Goal: Task Accomplishment & Management: Complete application form

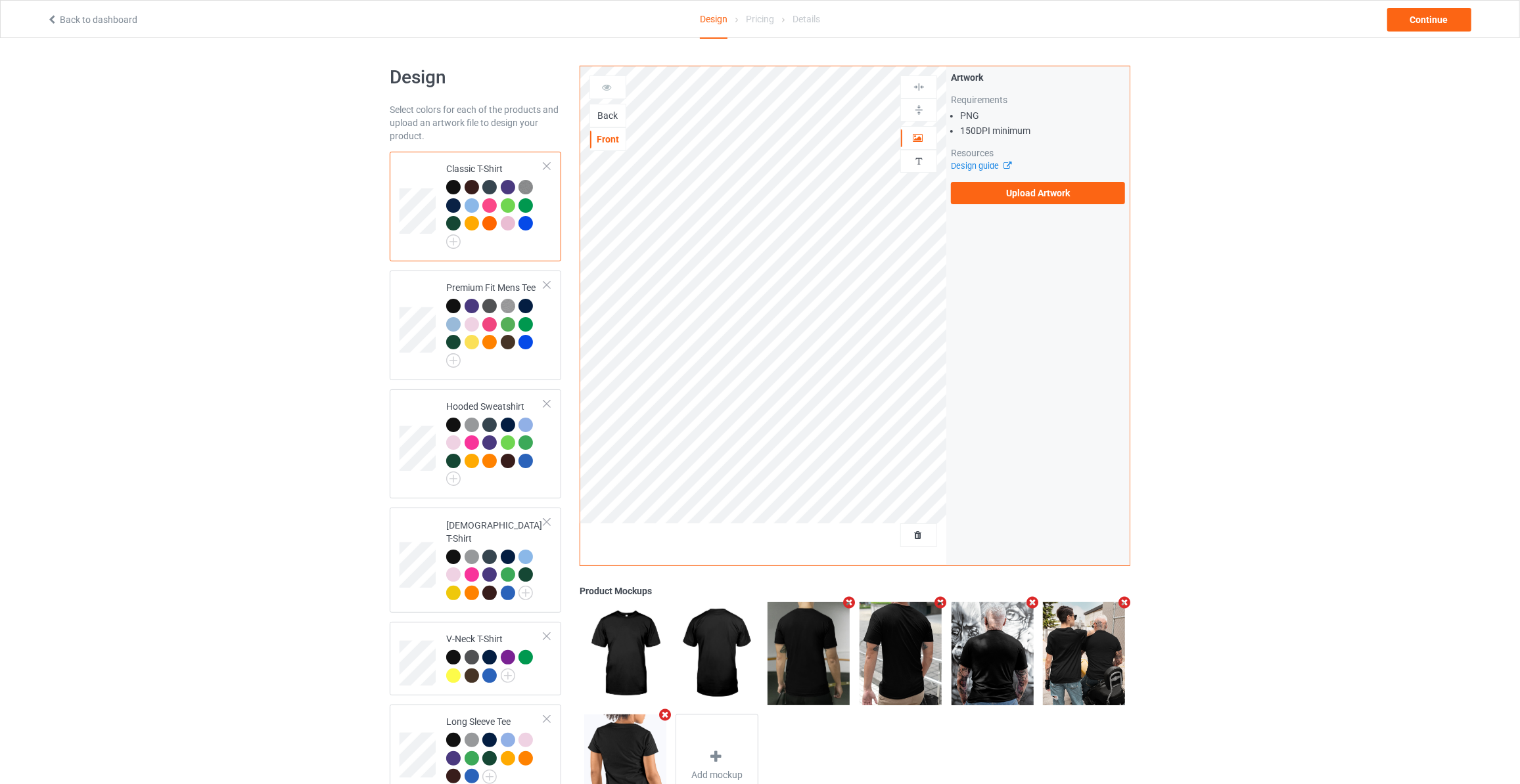
click at [611, 116] on div "Back" at bounding box center [608, 116] width 36 height 13
click at [1011, 186] on label "Upload Artwork" at bounding box center [1037, 193] width 174 height 22
click at [0, 0] on input "Upload Artwork" at bounding box center [0, 0] width 0 height 0
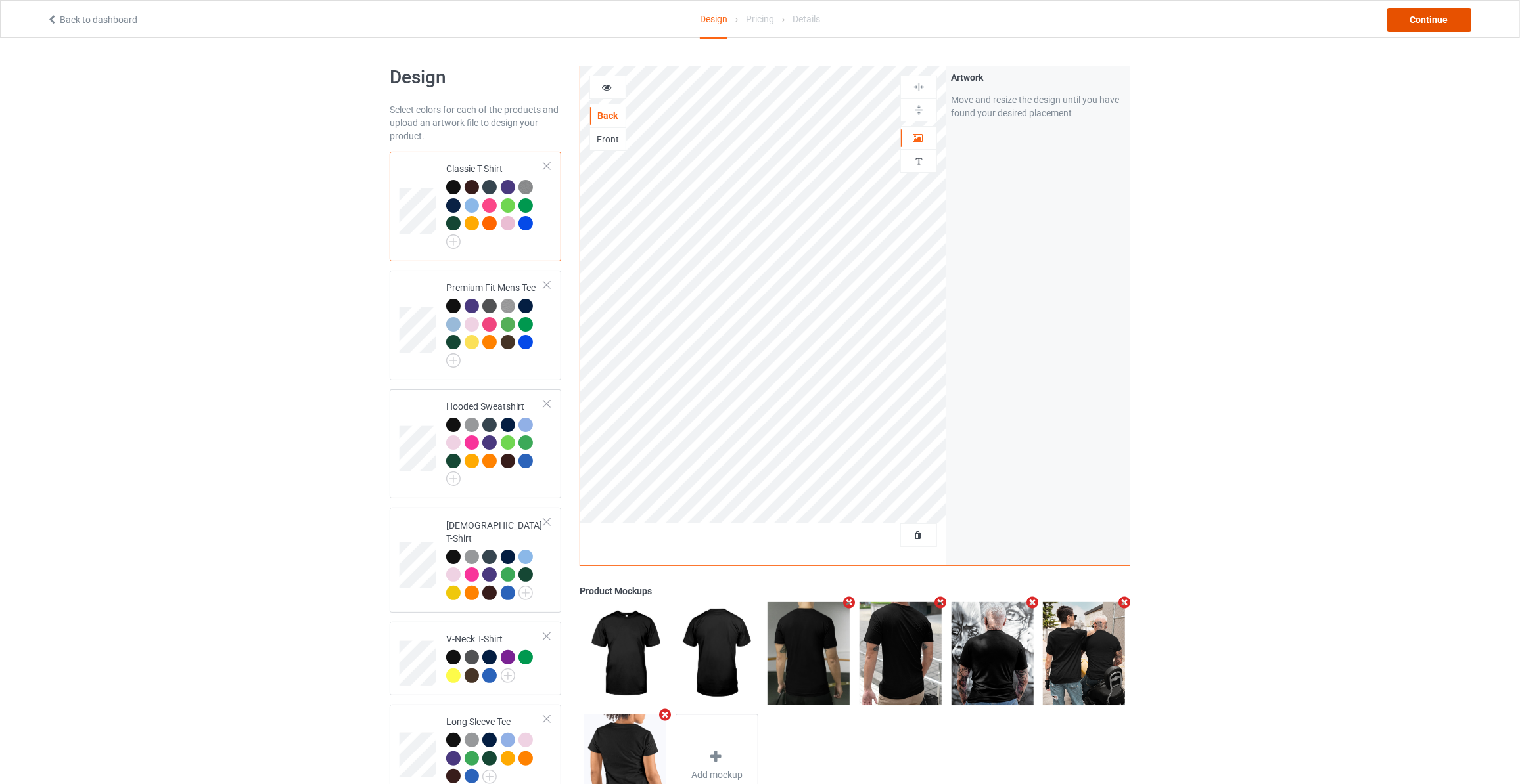
click at [1413, 17] on div "Continue" at bounding box center [1429, 20] width 84 height 24
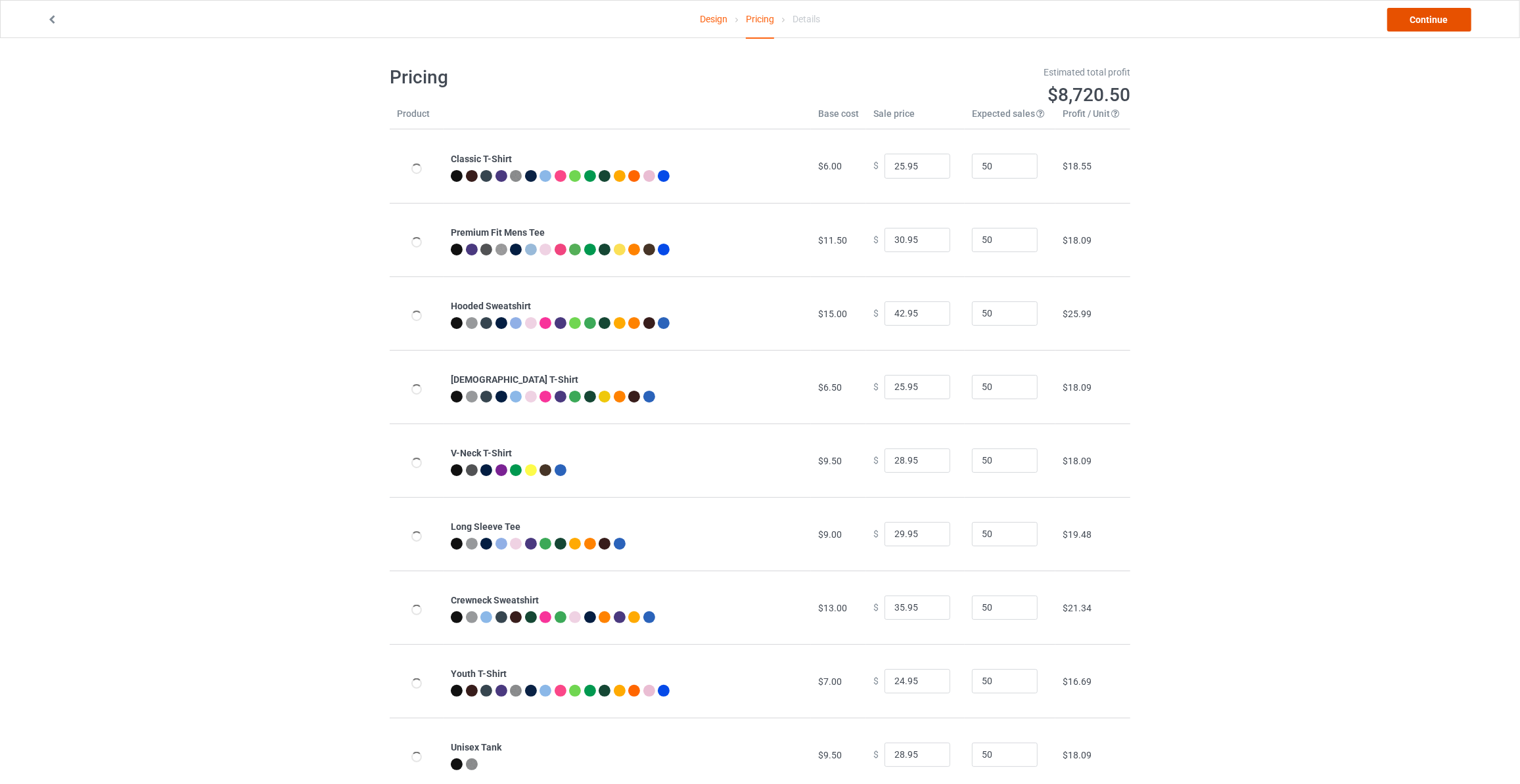
click at [1413, 17] on link "Continue" at bounding box center [1429, 20] width 84 height 24
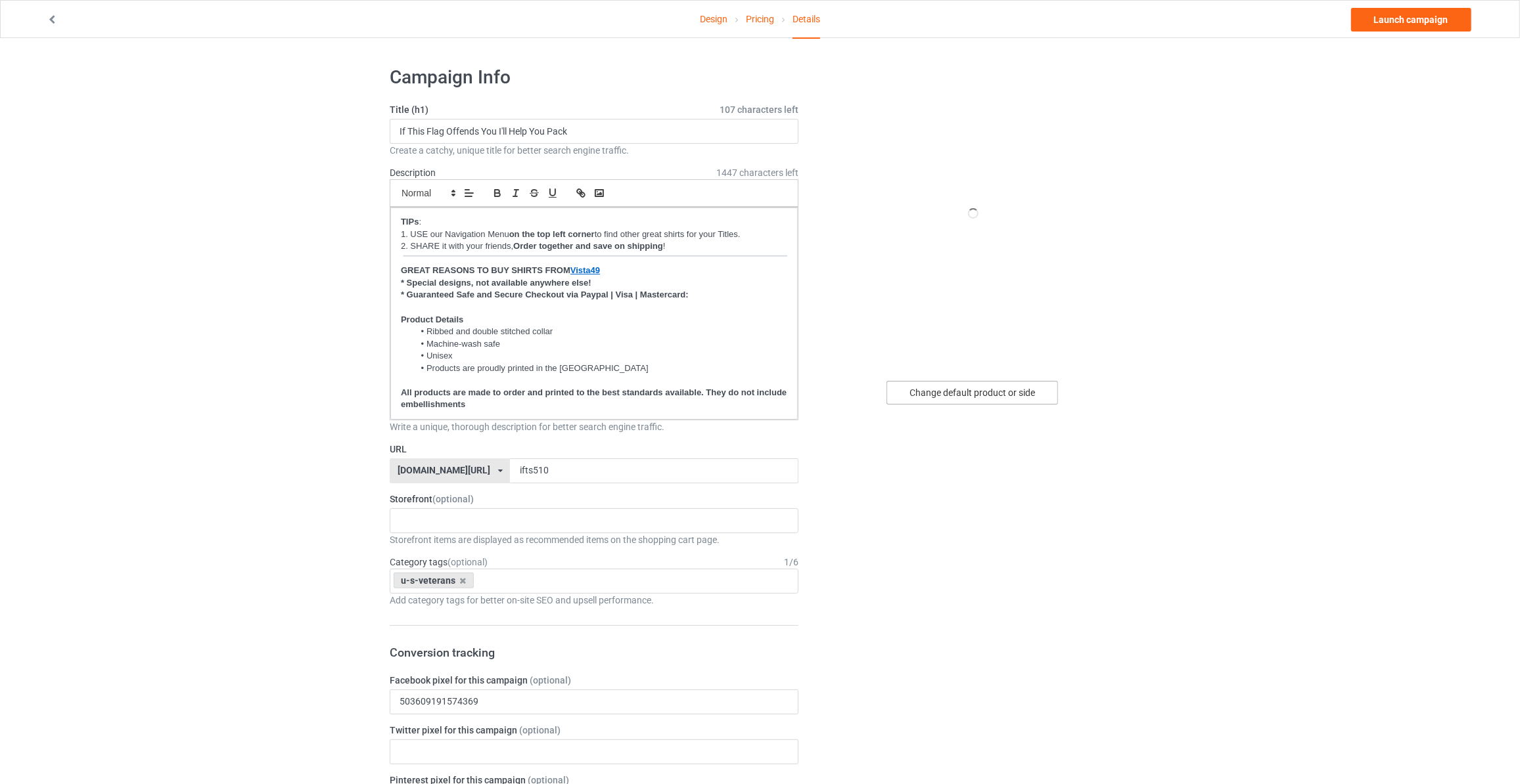
click at [941, 392] on div "Change default product or side" at bounding box center [972, 393] width 171 height 24
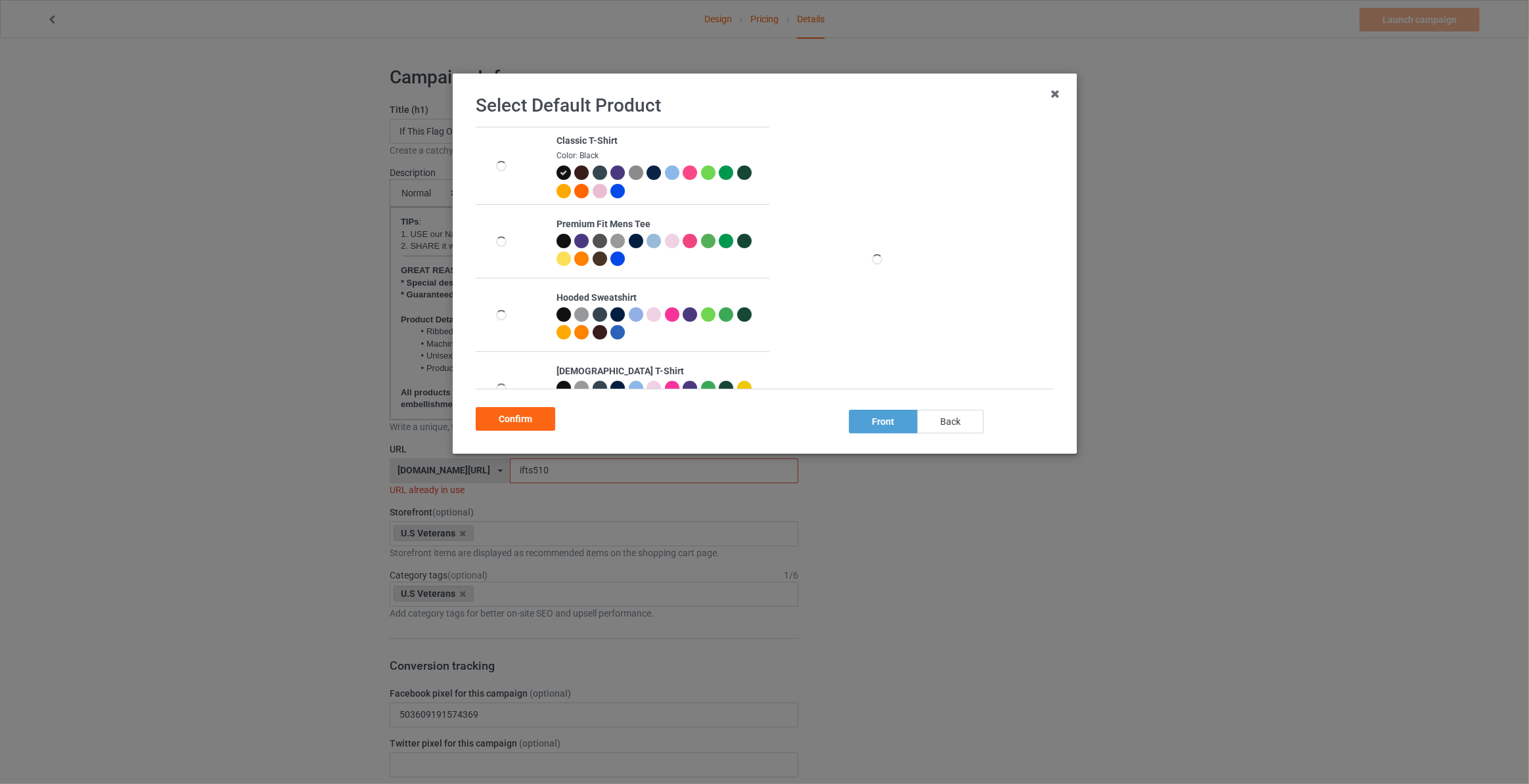
click at [960, 422] on div "back" at bounding box center [950, 422] width 66 height 24
click at [544, 420] on div "Confirm" at bounding box center [515, 419] width 79 height 24
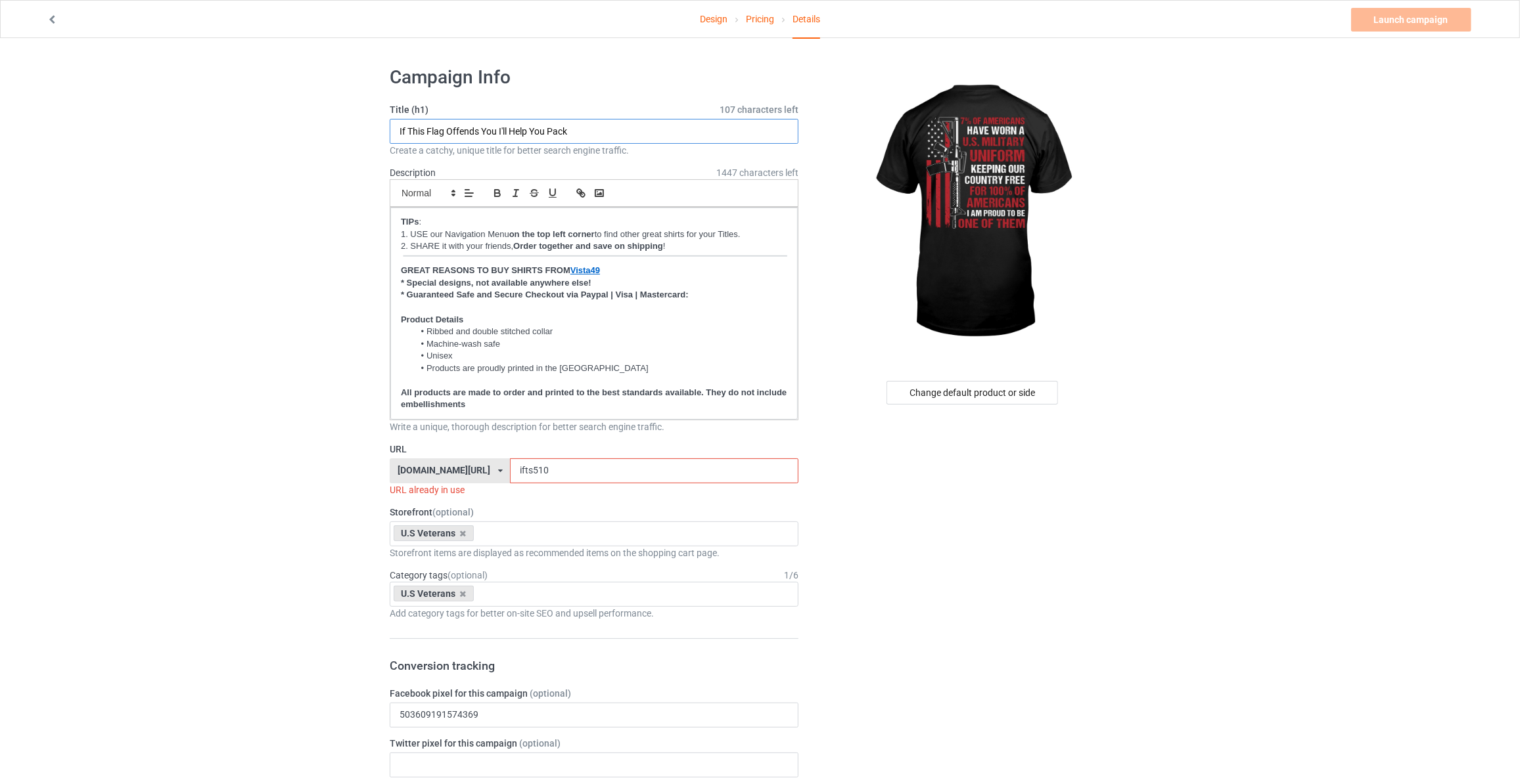
click at [507, 131] on input "If This Flag Offends You I'll Help You Pack" at bounding box center [594, 132] width 409 height 25
type input "7% Of American Have Worn A U.S. Military Uniform Keeping Our Country Freee For …"
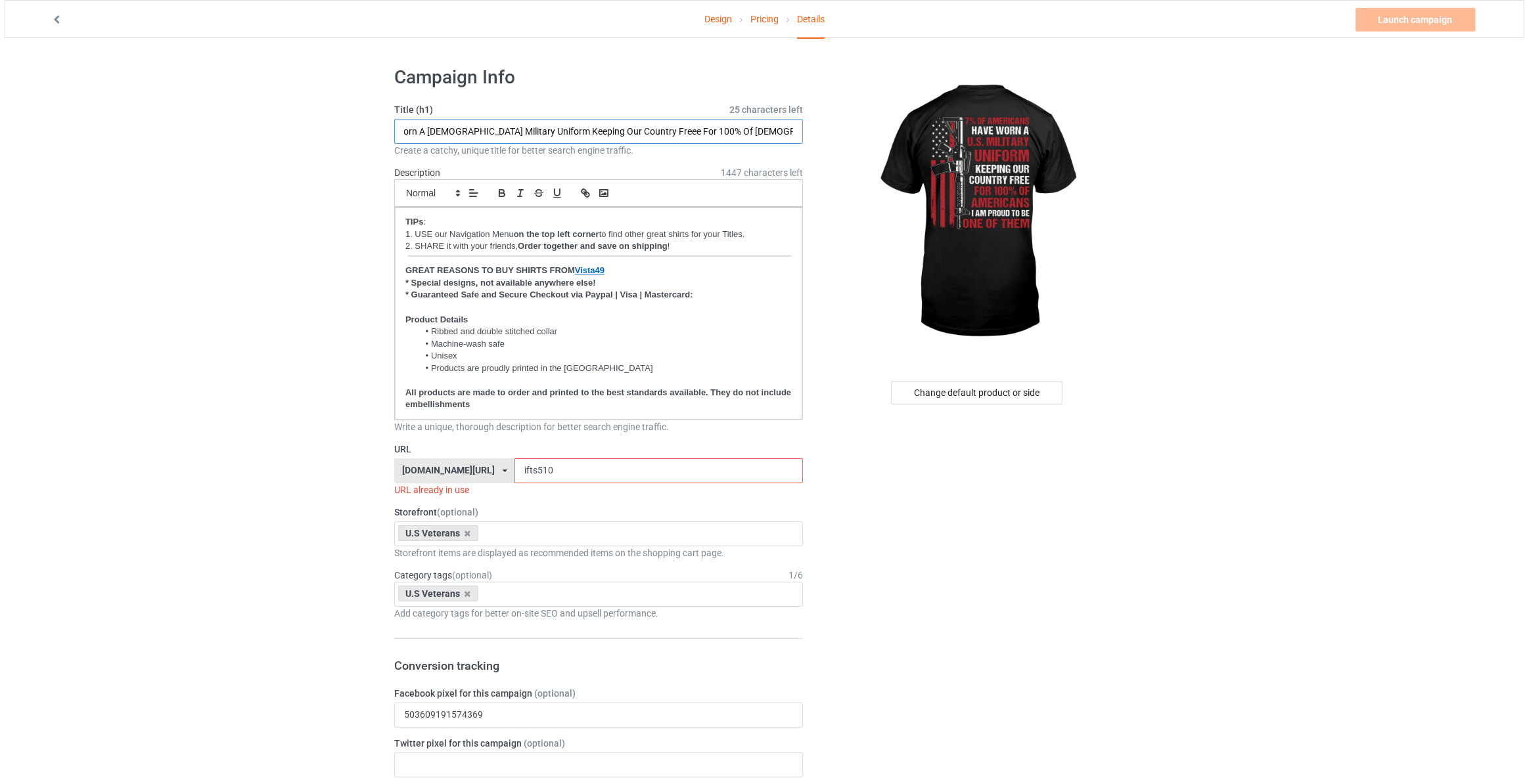
scroll to position [0, 0]
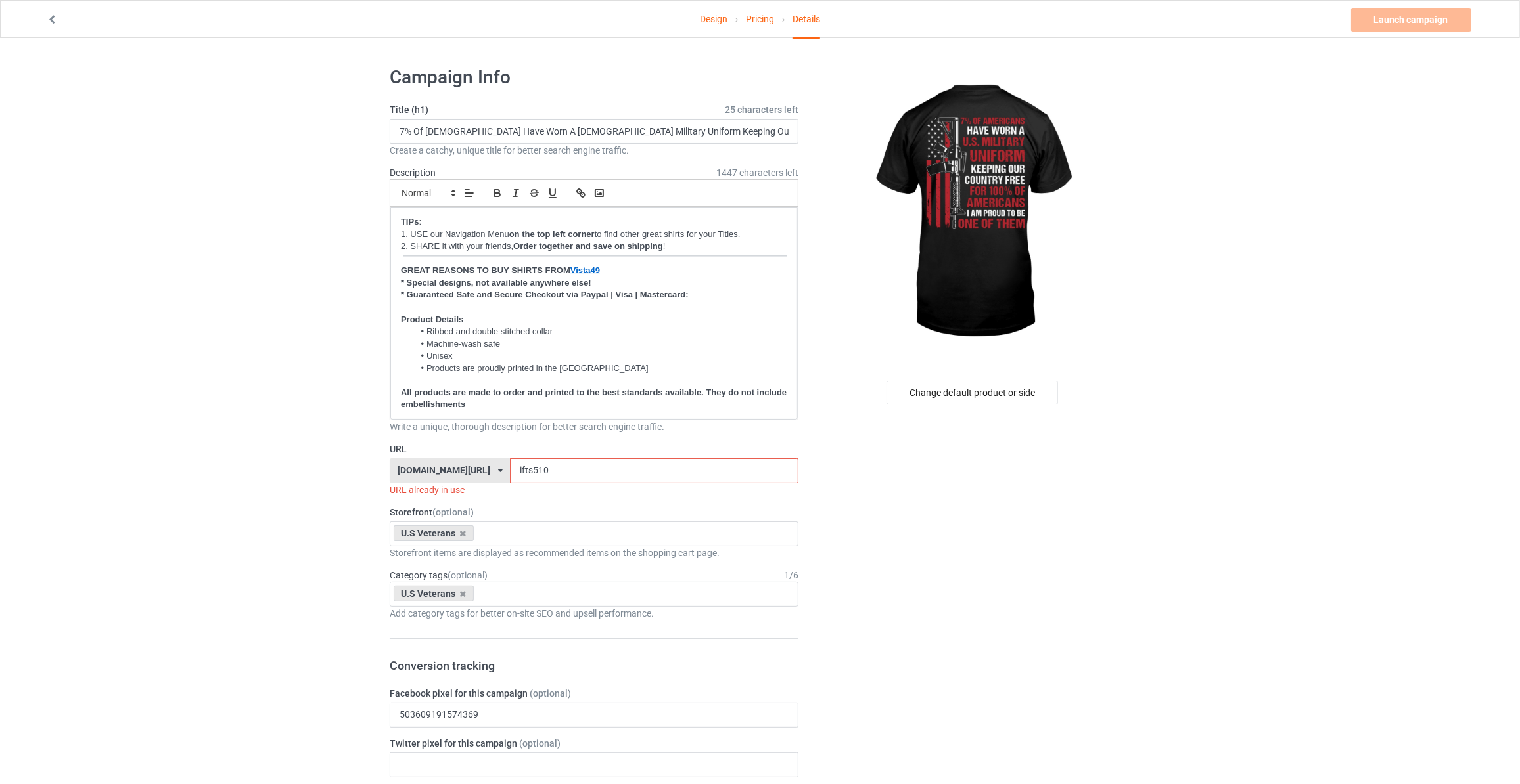
drag, startPoint x: 529, startPoint y: 474, endPoint x: 133, endPoint y: 438, distance: 397.6
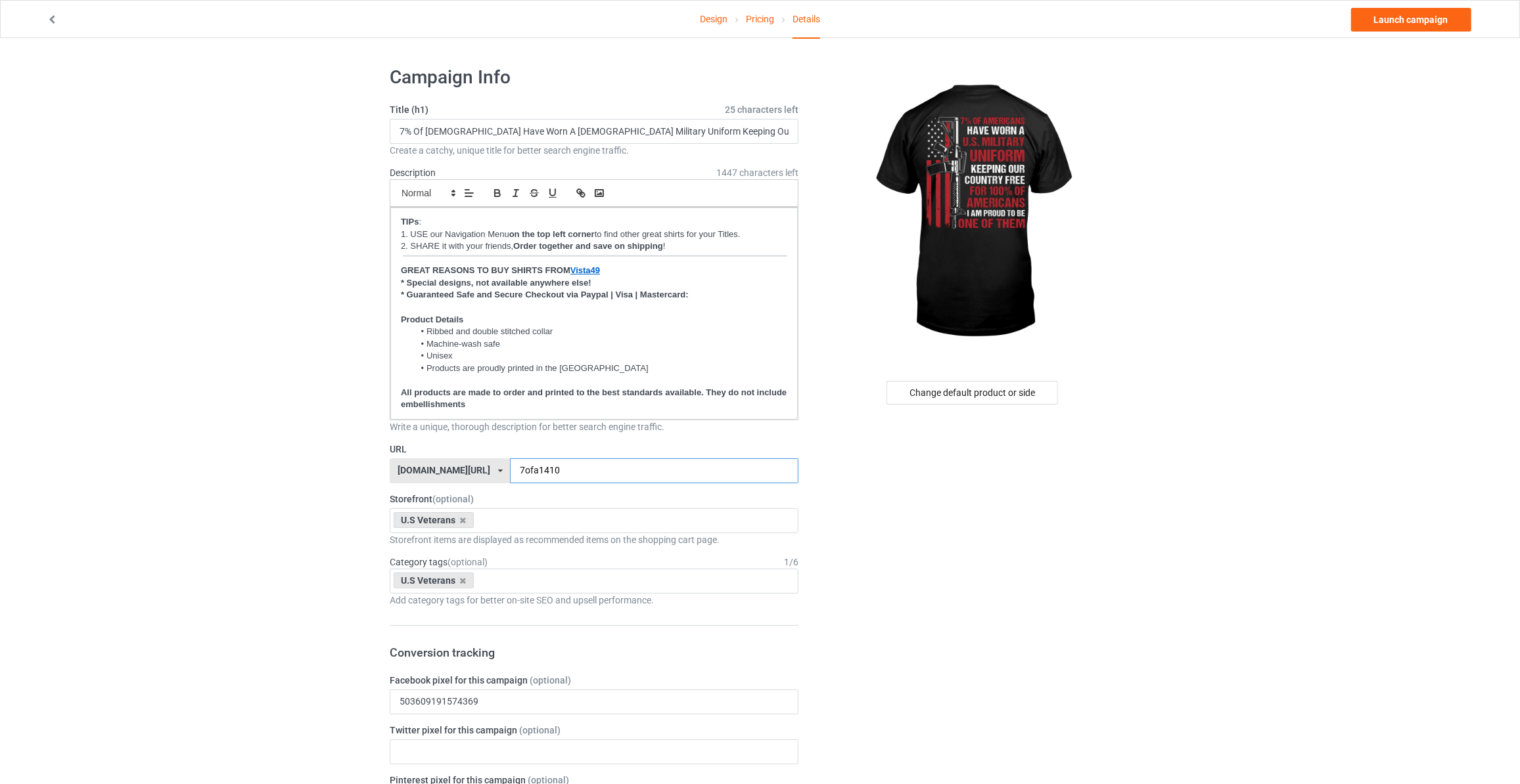
type input "7ofa1410"
drag, startPoint x: 1273, startPoint y: 91, endPoint x: 1330, endPoint y: 60, distance: 64.9
click at [1374, 22] on link "Launch campaign" at bounding box center [1411, 20] width 120 height 24
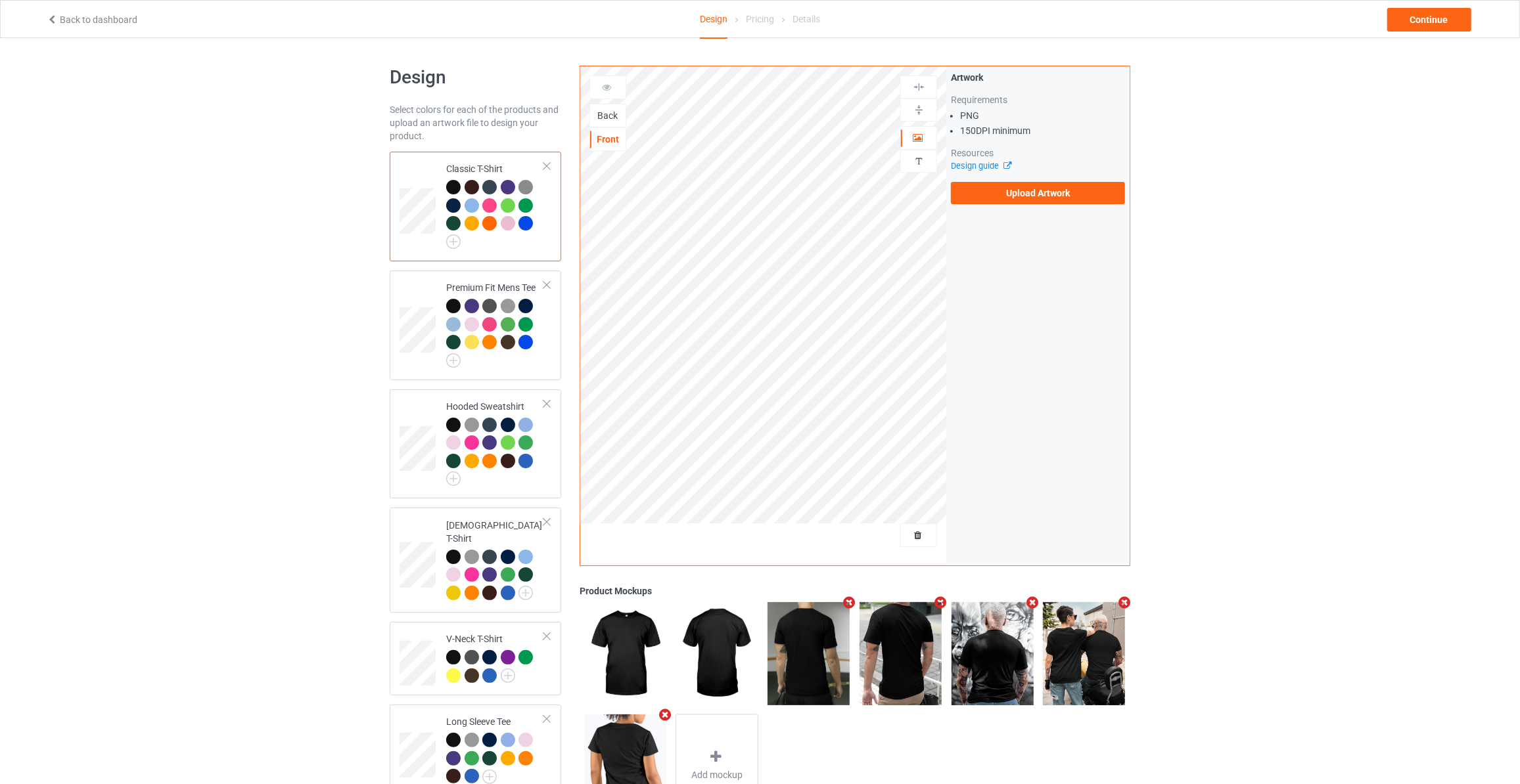
click at [598, 120] on div "Back" at bounding box center [608, 116] width 36 height 13
click at [997, 192] on label "Upload Artwork" at bounding box center [1037, 193] width 174 height 22
click at [0, 0] on input "Upload Artwork" at bounding box center [0, 0] width 0 height 0
click at [1433, 31] on div "Back to dashboard Design Pricing Details Continue" at bounding box center [760, 19] width 1445 height 37
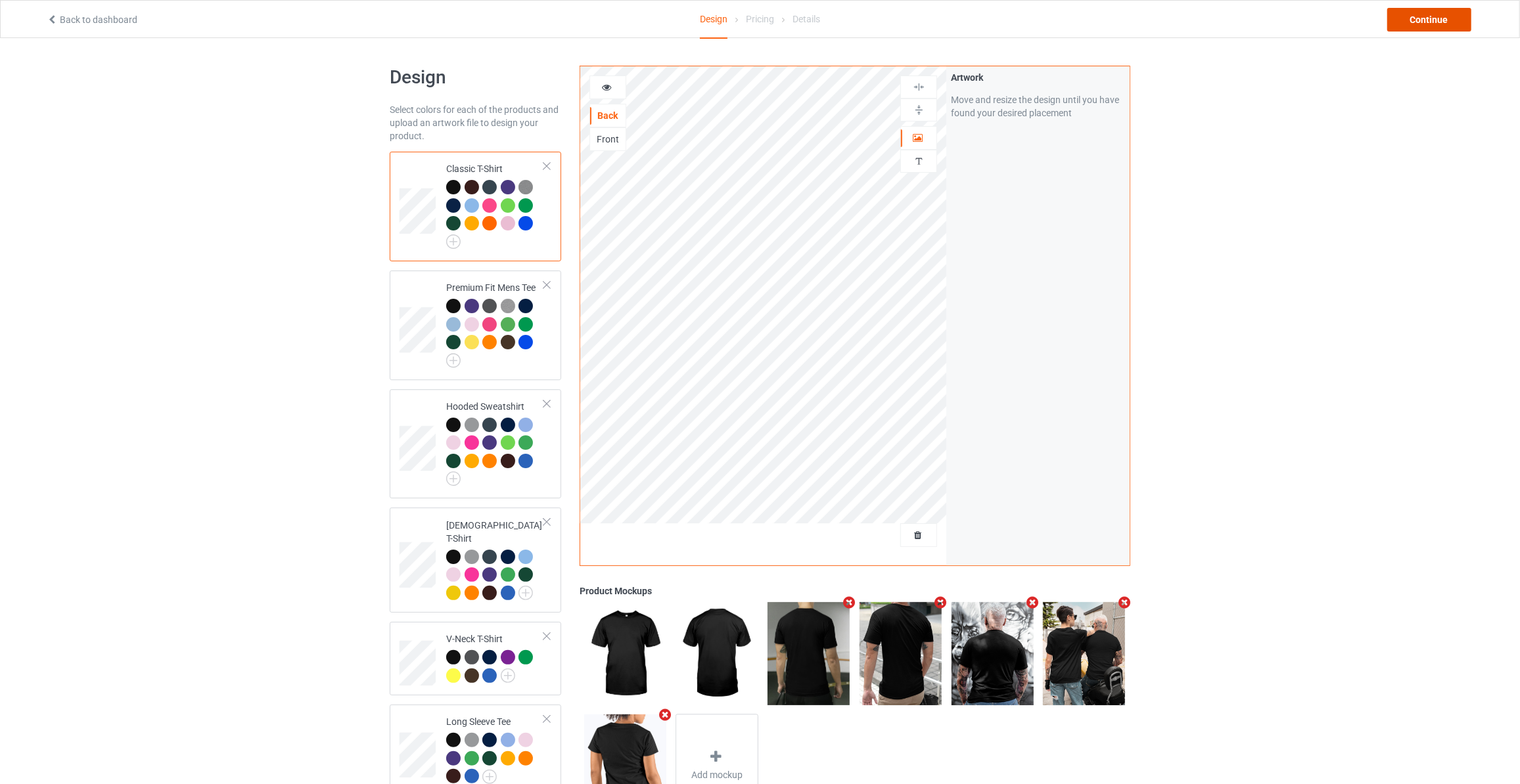
click at [1437, 27] on div "Continue" at bounding box center [1429, 20] width 84 height 24
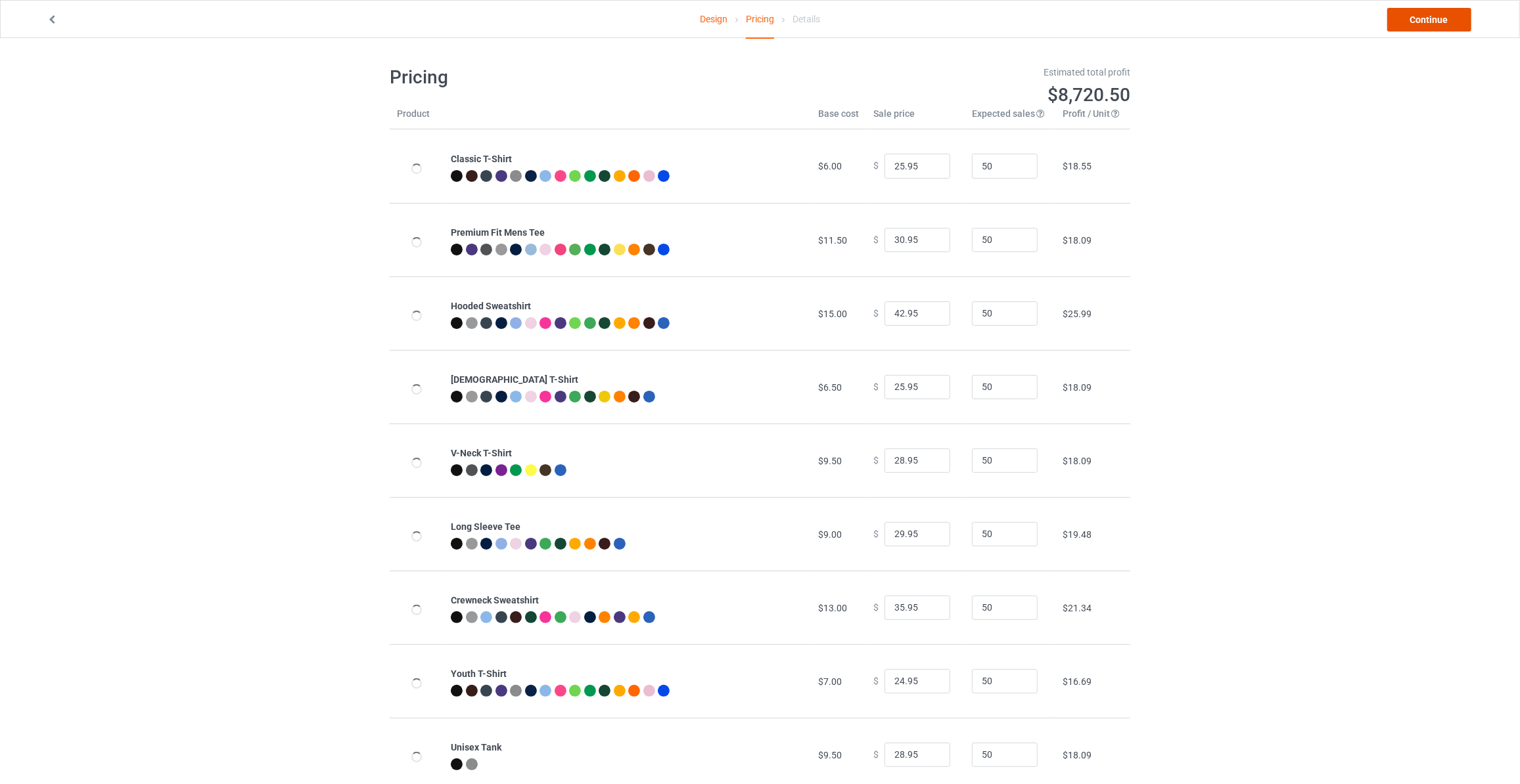
click at [1437, 27] on link "Continue" at bounding box center [1429, 20] width 84 height 24
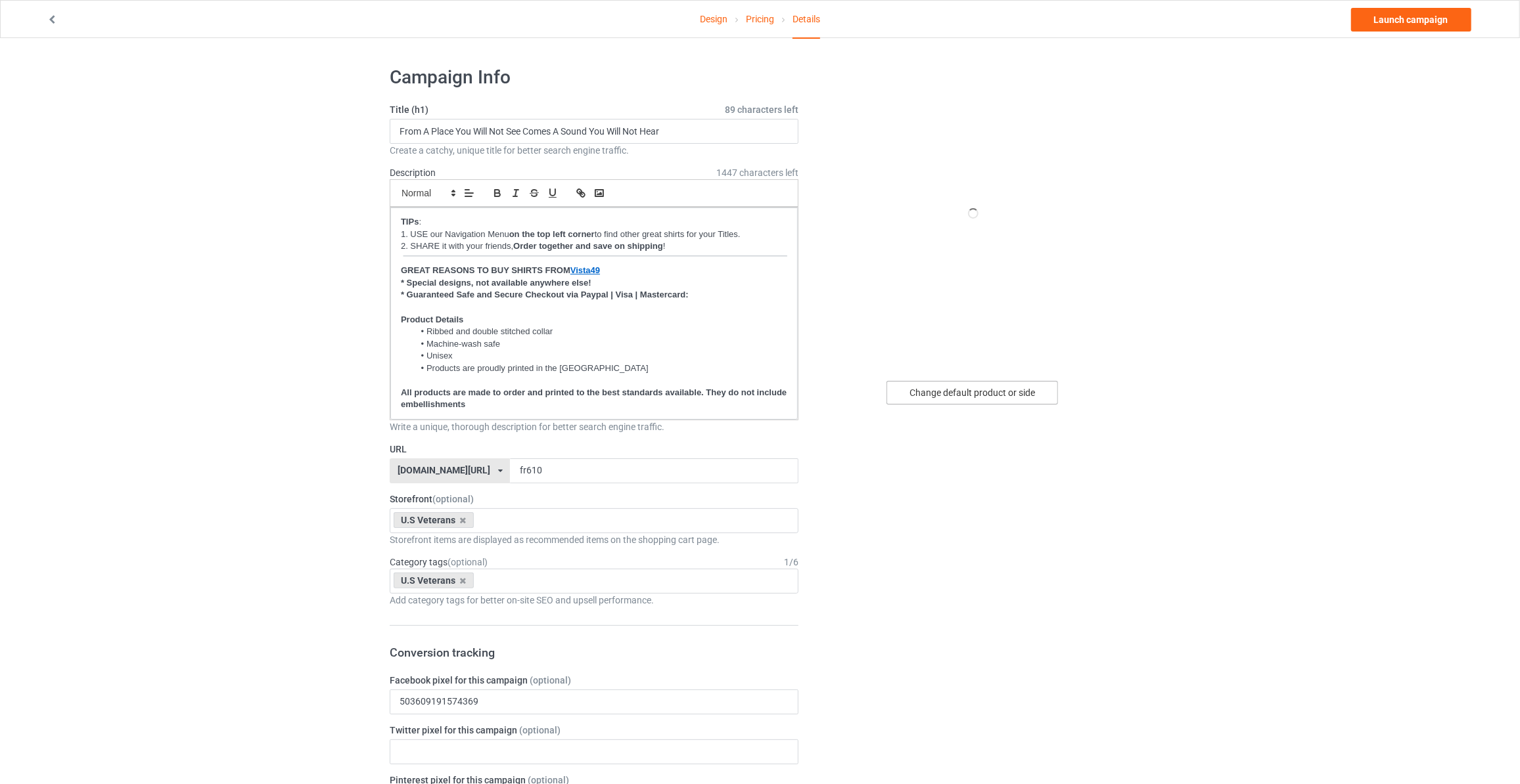
click at [980, 400] on div "Change default product or side" at bounding box center [972, 393] width 171 height 24
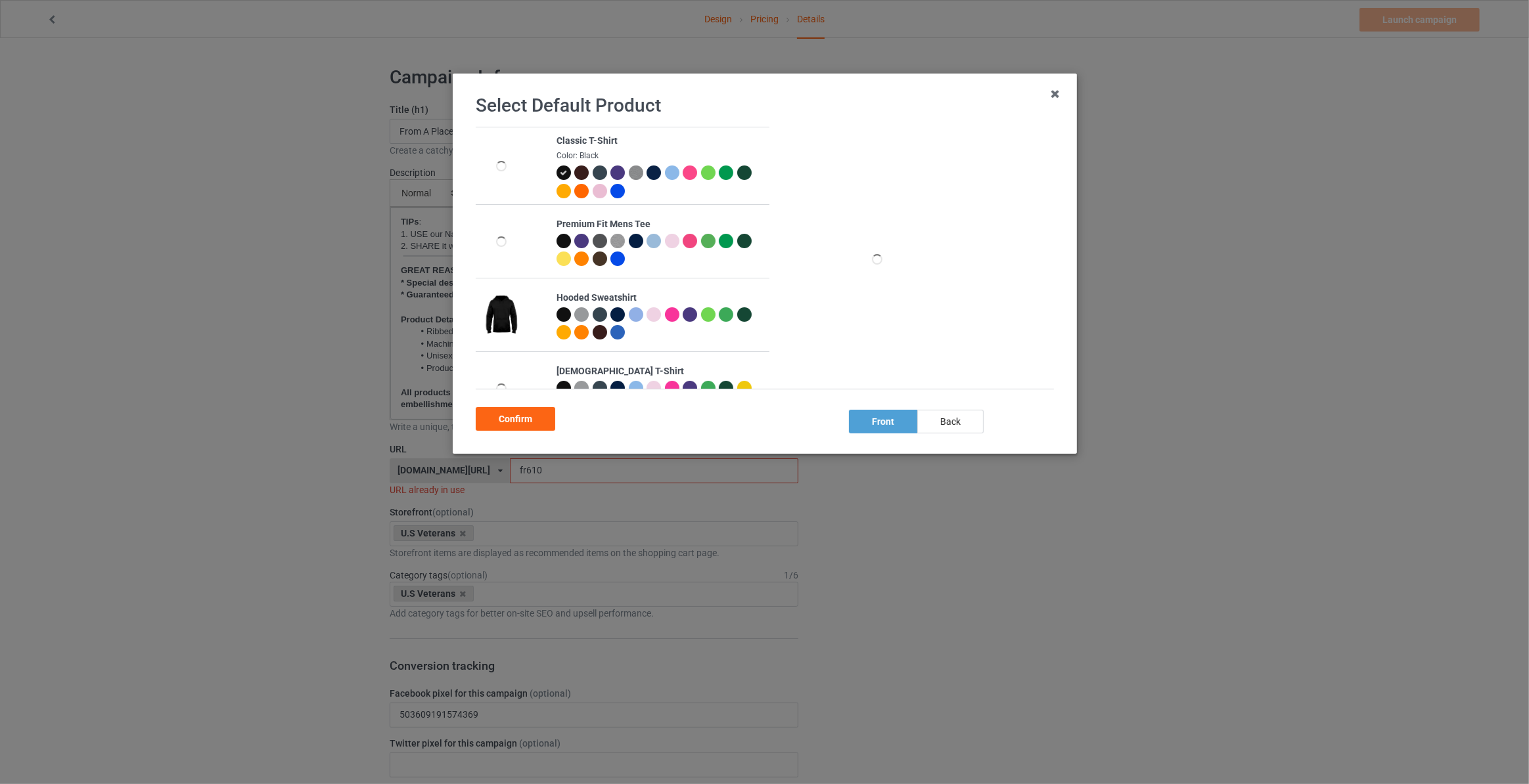
click at [966, 424] on div "back" at bounding box center [950, 422] width 66 height 24
click at [495, 418] on div "Confirm" at bounding box center [515, 419] width 79 height 24
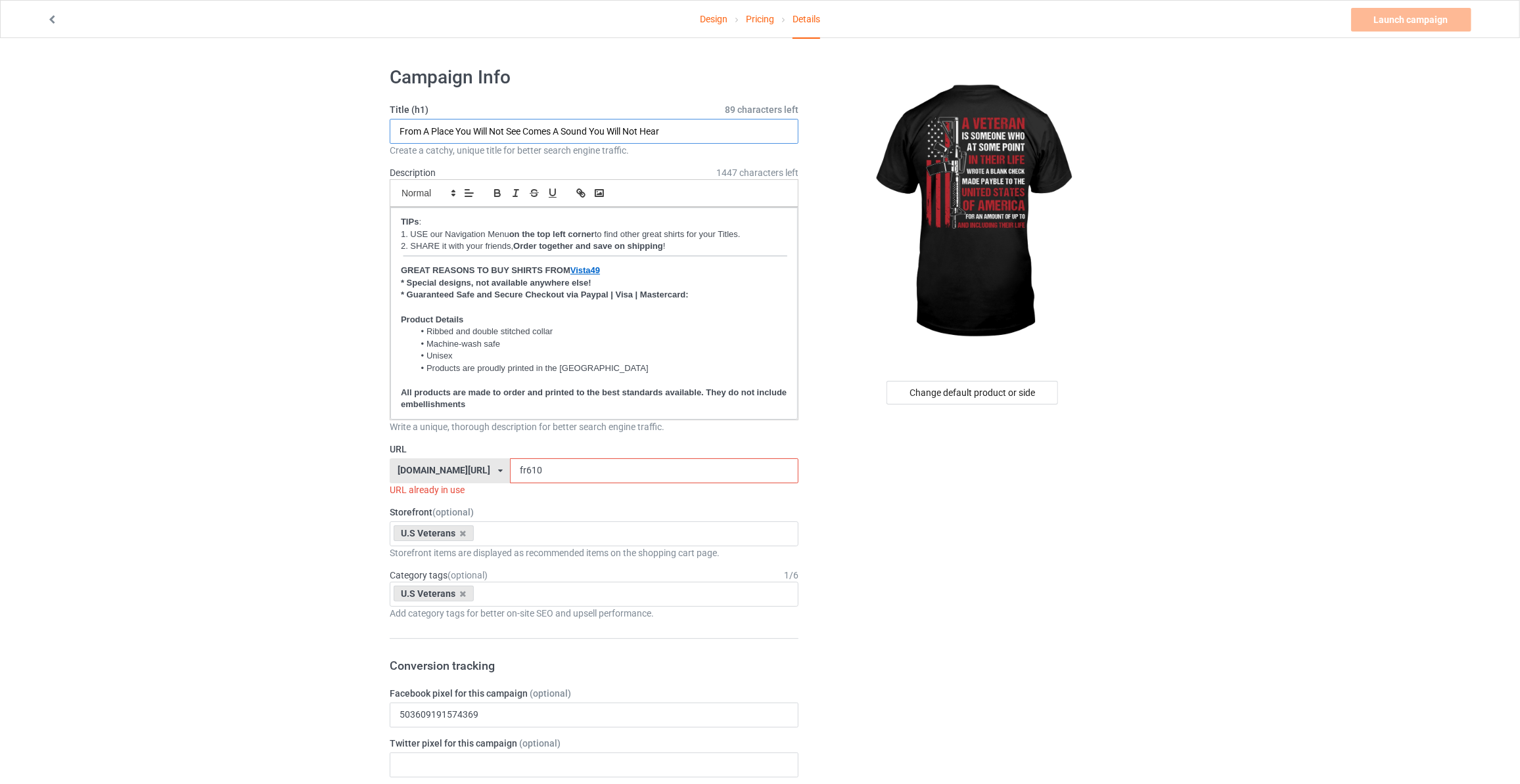
click at [446, 134] on input "From A Place You Will Not See Comes A Sound You Will Not Hear" at bounding box center [594, 132] width 409 height 25
type input "A"
paste input "n"
type input "A Veteran Is Someone Who At Some Point In Their Life Wrote A Blank Check Made P…"
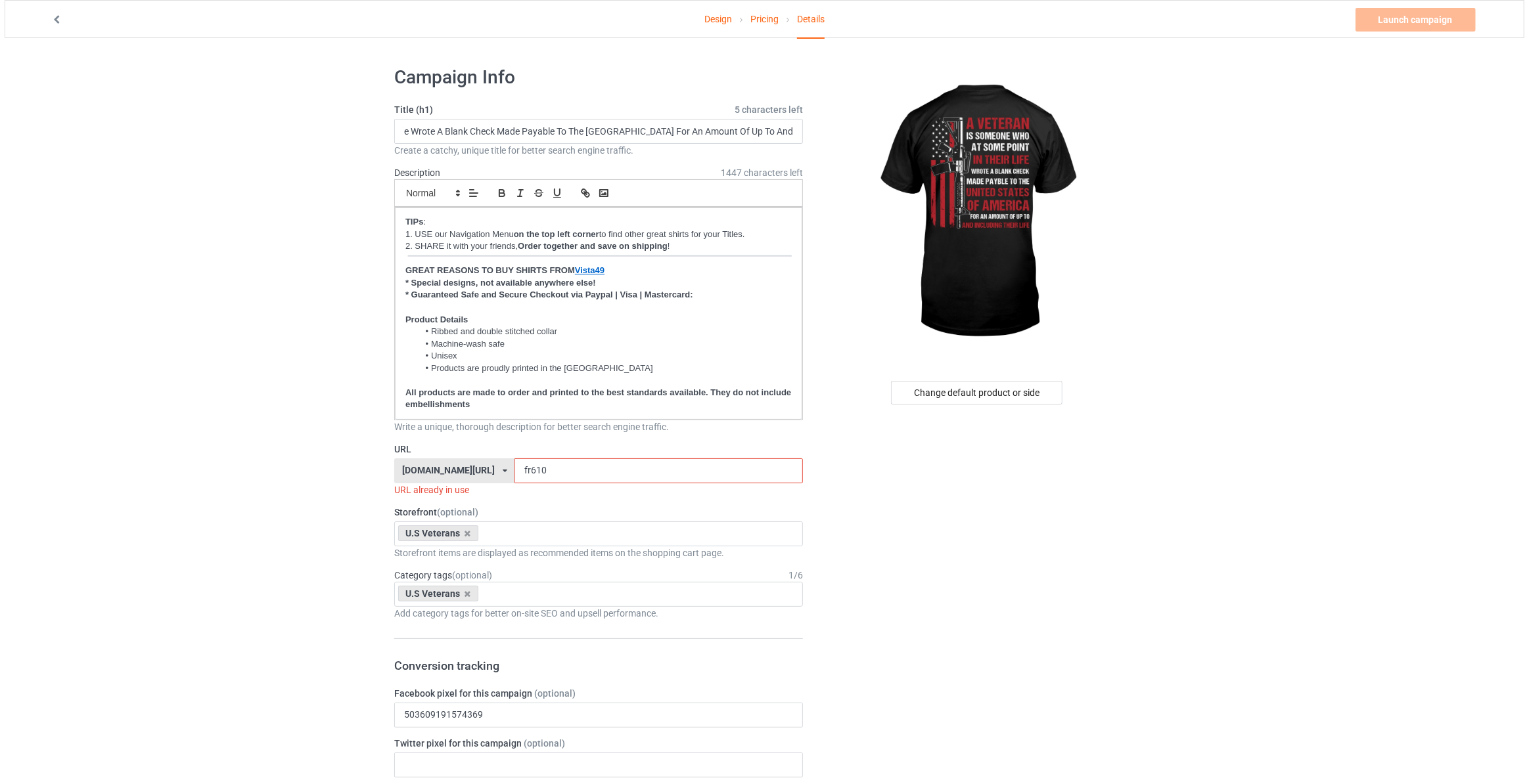
scroll to position [0, 0]
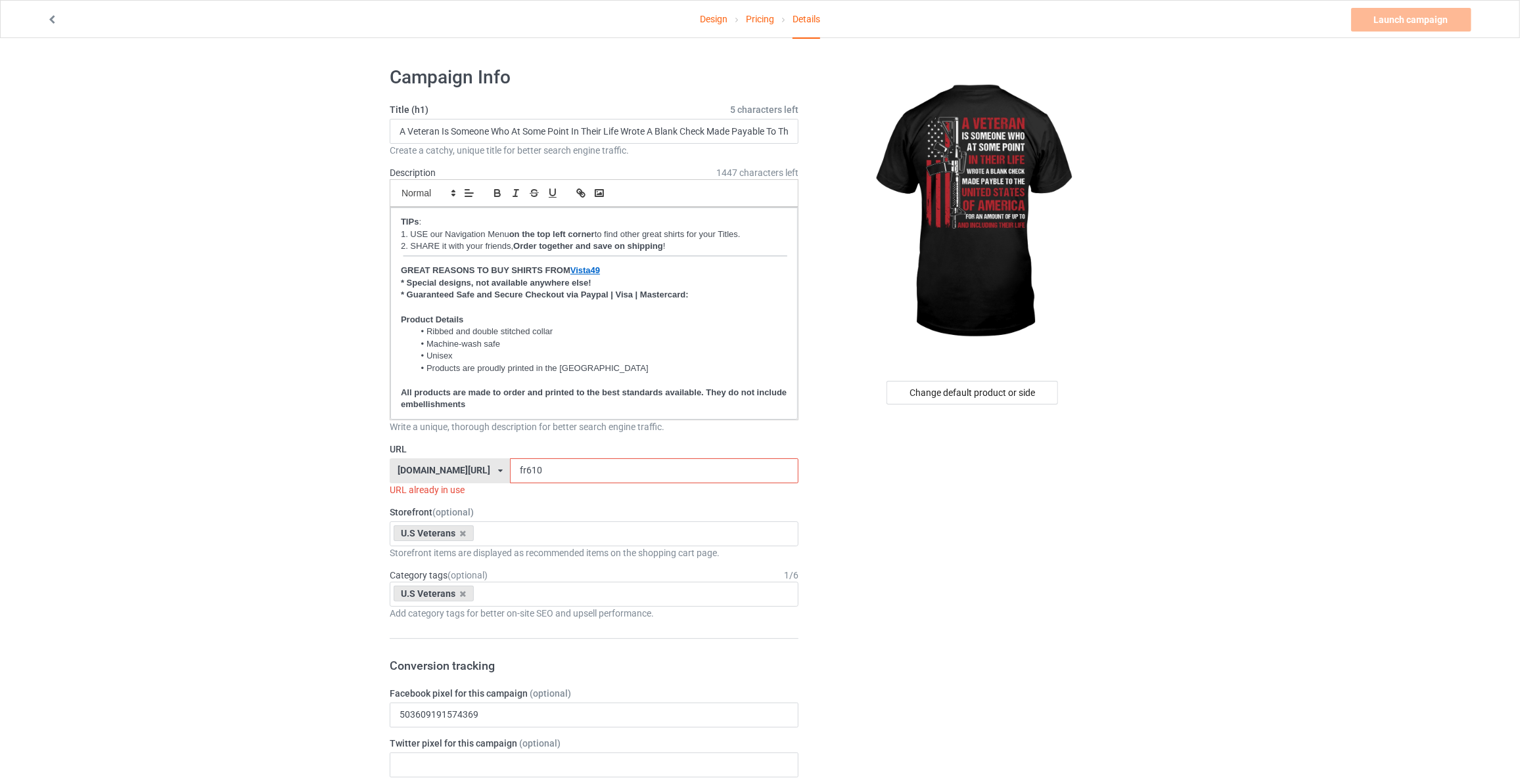
drag, startPoint x: 523, startPoint y: 463, endPoint x: 247, endPoint y: 451, distance: 276.3
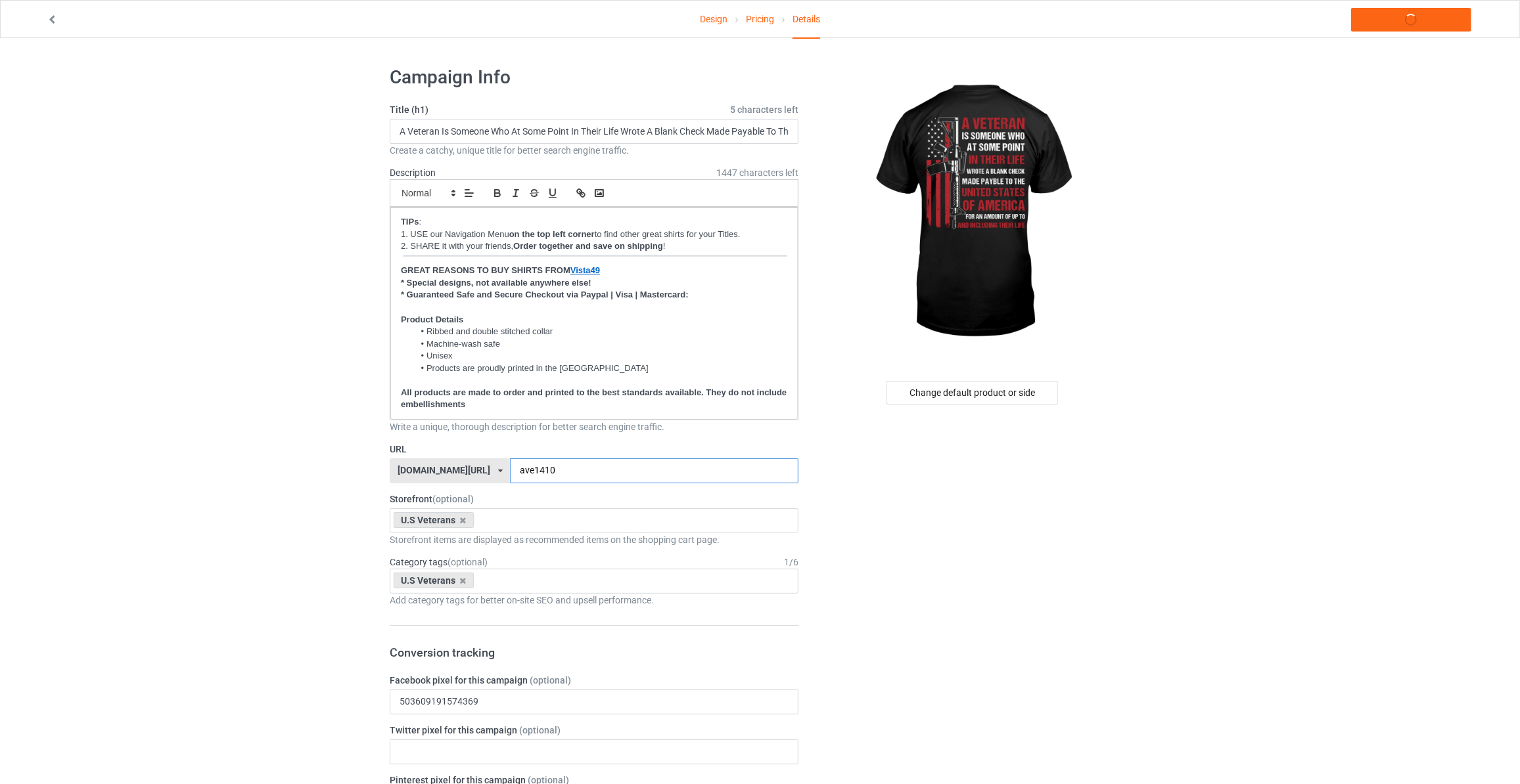
type input "ave1410"
click at [1393, 24] on link "Launch campaign" at bounding box center [1411, 20] width 120 height 24
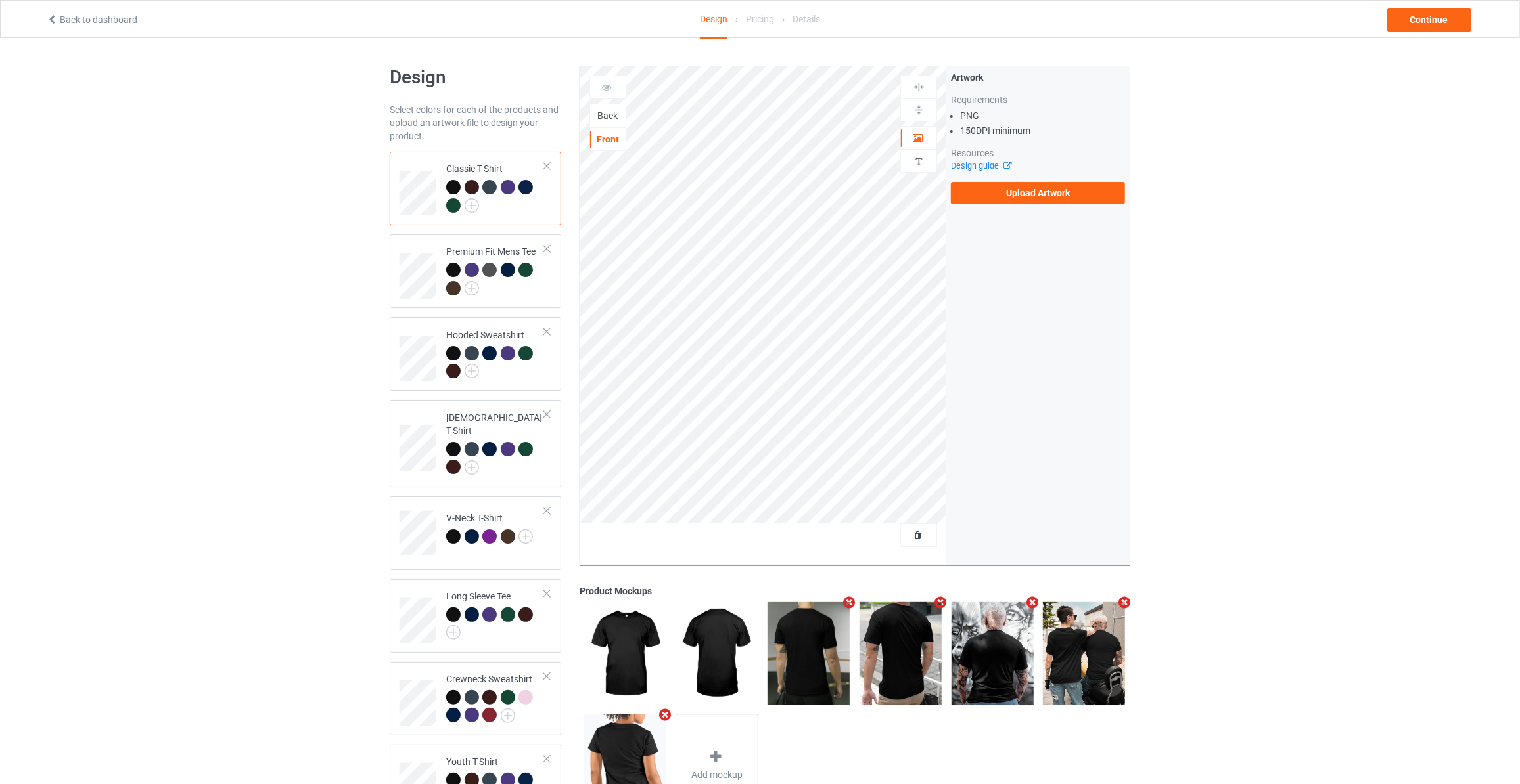
click at [599, 111] on div "Back" at bounding box center [608, 116] width 36 height 13
click at [993, 189] on label "Upload Artwork" at bounding box center [1037, 193] width 174 height 22
click at [0, 0] on input "Upload Artwork" at bounding box center [0, 0] width 0 height 0
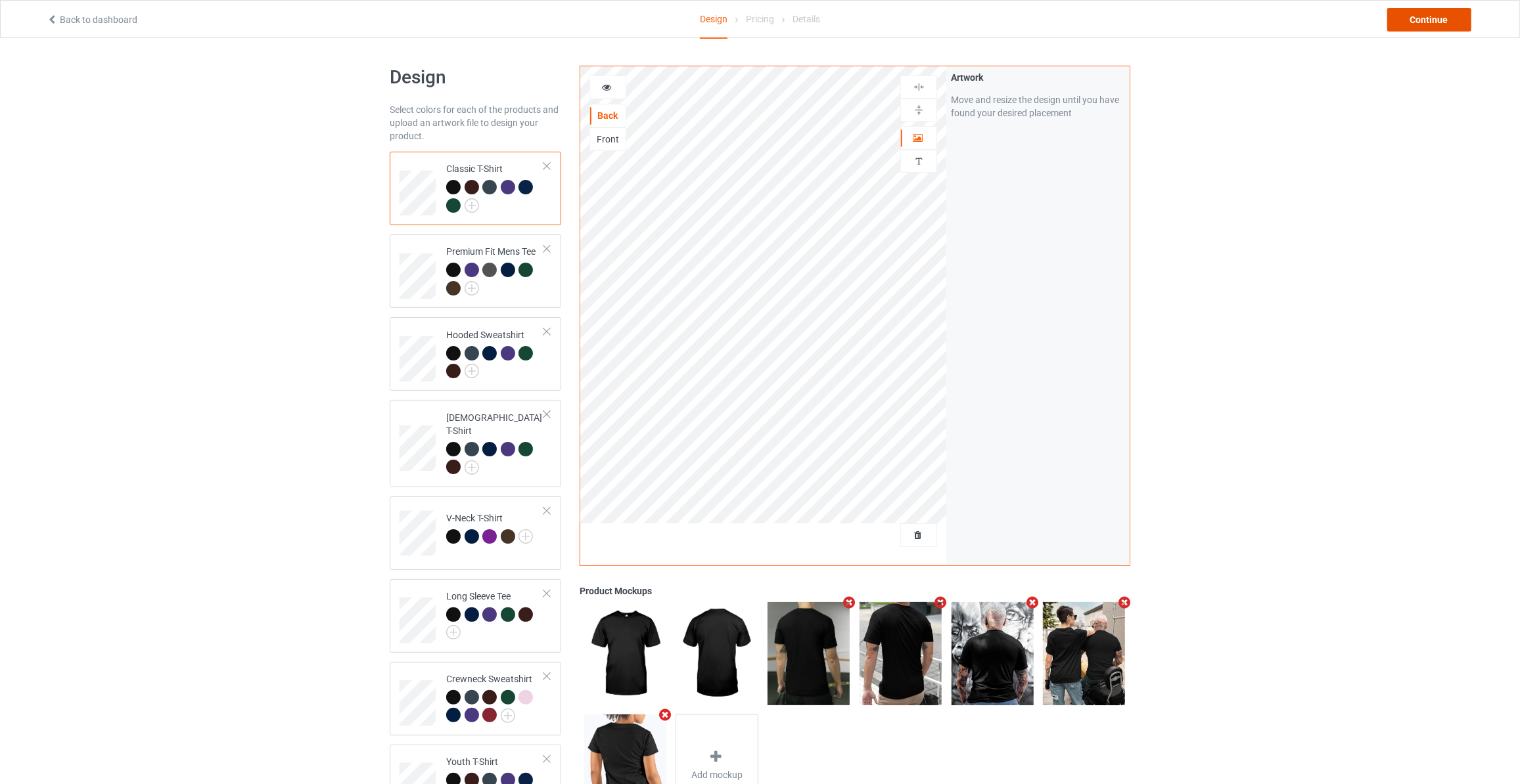
click at [1457, 13] on div "Continue" at bounding box center [1429, 20] width 84 height 24
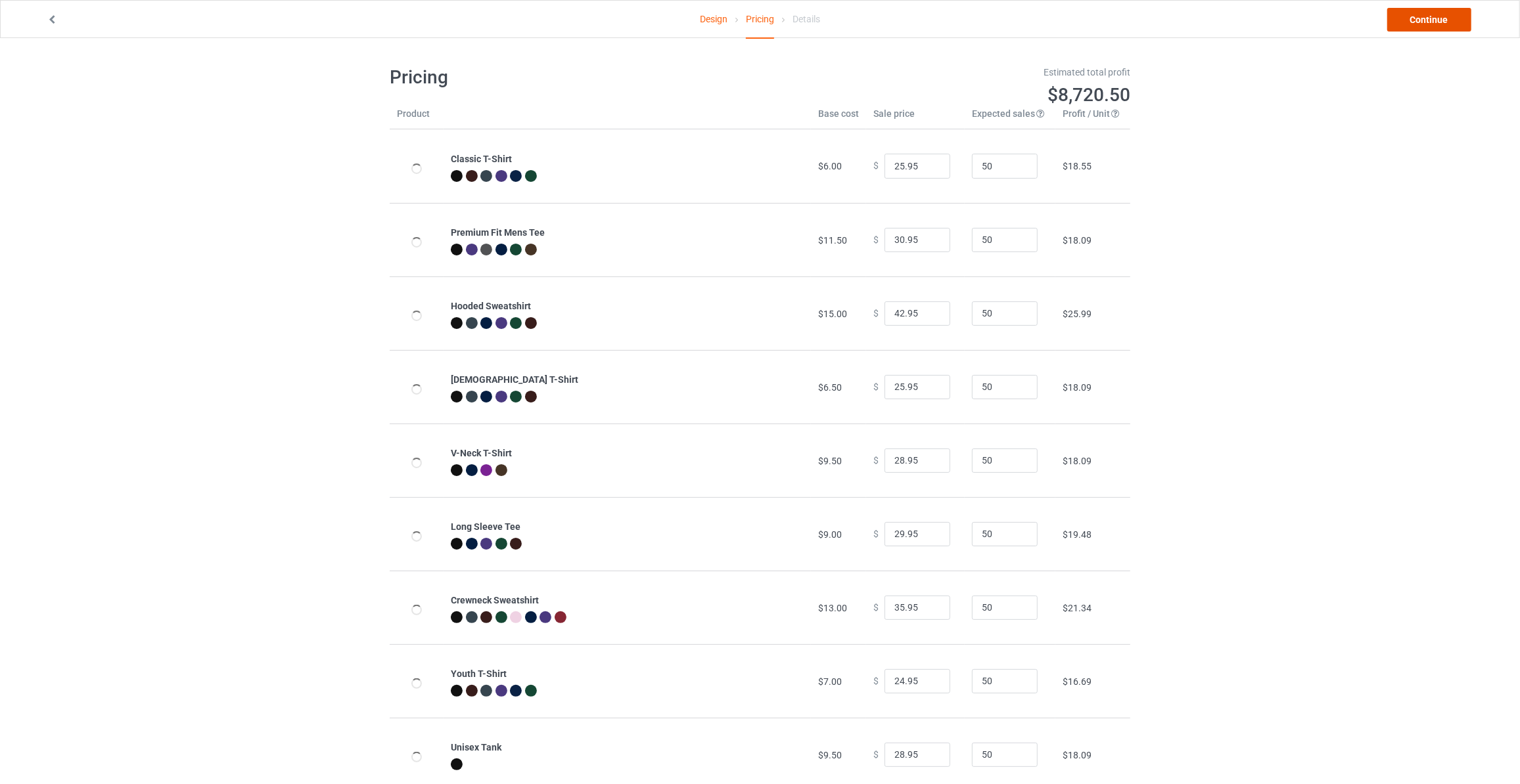
click at [1457, 13] on link "Continue" at bounding box center [1429, 20] width 84 height 24
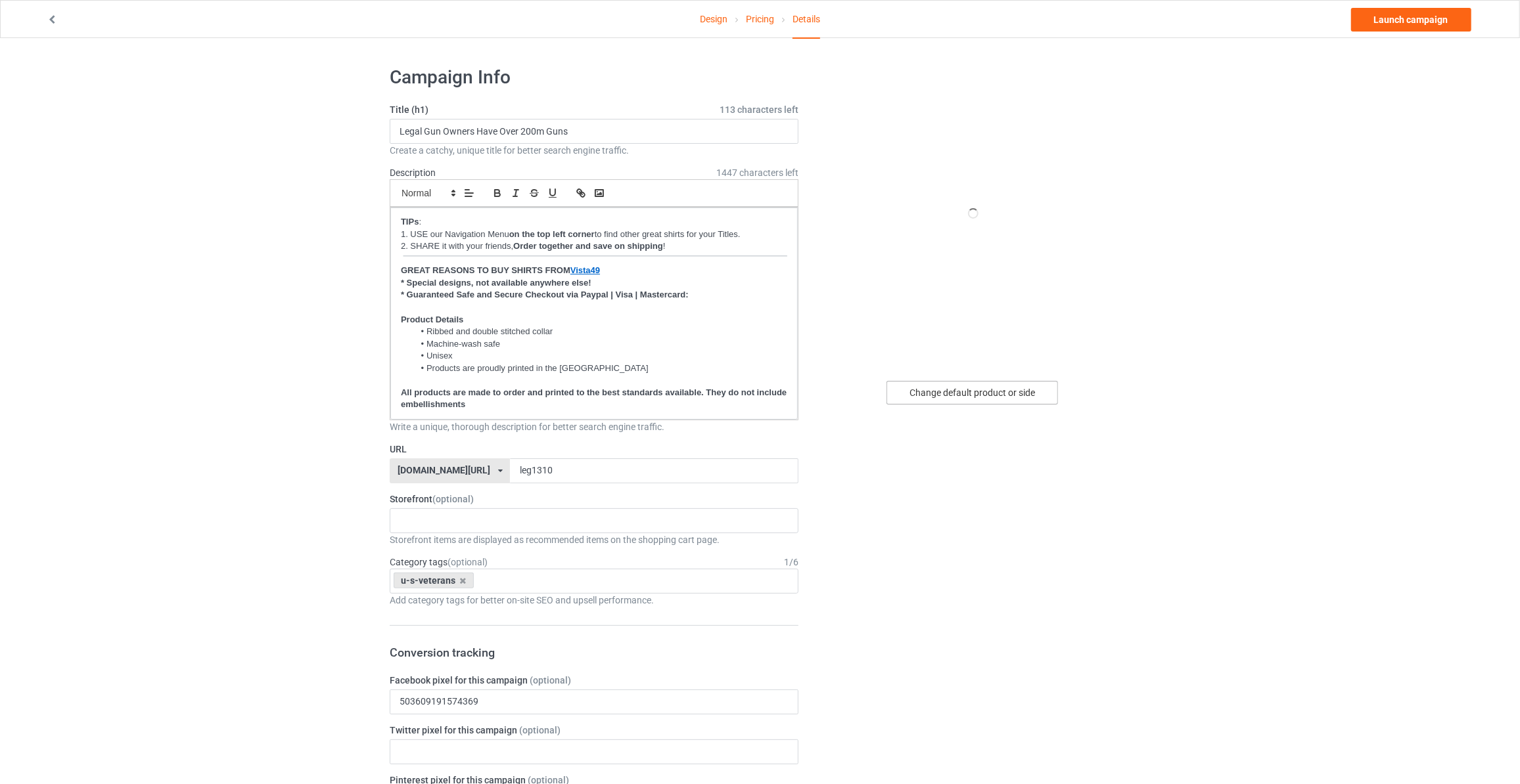
click at [950, 396] on div "Change default product or side" at bounding box center [972, 393] width 171 height 24
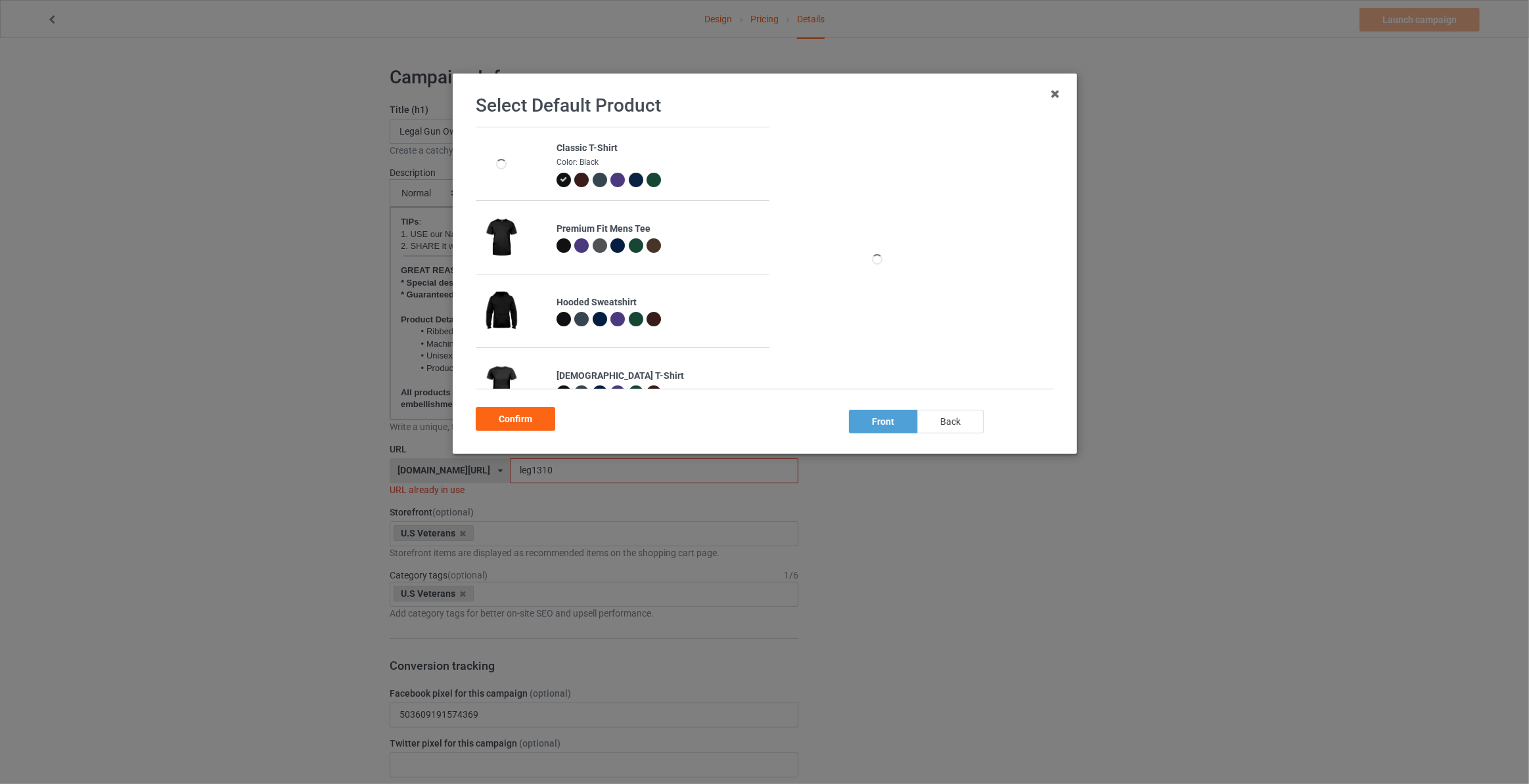
click at [950, 416] on div "back" at bounding box center [950, 422] width 66 height 24
click at [538, 418] on div "Confirm" at bounding box center [515, 419] width 79 height 24
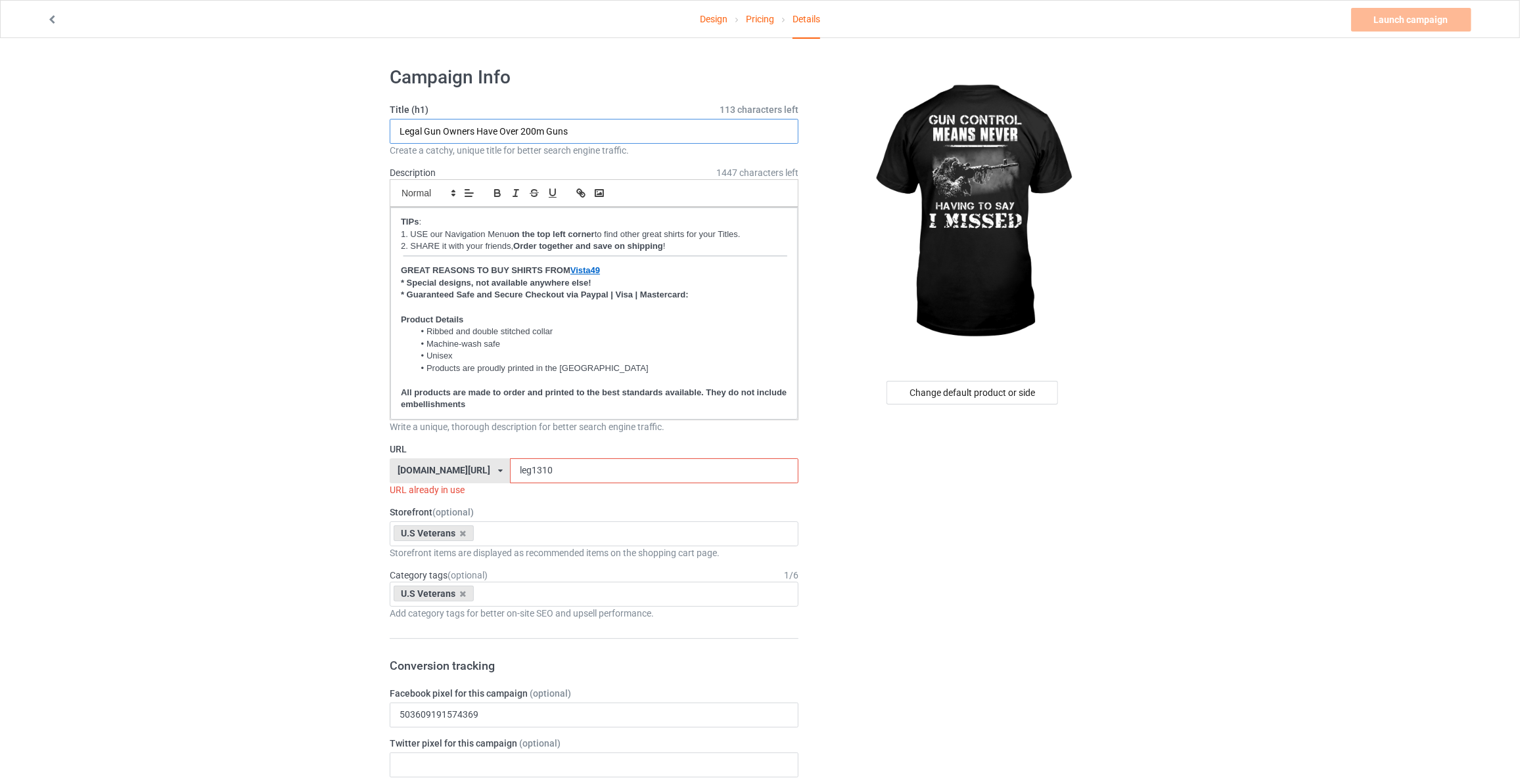
click at [478, 137] on input "Legal Gun Owners Have Over 200m Guns" at bounding box center [594, 132] width 409 height 25
type input "Gun Control Means Never Having To Say I Missed"
drag, startPoint x: 555, startPoint y: 462, endPoint x: 173, endPoint y: 448, distance: 382.3
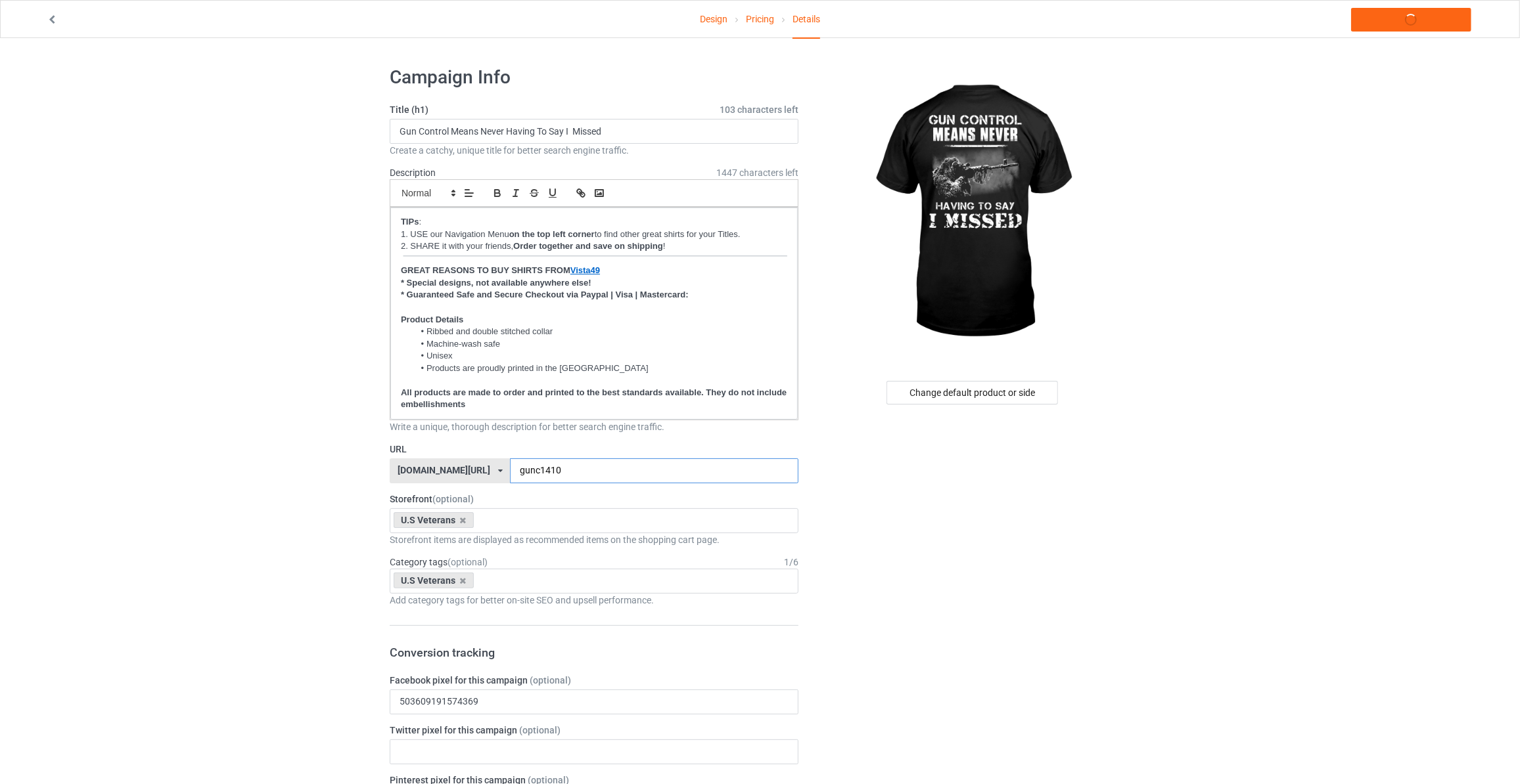
type input "gunc1410"
click at [1403, 26] on link "Launch campaign" at bounding box center [1411, 20] width 120 height 24
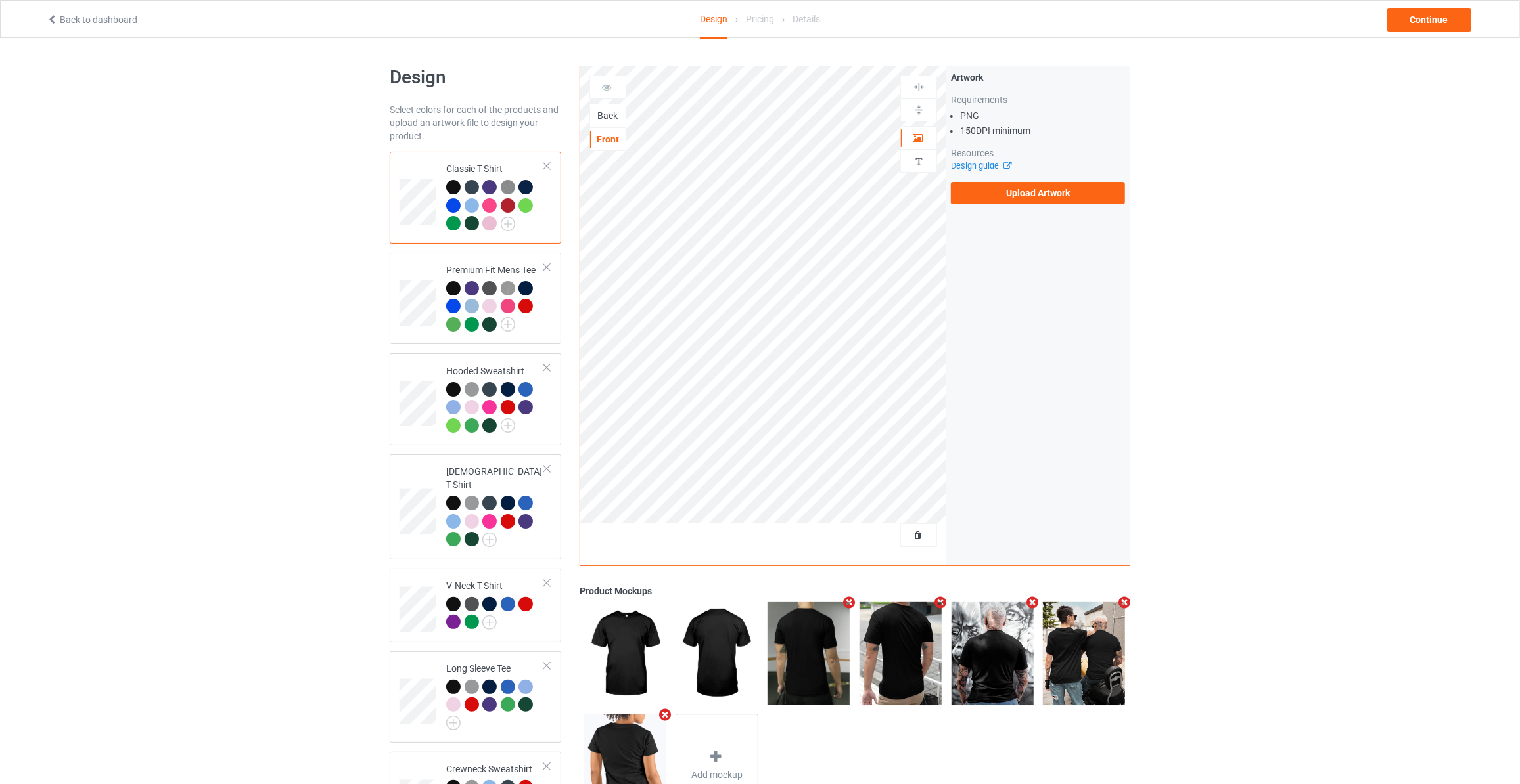
click at [607, 114] on div "Back" at bounding box center [608, 116] width 36 height 13
click at [994, 195] on label "Upload Artwork" at bounding box center [1037, 193] width 174 height 22
click at [0, 0] on input "Upload Artwork" at bounding box center [0, 0] width 0 height 0
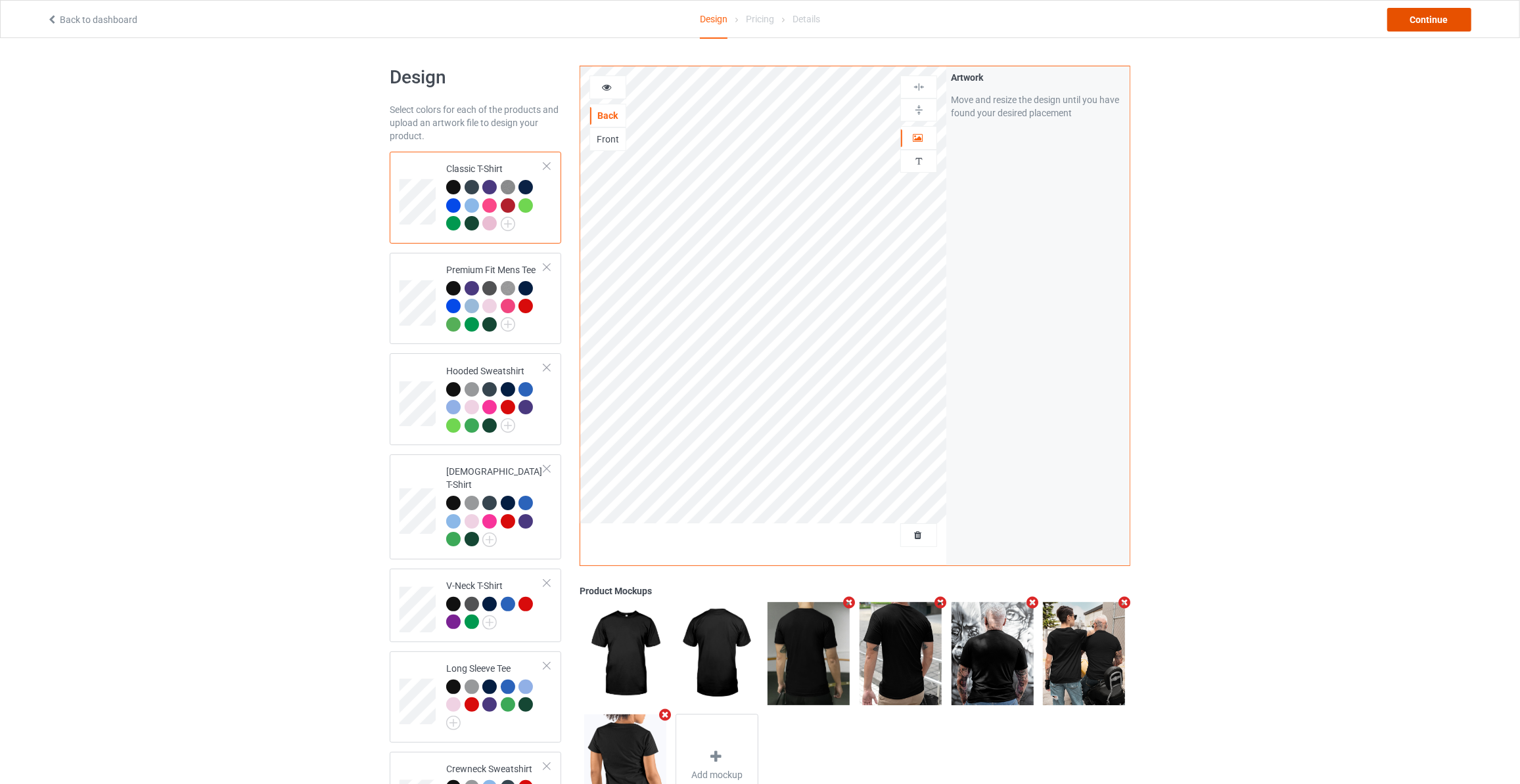
click at [1421, 17] on div "Continue" at bounding box center [1429, 20] width 84 height 24
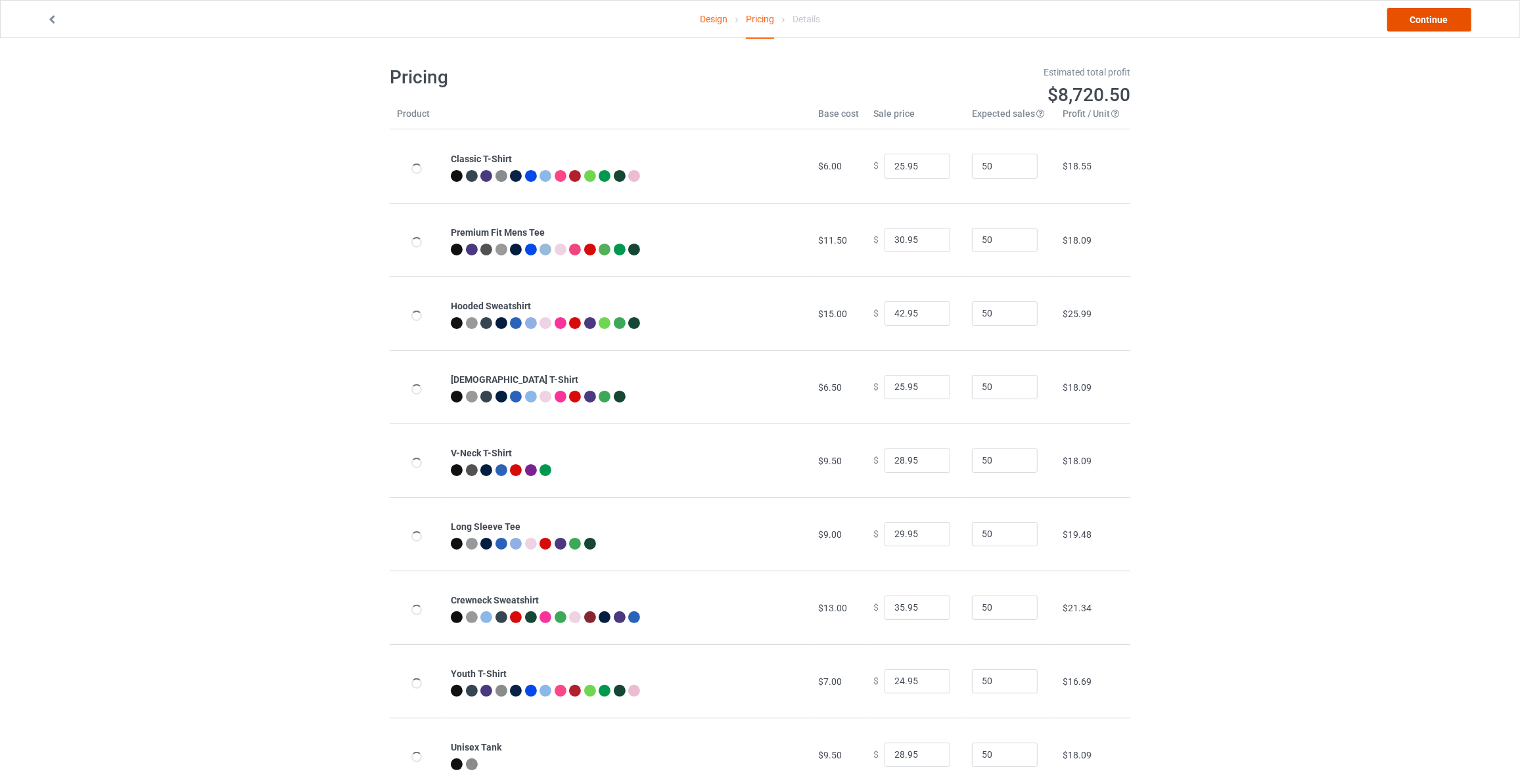
click at [1421, 17] on link "Continue" at bounding box center [1429, 20] width 84 height 24
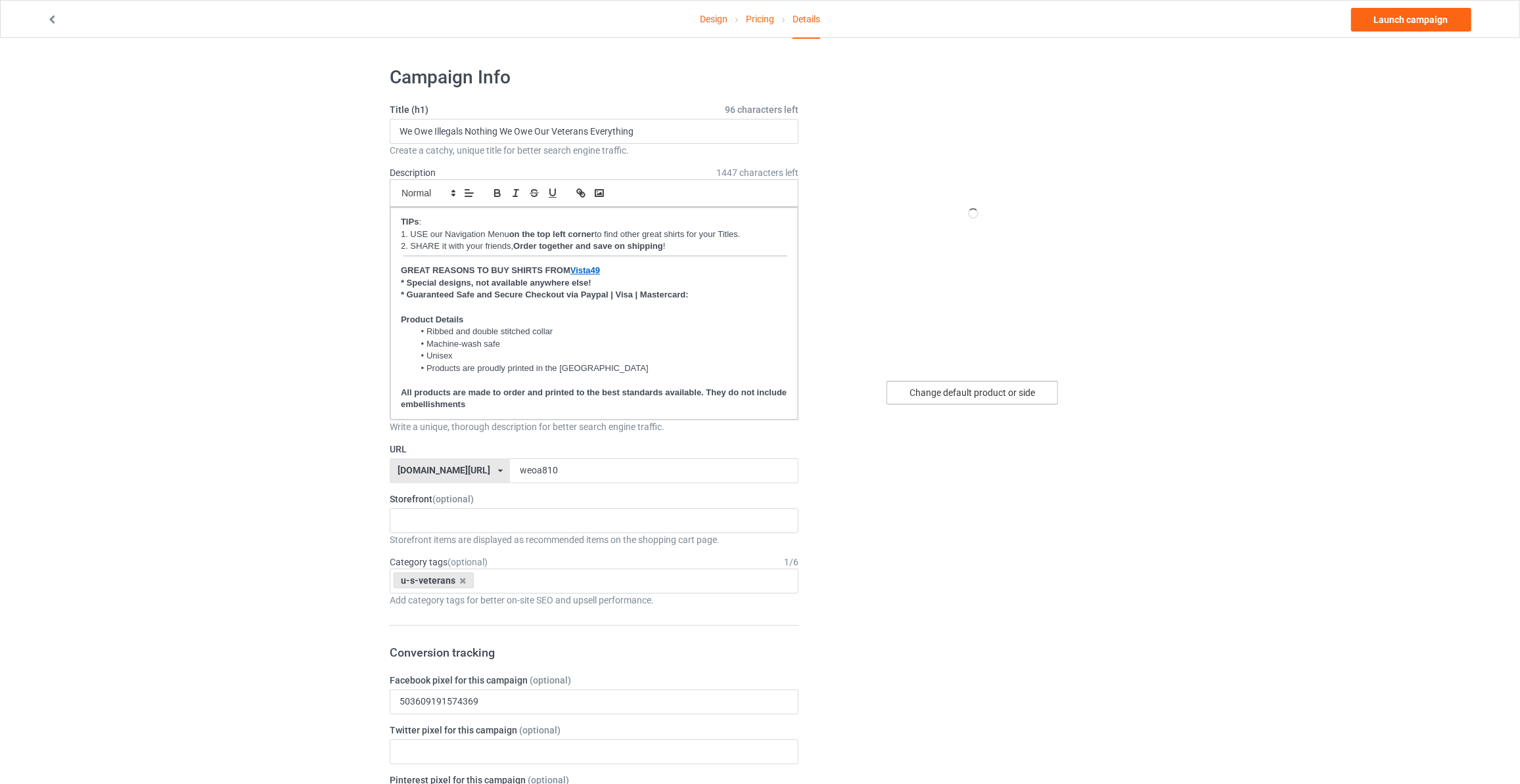
click at [965, 399] on div "Change default product or side" at bounding box center [972, 393] width 171 height 24
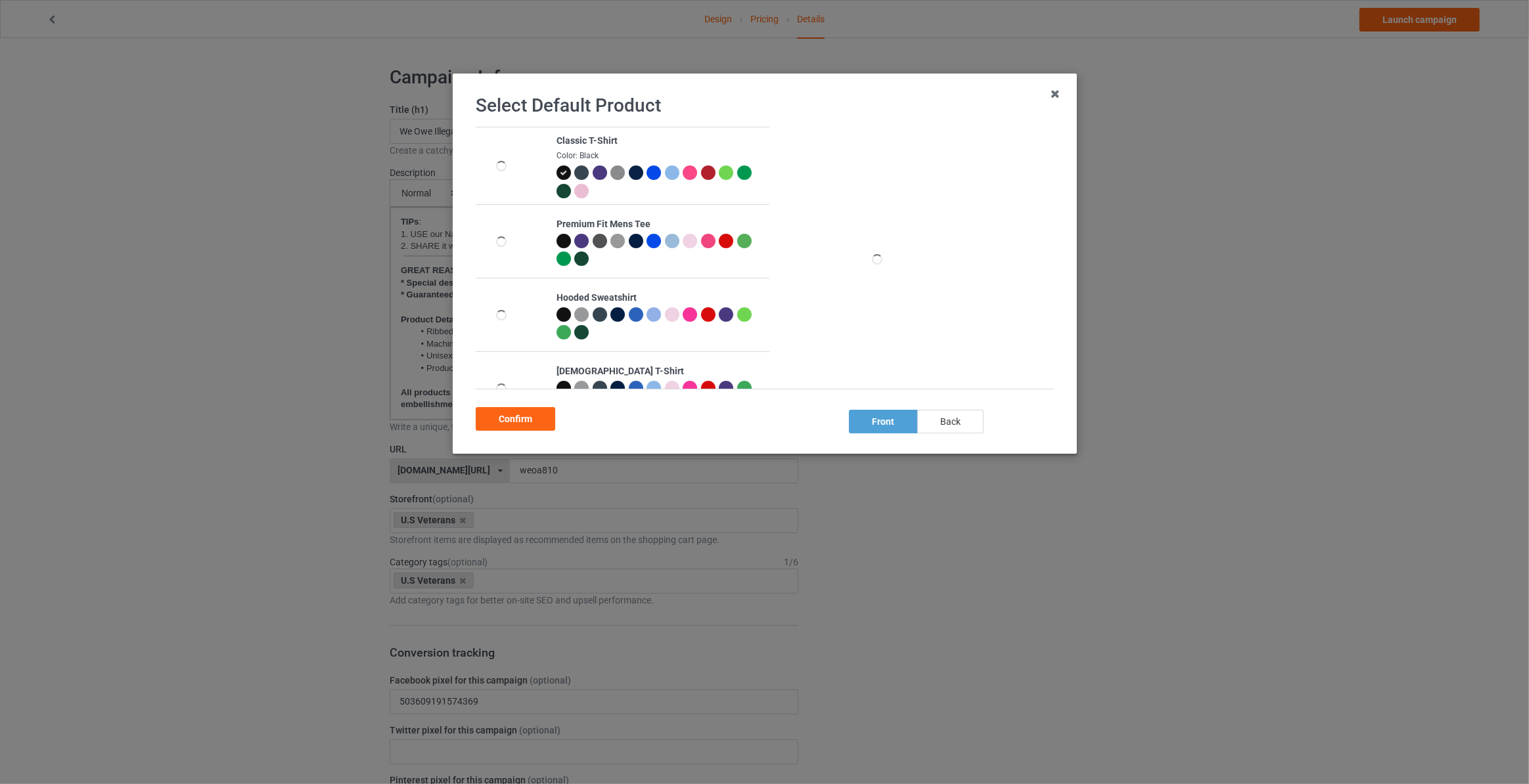
click at [941, 418] on div "back" at bounding box center [950, 422] width 66 height 24
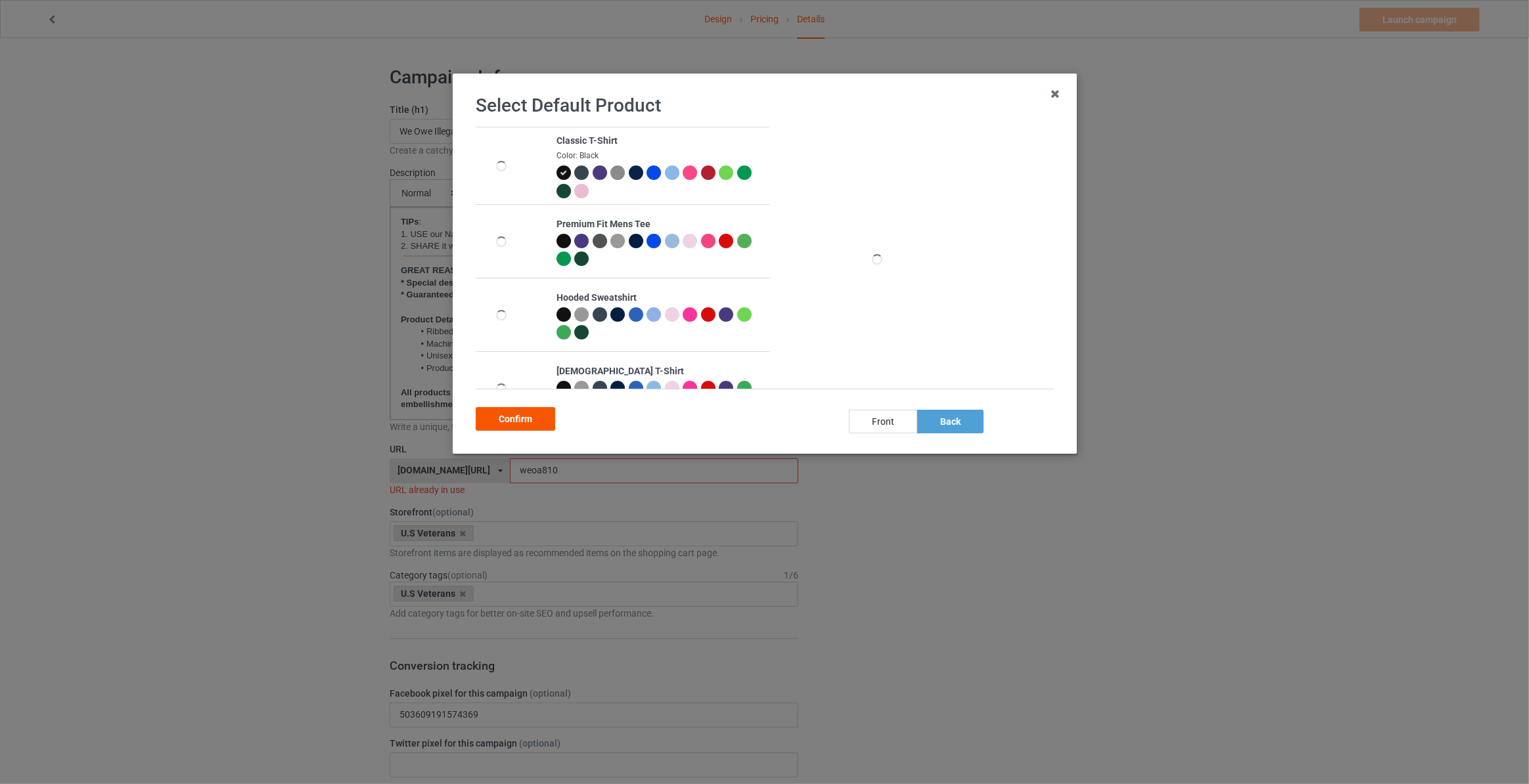
click at [511, 419] on div "Confirm" at bounding box center [515, 419] width 79 height 24
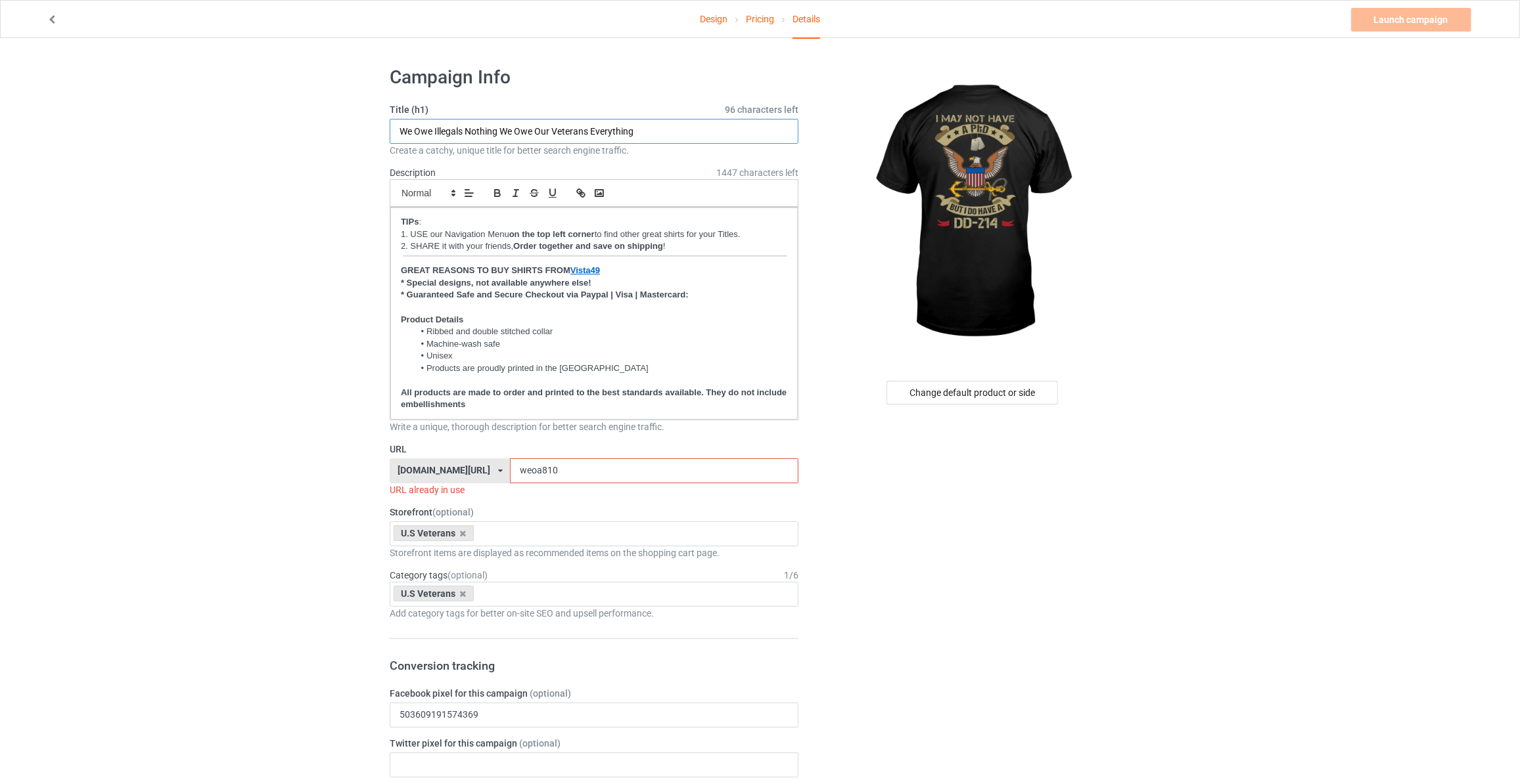
click at [524, 120] on input "We Owe Illegals Nothing We Owe Our Veterans Everything" at bounding box center [594, 132] width 409 height 25
type input "I May Not Have A PhD But I Do Have A DD-214"
drag, startPoint x: 540, startPoint y: 464, endPoint x: 159, endPoint y: 450, distance: 381.3
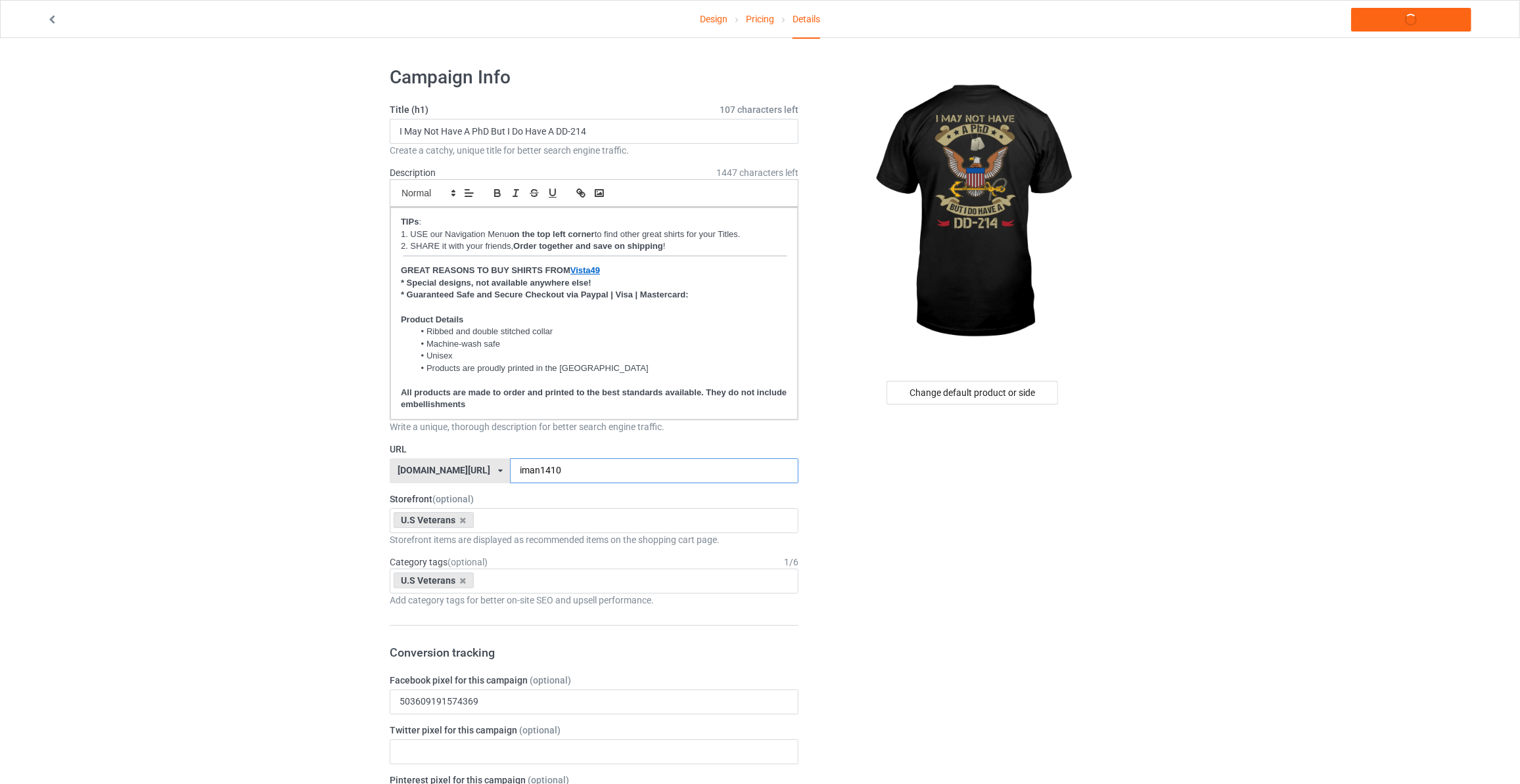
type input "iman1410"
click at [1406, 24] on link "Launch campaign" at bounding box center [1411, 20] width 120 height 24
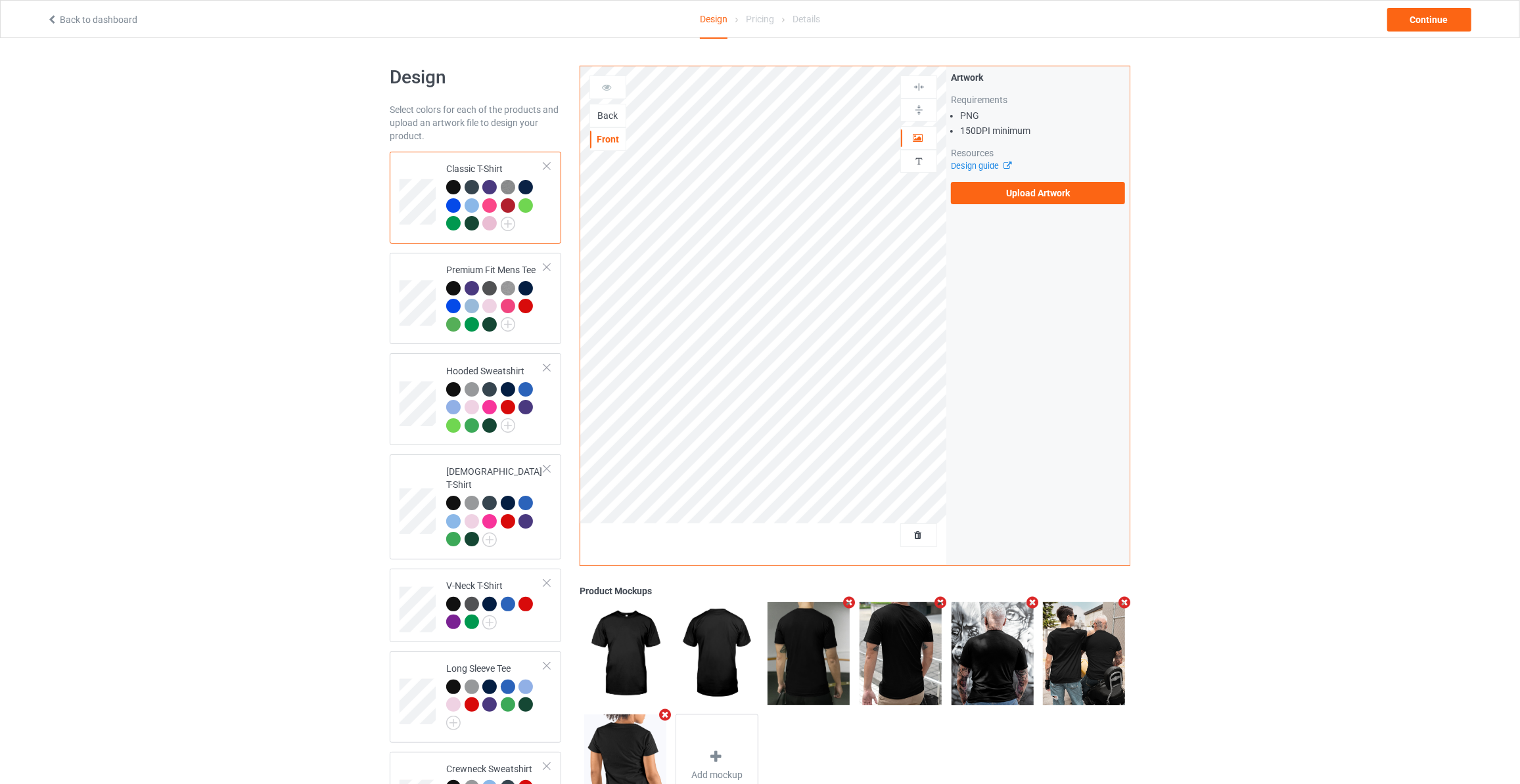
click at [604, 113] on div "Back" at bounding box center [608, 116] width 36 height 13
click at [996, 197] on label "Upload Artwork" at bounding box center [1037, 193] width 174 height 22
click at [0, 0] on input "Upload Artwork" at bounding box center [0, 0] width 0 height 0
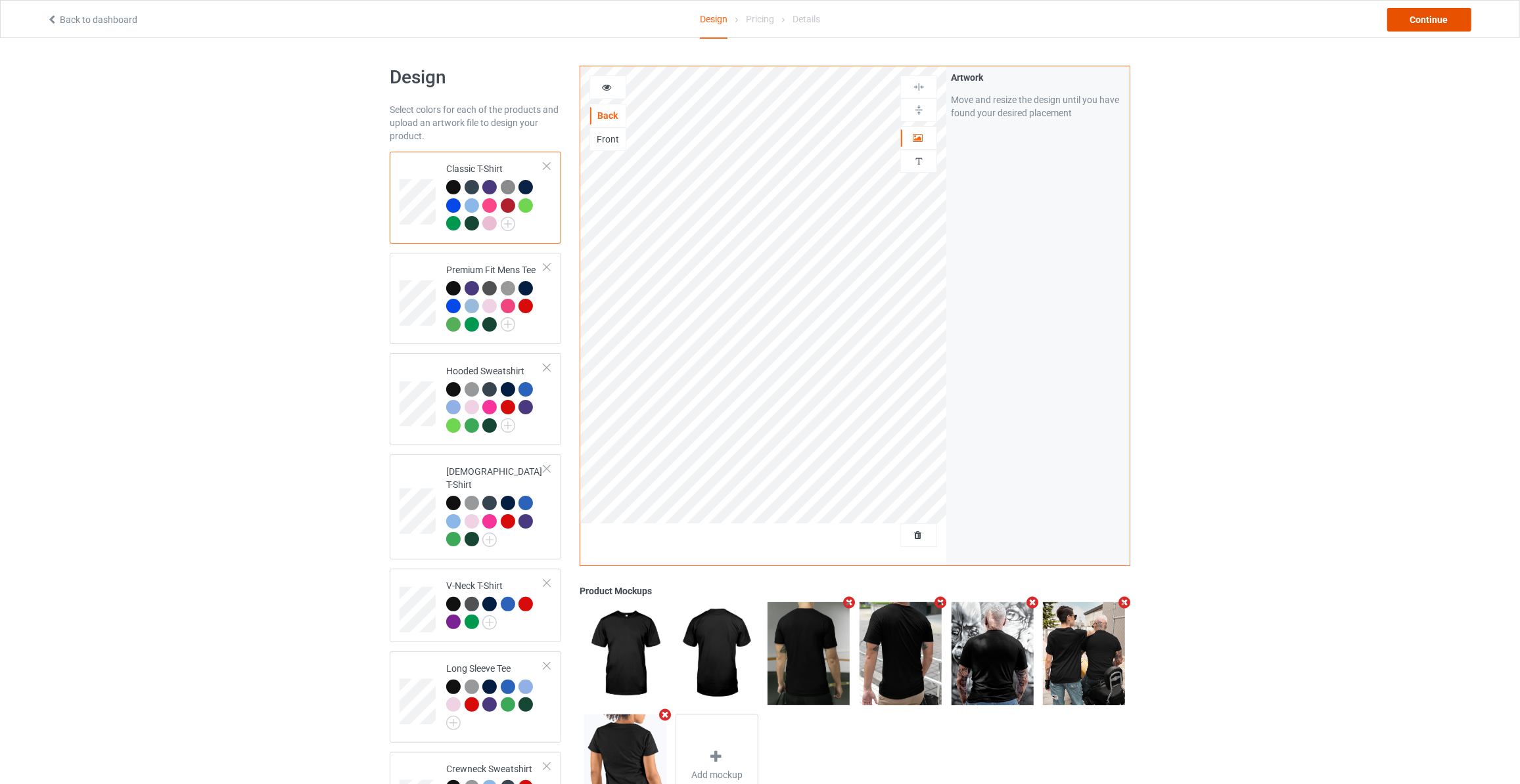
click at [1401, 10] on div "Continue" at bounding box center [1429, 20] width 84 height 24
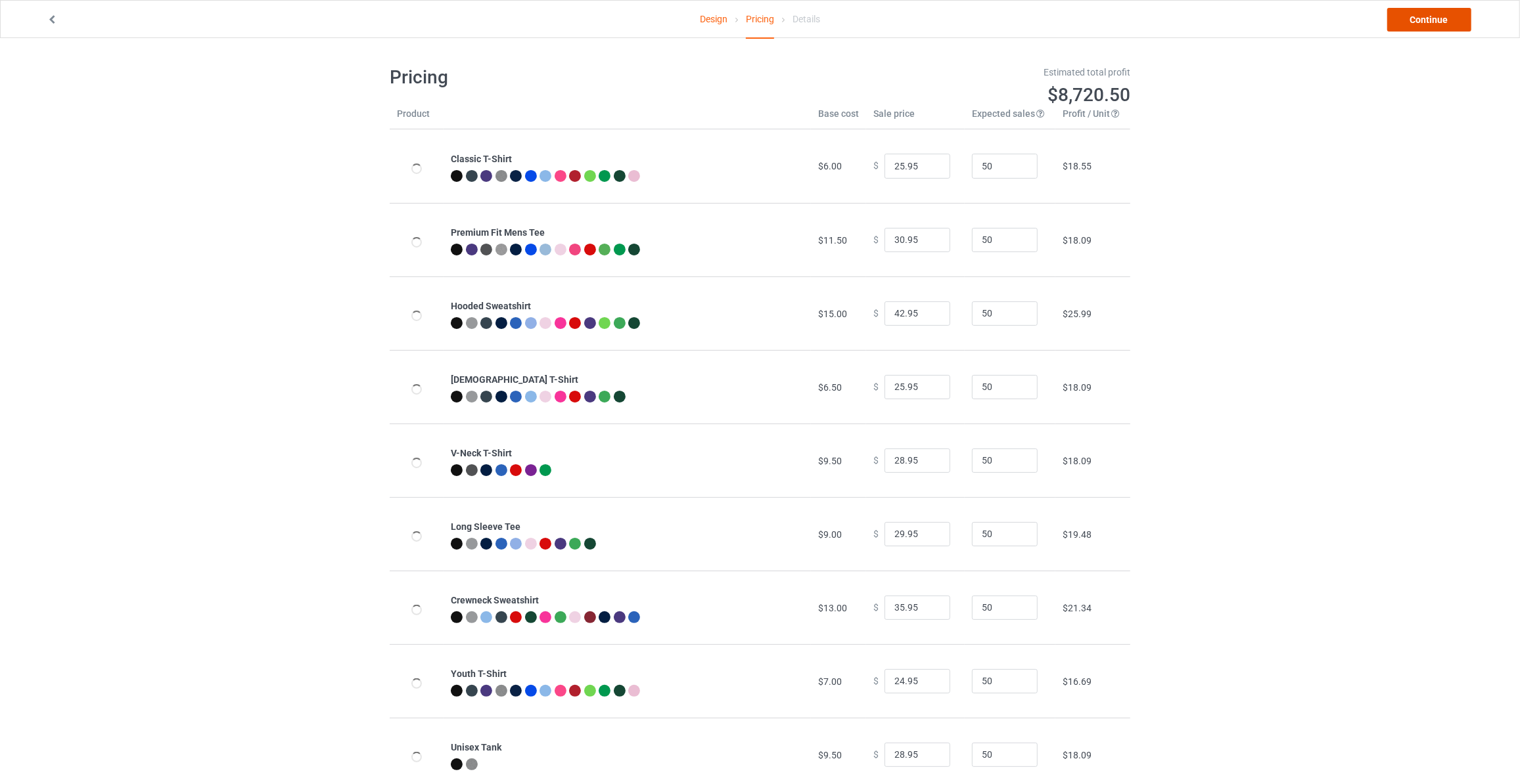
click at [1415, 15] on link "Continue" at bounding box center [1429, 20] width 84 height 24
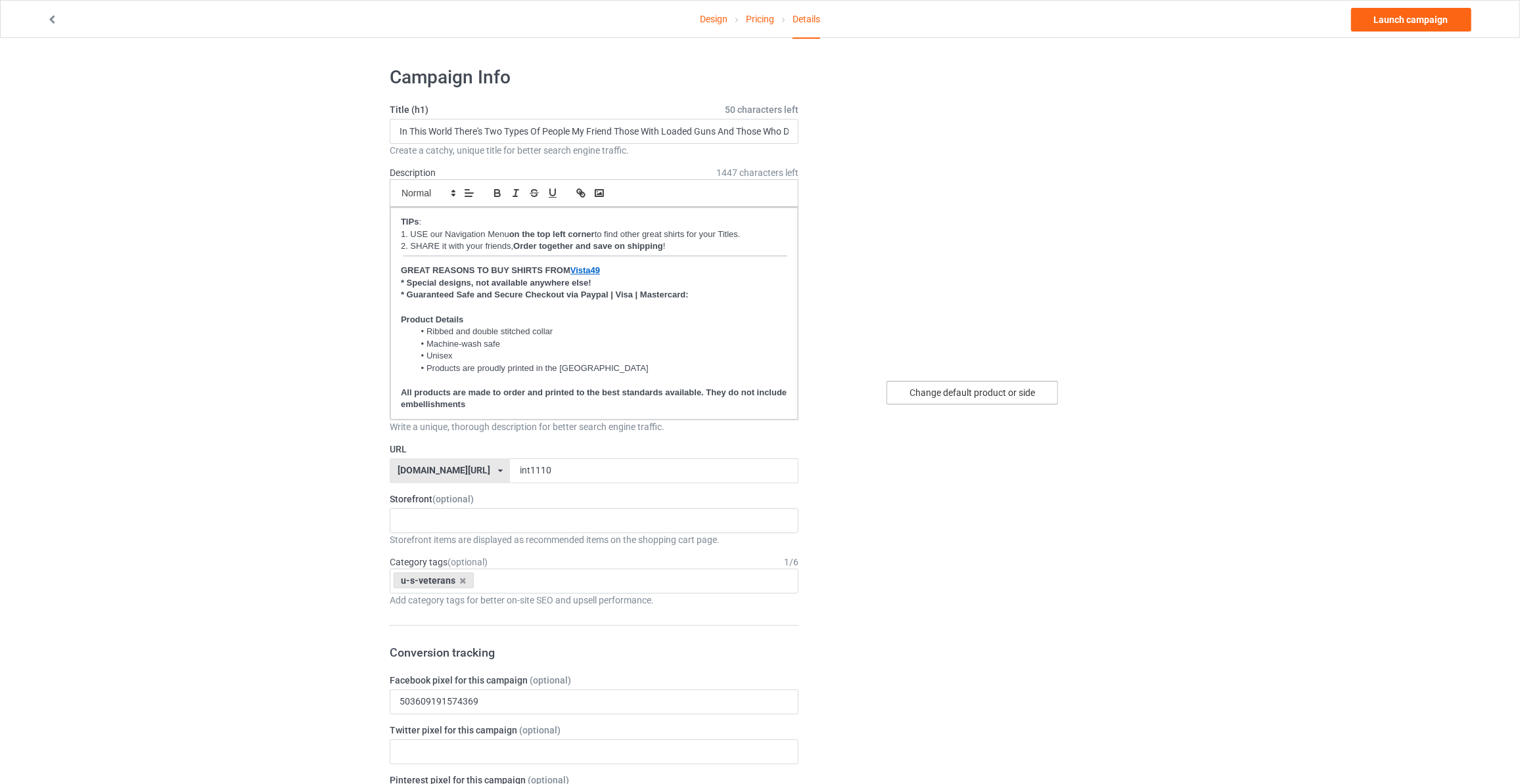
click at [1017, 396] on div "Change default product or side" at bounding box center [972, 393] width 171 height 24
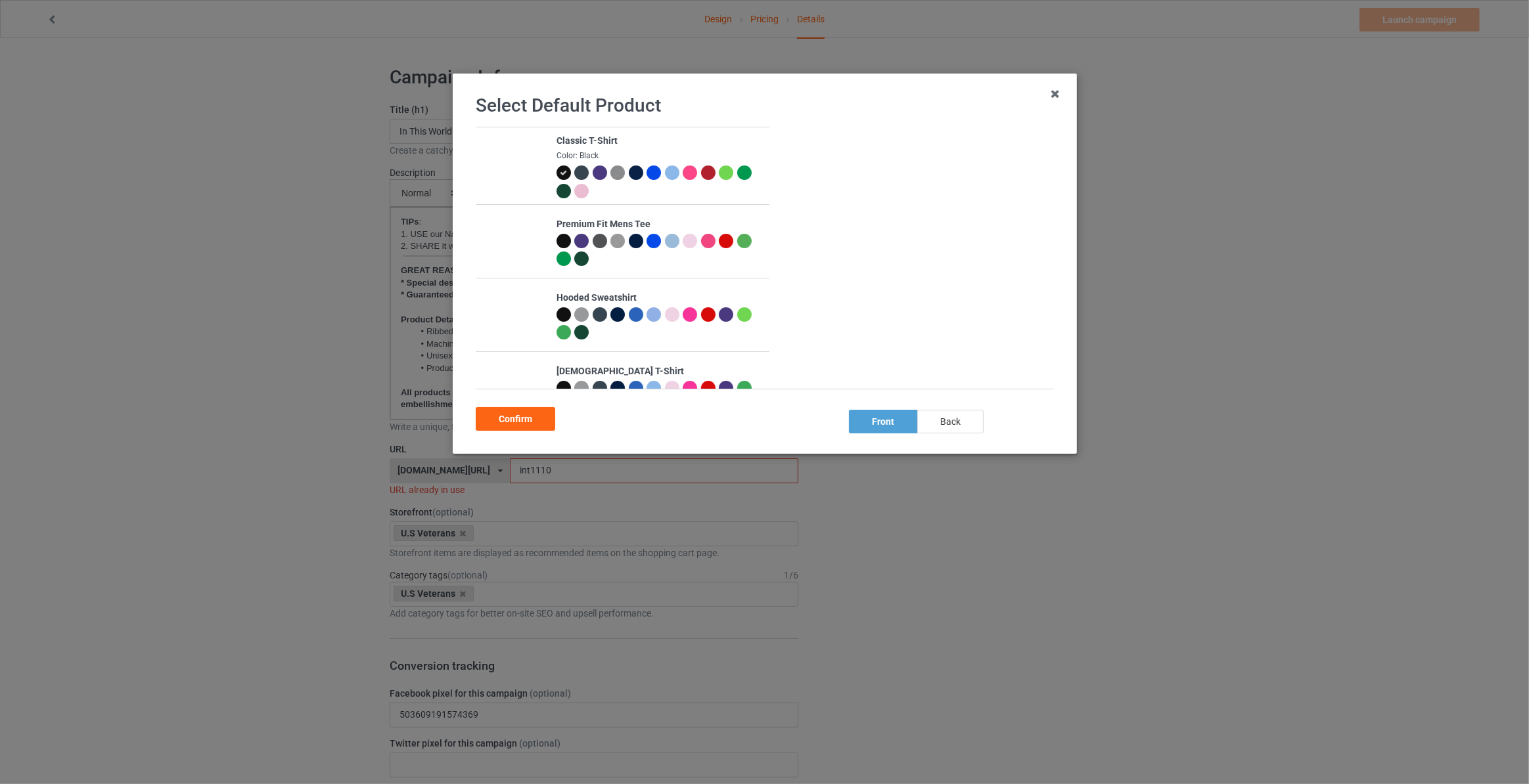
click at [950, 425] on div "back" at bounding box center [950, 422] width 66 height 24
click at [499, 422] on div "Confirm" at bounding box center [515, 419] width 79 height 24
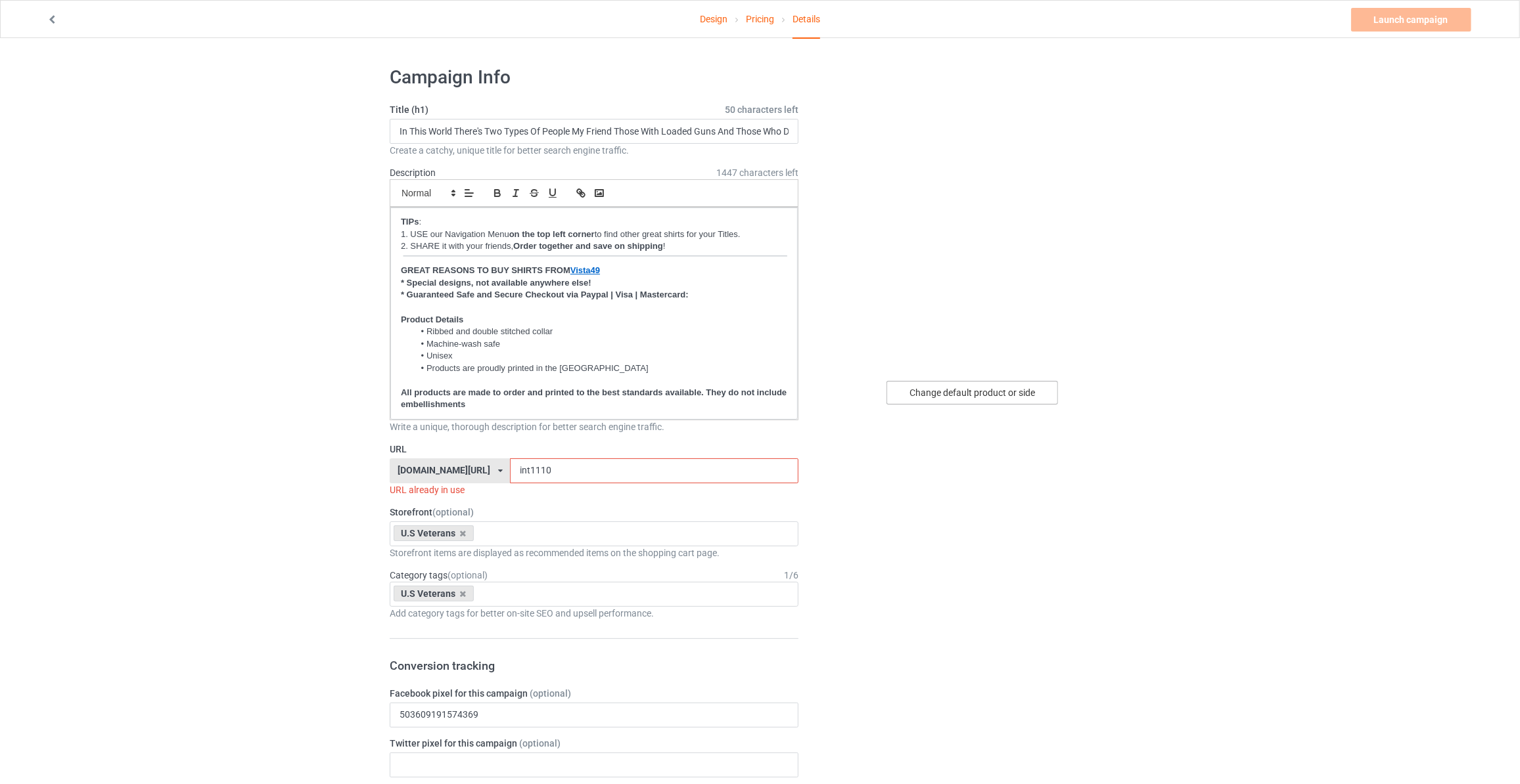
click at [966, 393] on div "Change default product or side" at bounding box center [972, 393] width 171 height 24
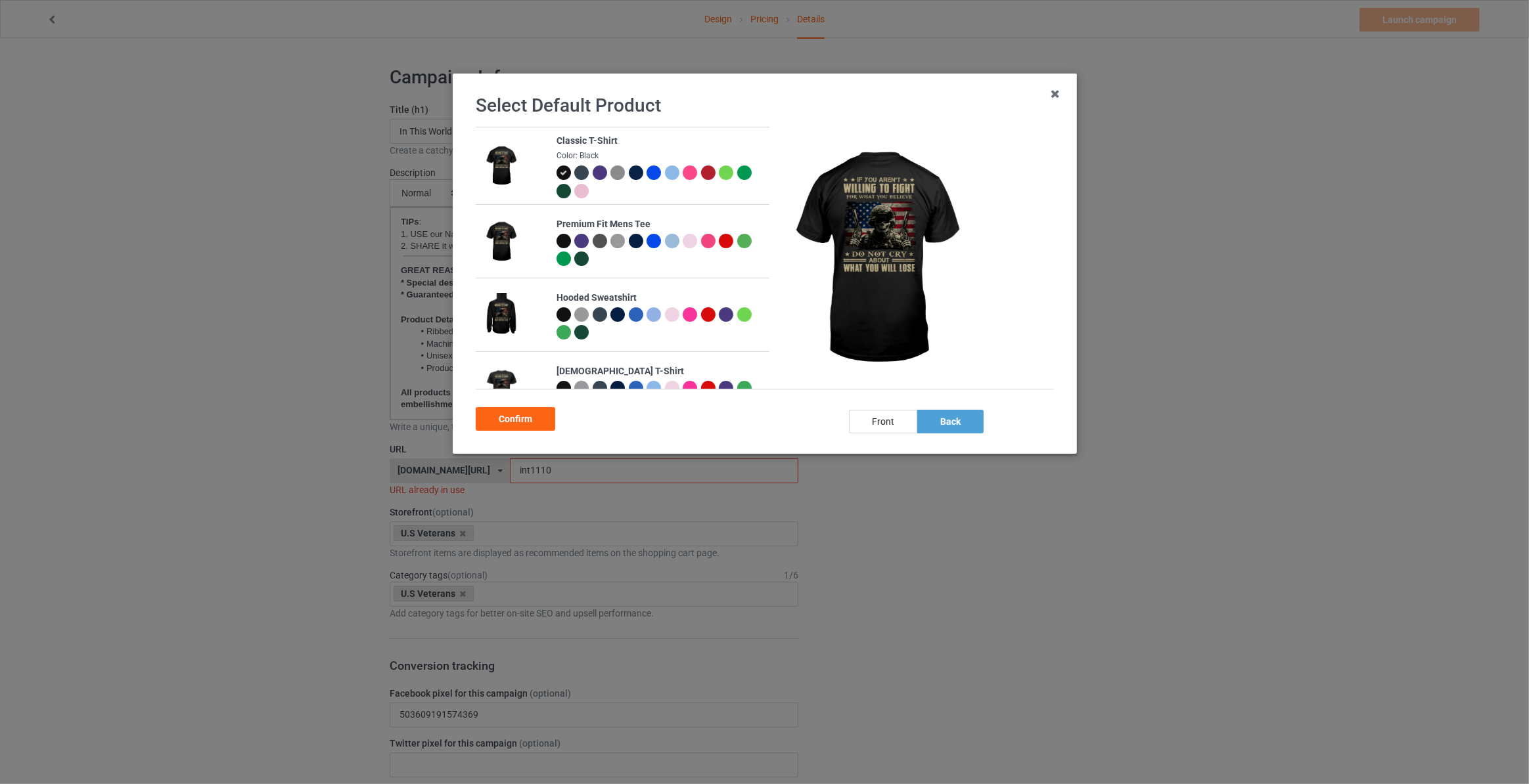
click at [628, 168] on div at bounding box center [636, 173] width 15 height 15
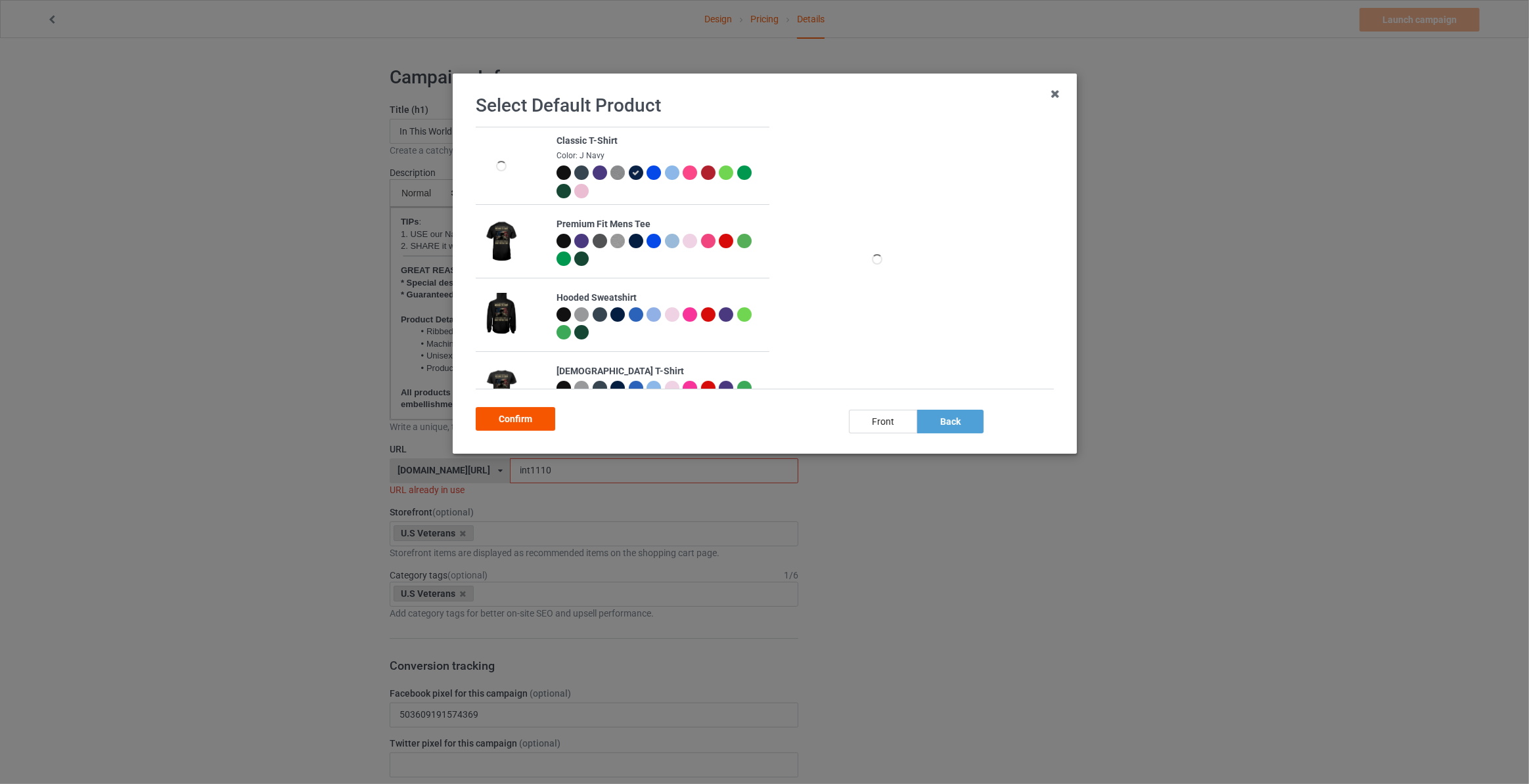
click at [517, 418] on div "Confirm" at bounding box center [515, 419] width 79 height 24
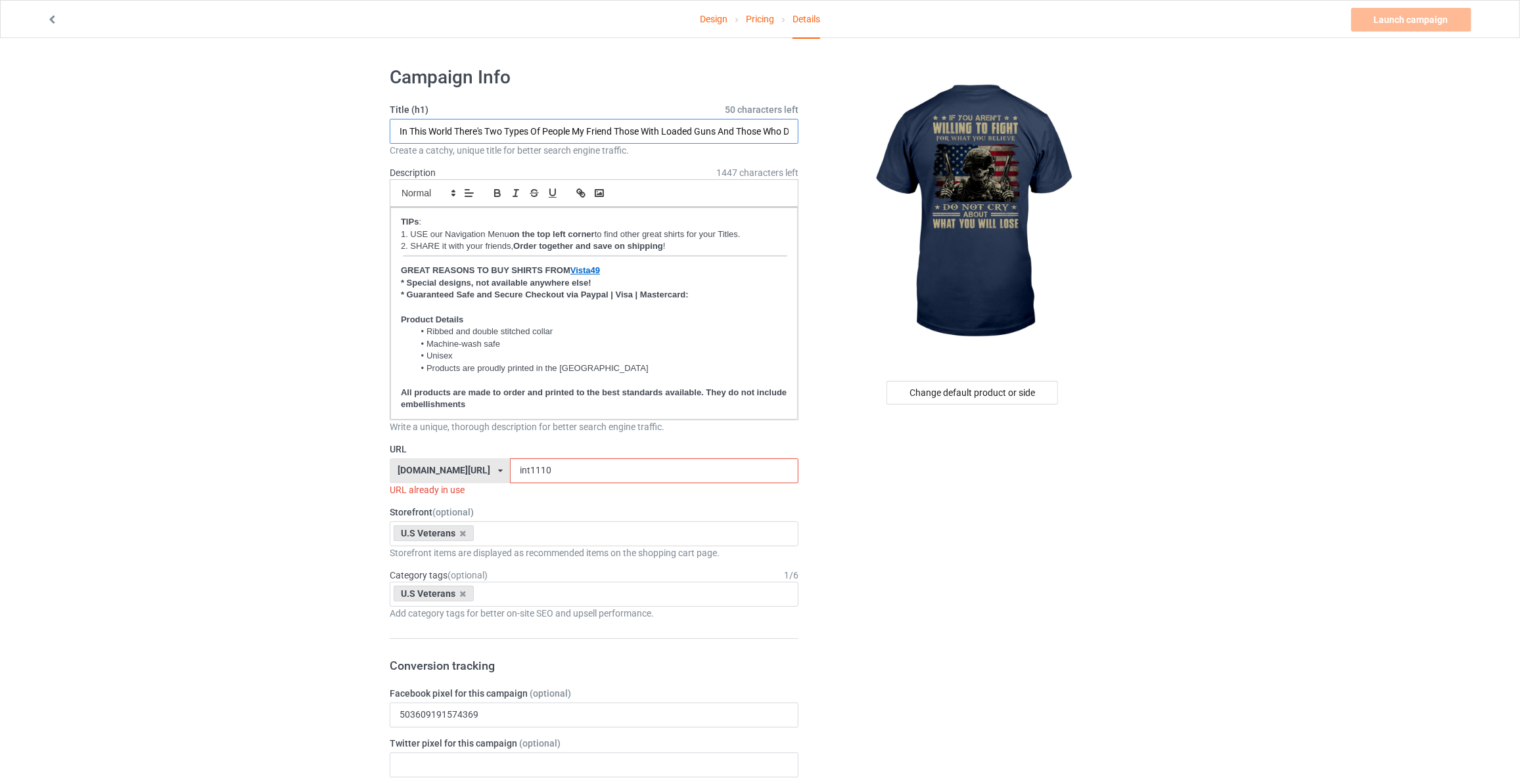
click at [483, 137] on input "In This World There's Two Types Of People My Friend Those With Loaded Guns And …" at bounding box center [594, 132] width 409 height 25
type input "If You Aren't Willing To Fight For What You Believe Do Not Cry About What You W…"
drag, startPoint x: 545, startPoint y: 467, endPoint x: 107, endPoint y: 424, distance: 440.1
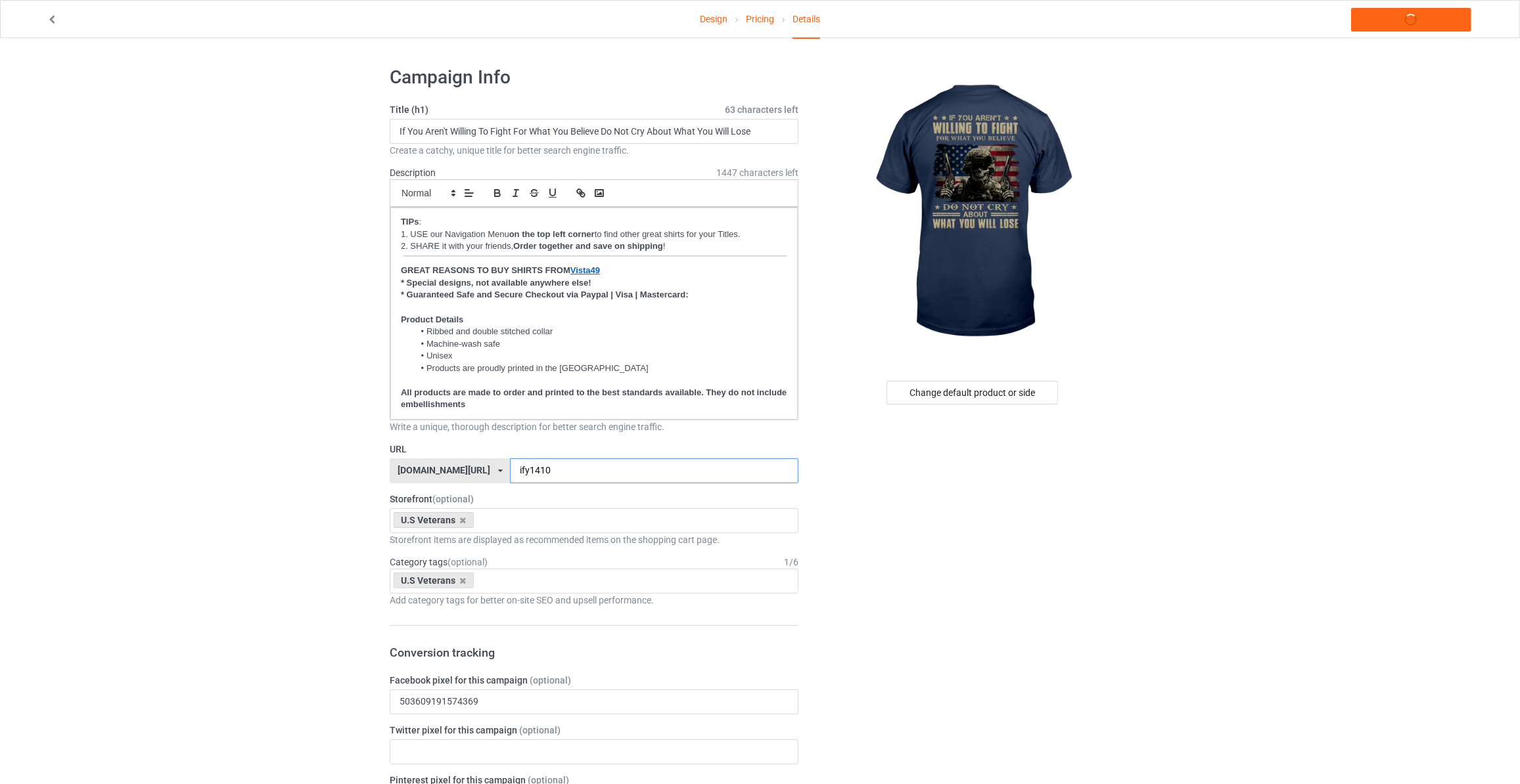
type input "ify1410"
click at [1390, 23] on link "Launch campaign" at bounding box center [1411, 20] width 120 height 24
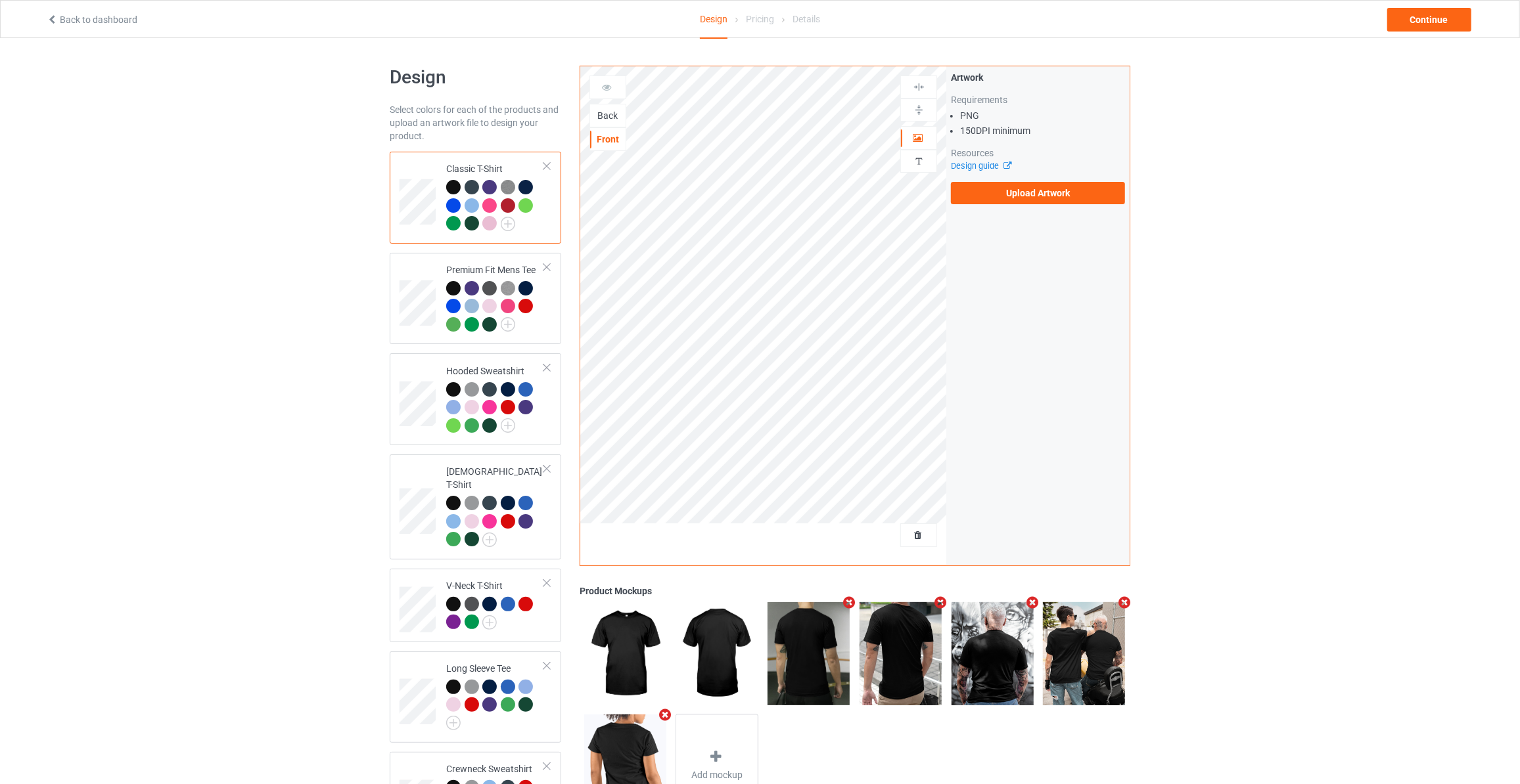
click at [612, 118] on div "Back" at bounding box center [608, 116] width 36 height 13
click at [1008, 195] on label "Upload Artwork" at bounding box center [1037, 193] width 174 height 22
click at [0, 0] on input "Upload Artwork" at bounding box center [0, 0] width 0 height 0
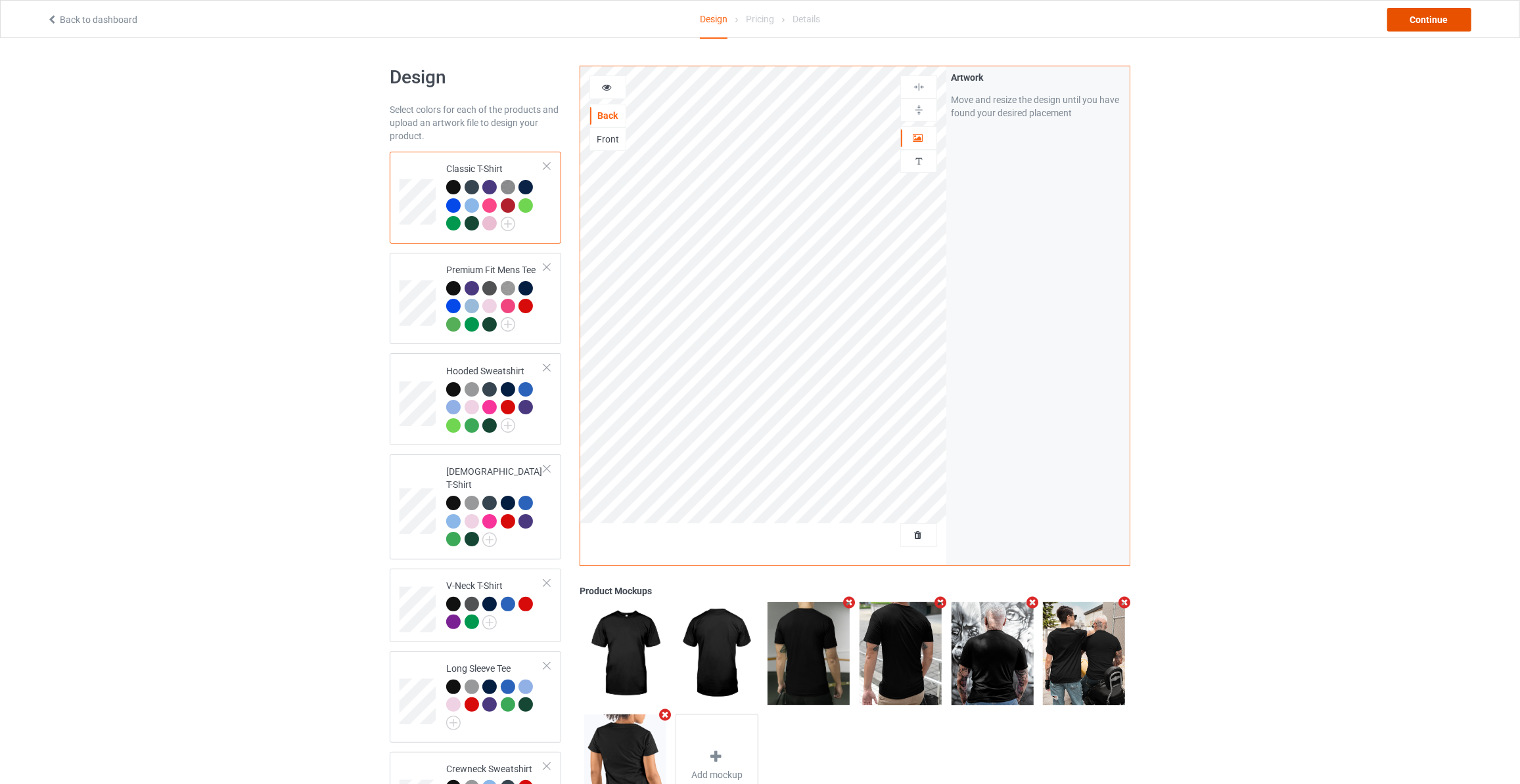
click at [1449, 25] on div "Continue" at bounding box center [1429, 20] width 84 height 24
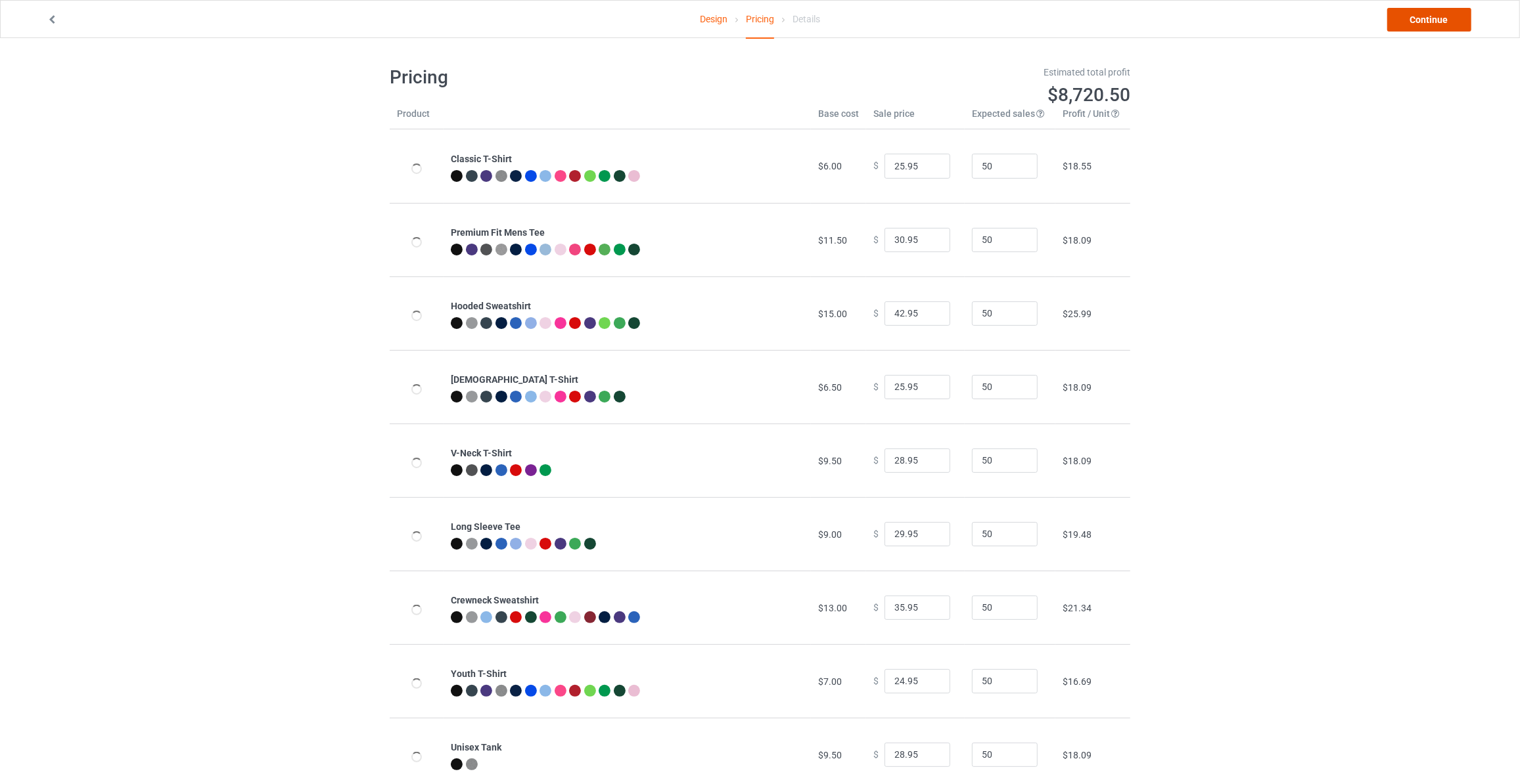
click at [1450, 25] on link "Continue" at bounding box center [1429, 20] width 84 height 24
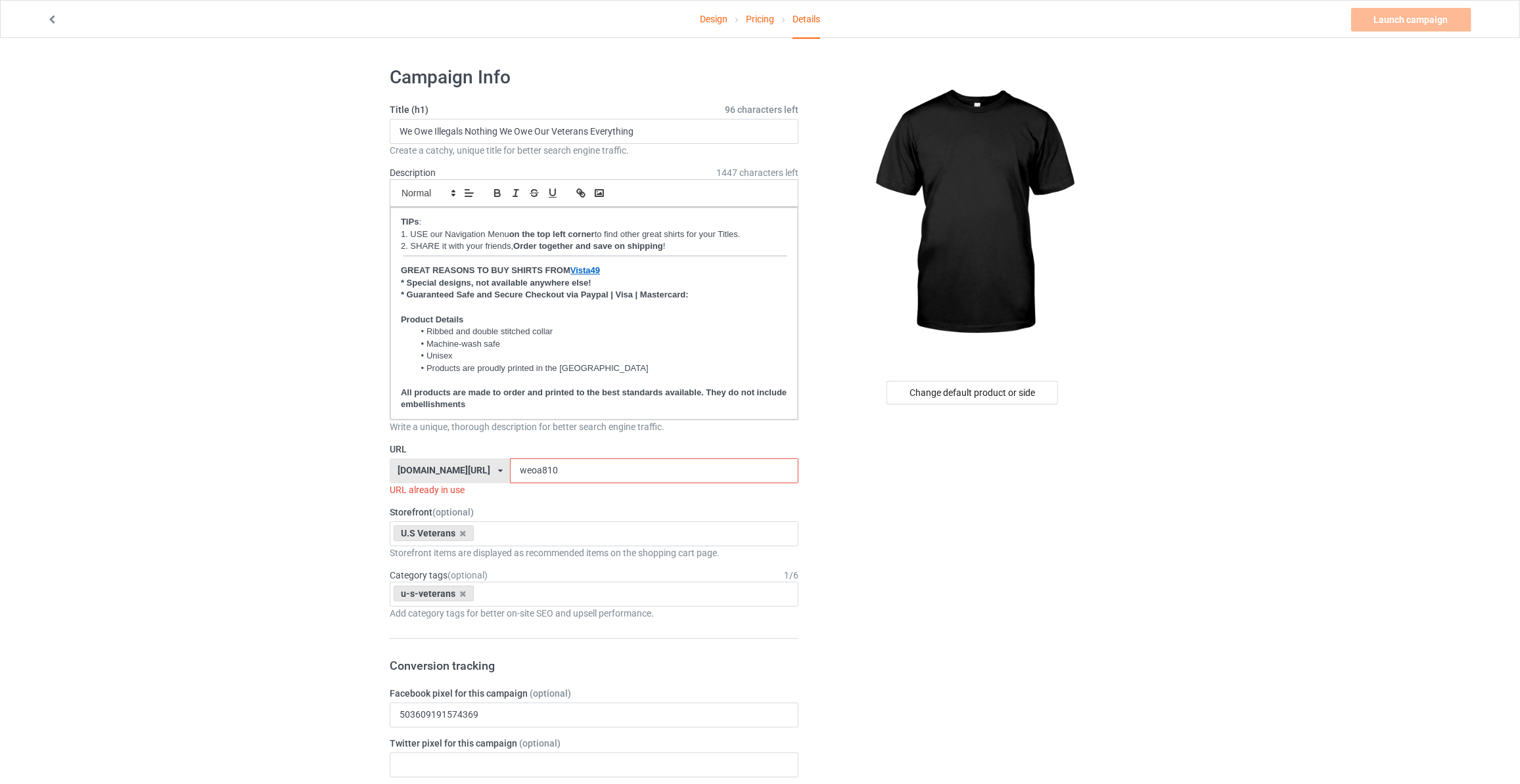
click at [951, 379] on div "Change default product or side" at bounding box center [974, 734] width 332 height 1356
click at [949, 395] on div "Change default product or side" at bounding box center [972, 393] width 171 height 24
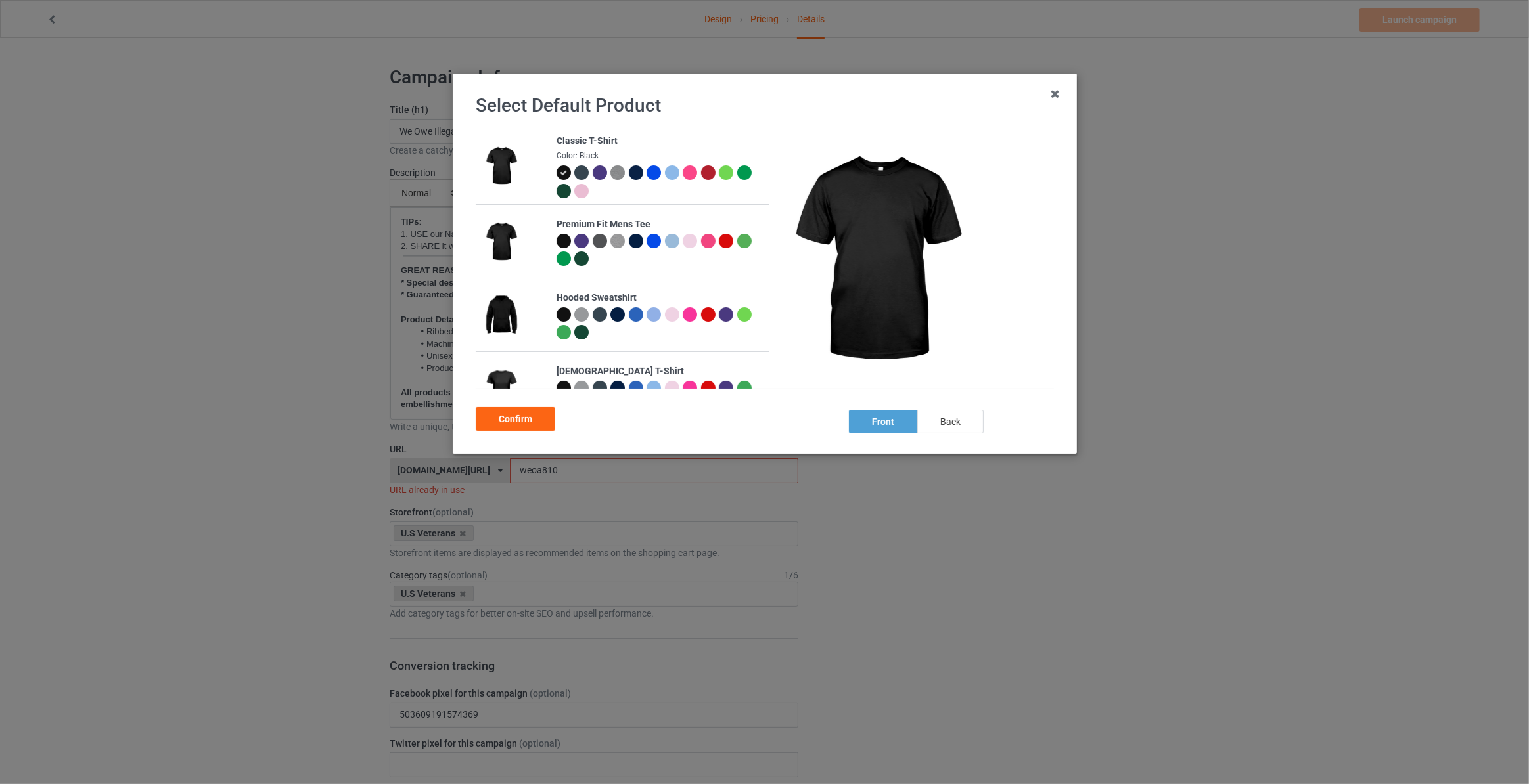
click at [937, 422] on div "back" at bounding box center [950, 422] width 66 height 24
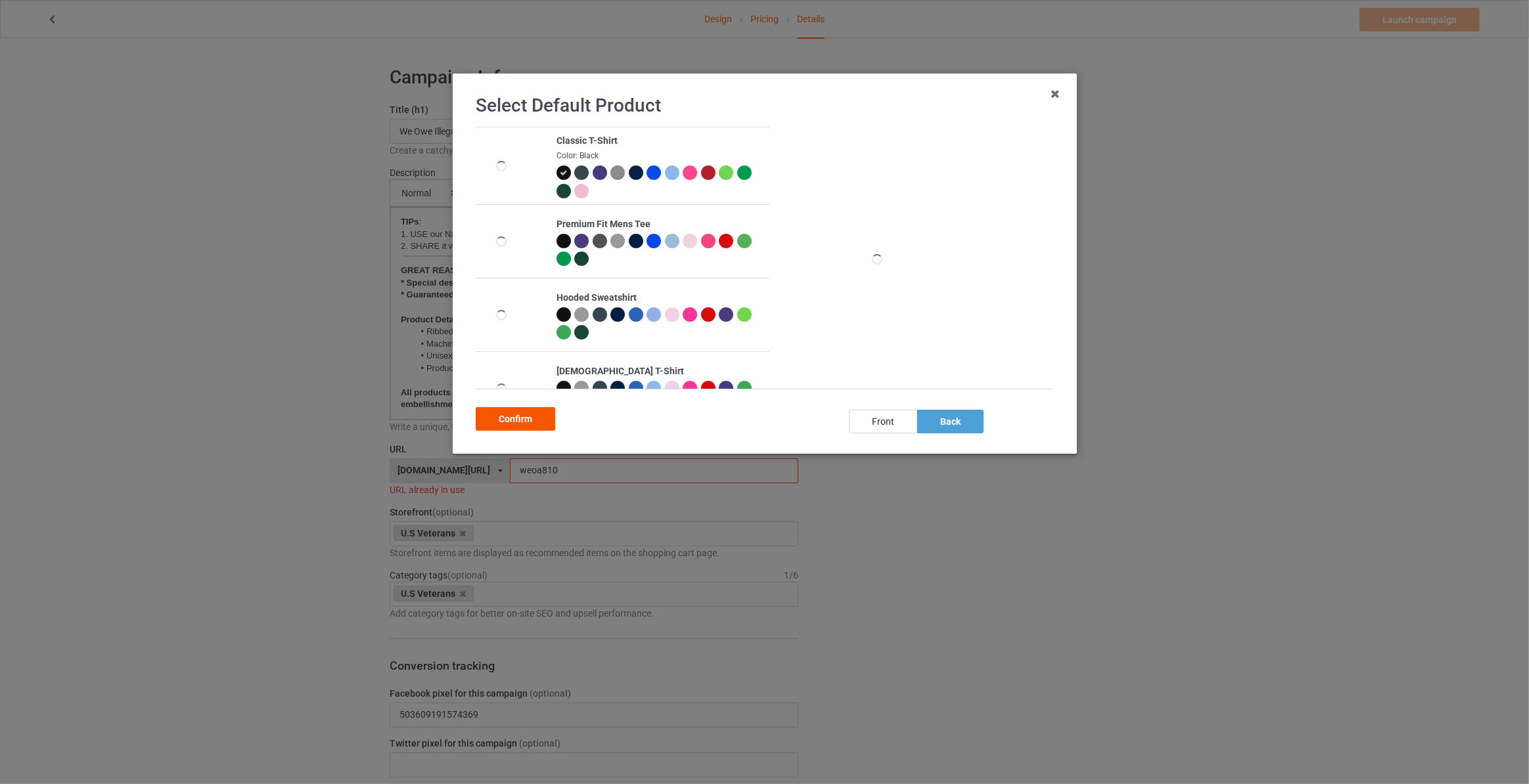
click at [544, 426] on div "Confirm" at bounding box center [515, 419] width 79 height 24
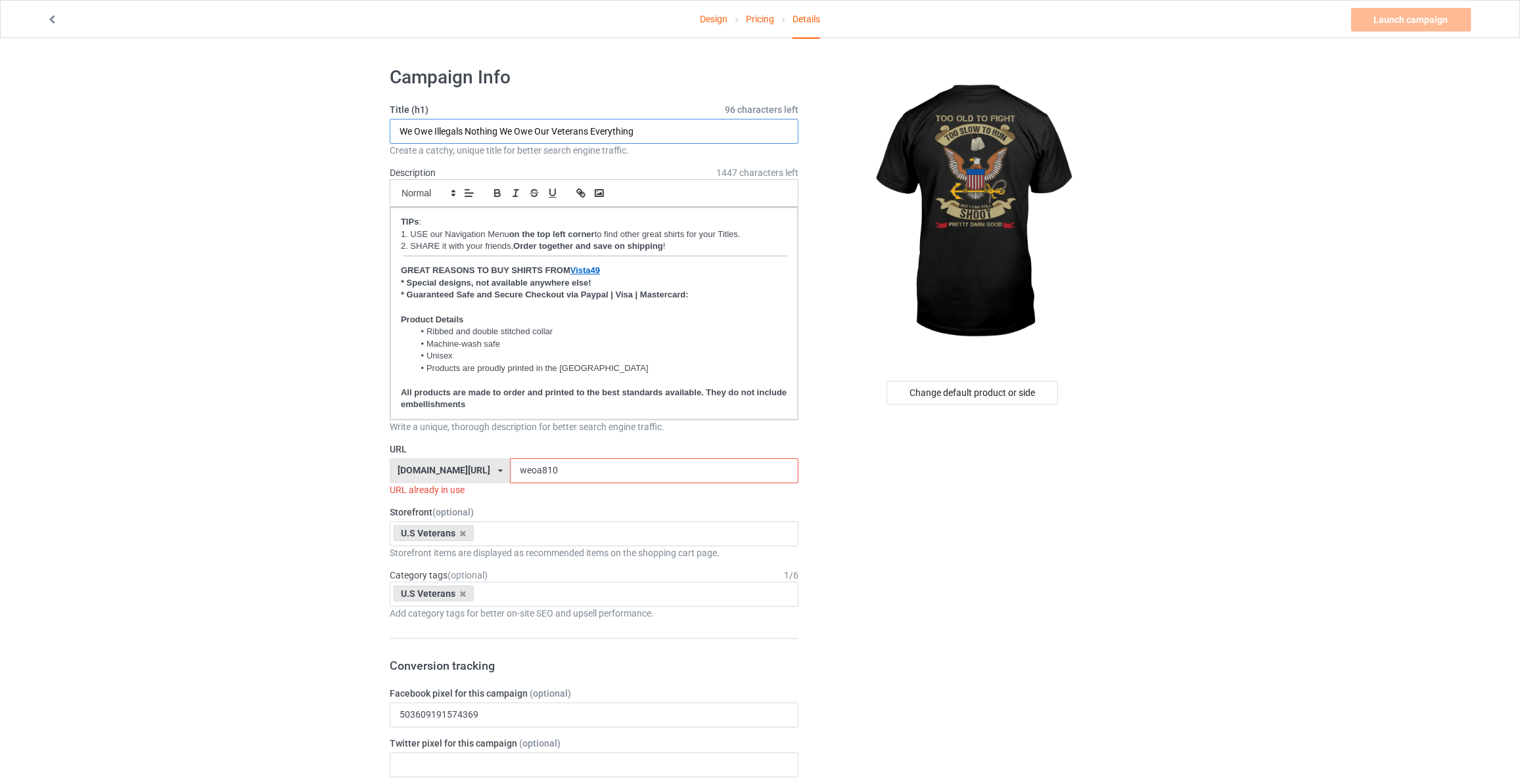
click at [450, 128] on input "We Owe Illegals Nothing We Owe Our Veterans Everything" at bounding box center [594, 132] width 409 height 25
type input "Too Old To Fight Too Slow To Run But I Can Still Shoot Pretty Darn Good"
drag, startPoint x: 552, startPoint y: 475, endPoint x: 138, endPoint y: 444, distance: 415.2
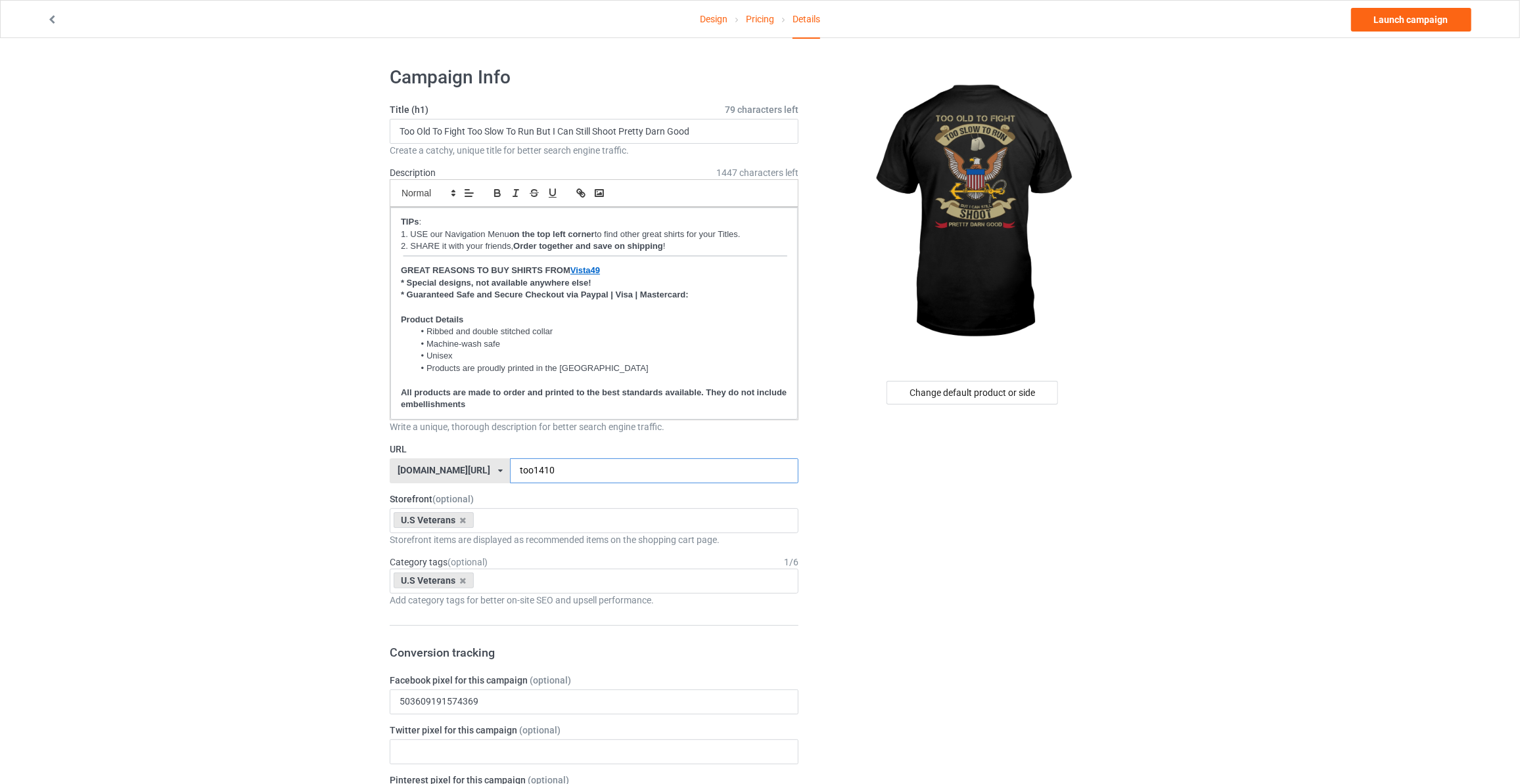
type input "too1410"
click at [1417, 22] on link "Launch campaign" at bounding box center [1411, 20] width 120 height 24
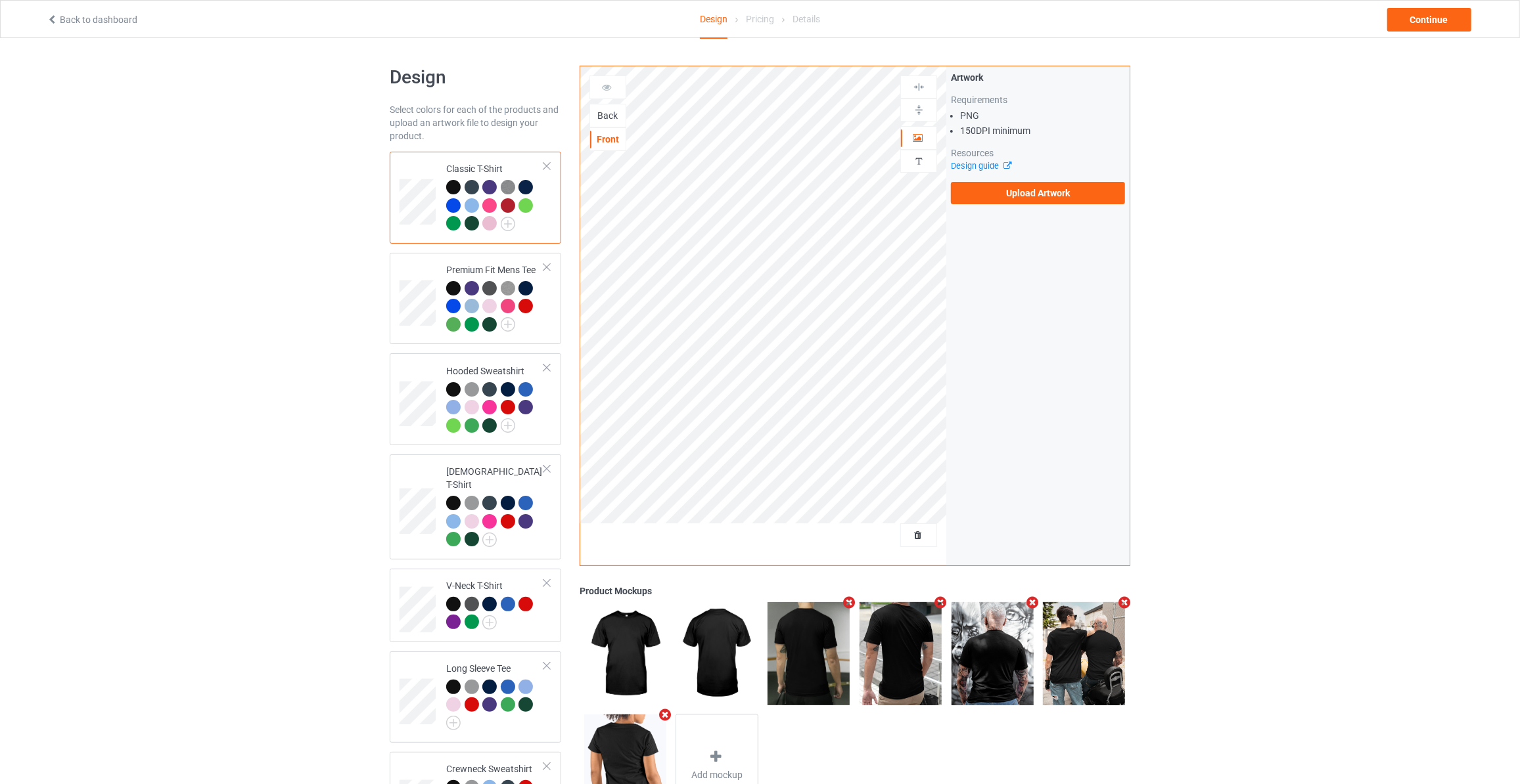
click at [614, 116] on div "Back" at bounding box center [608, 116] width 36 height 13
click at [1054, 194] on label "Upload Artwork" at bounding box center [1037, 193] width 174 height 22
click at [0, 0] on input "Upload Artwork" at bounding box center [0, 0] width 0 height 0
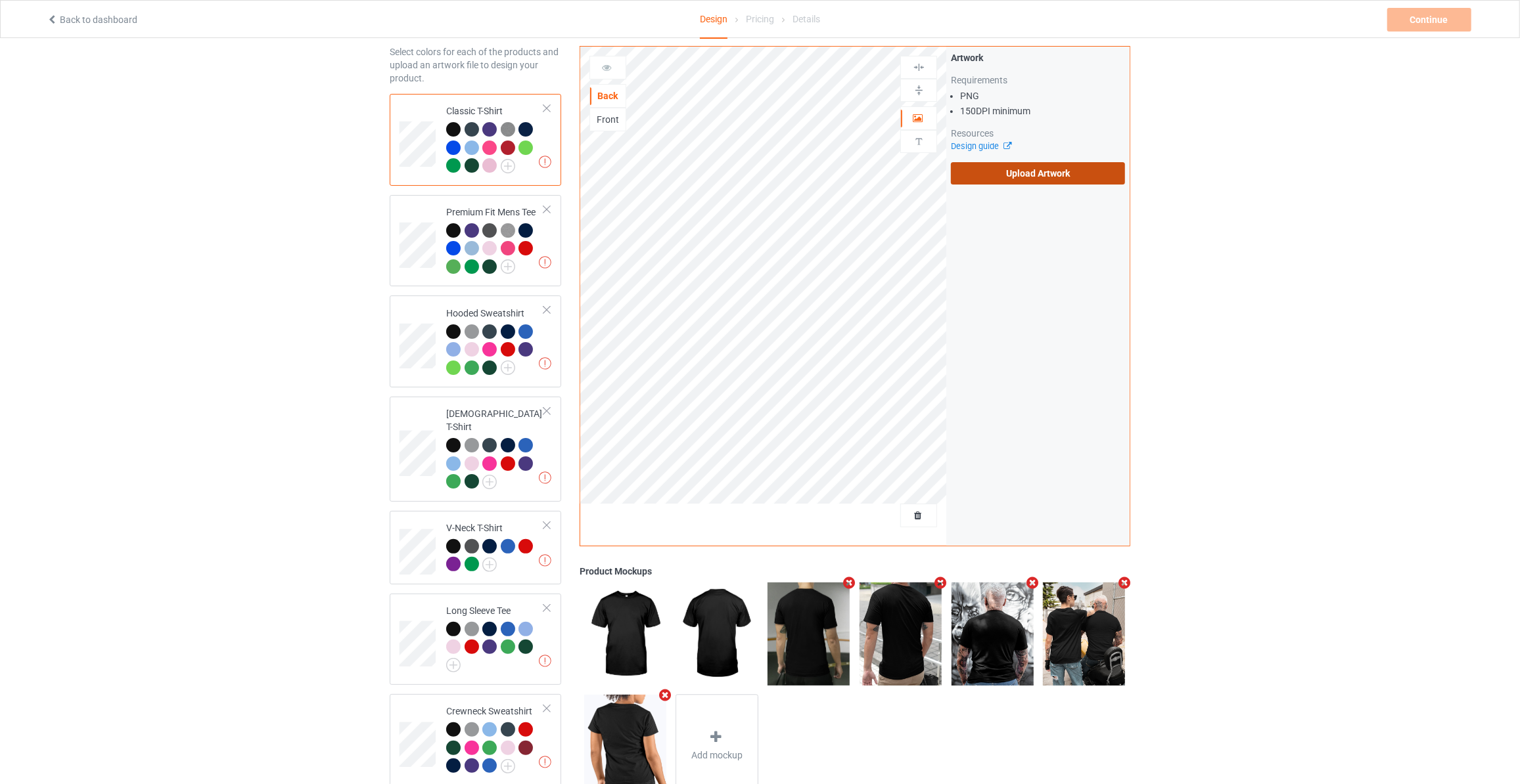
scroll to position [119, 0]
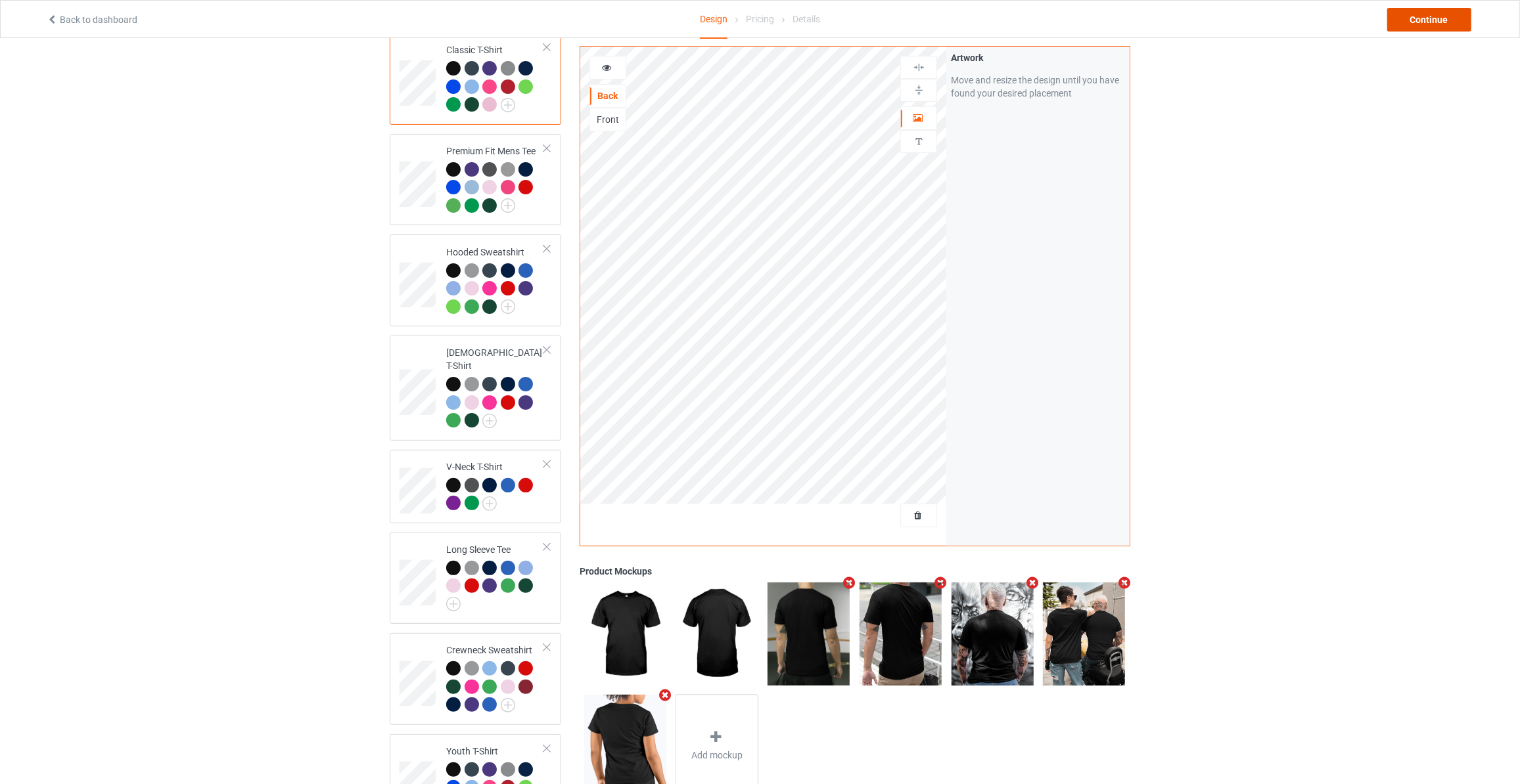
click at [1423, 13] on div "Continue" at bounding box center [1429, 20] width 84 height 24
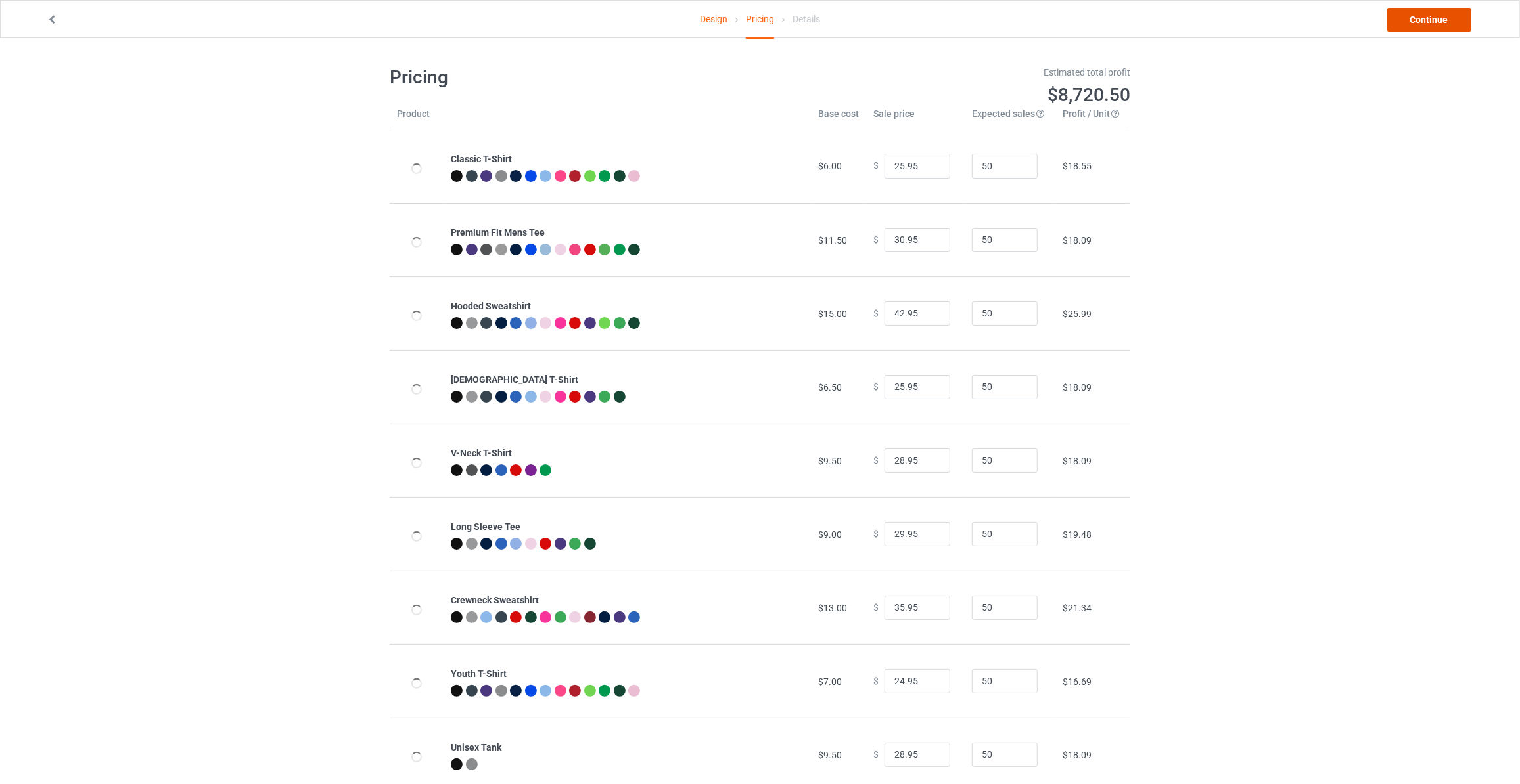
click at [1423, 13] on link "Continue" at bounding box center [1429, 20] width 84 height 24
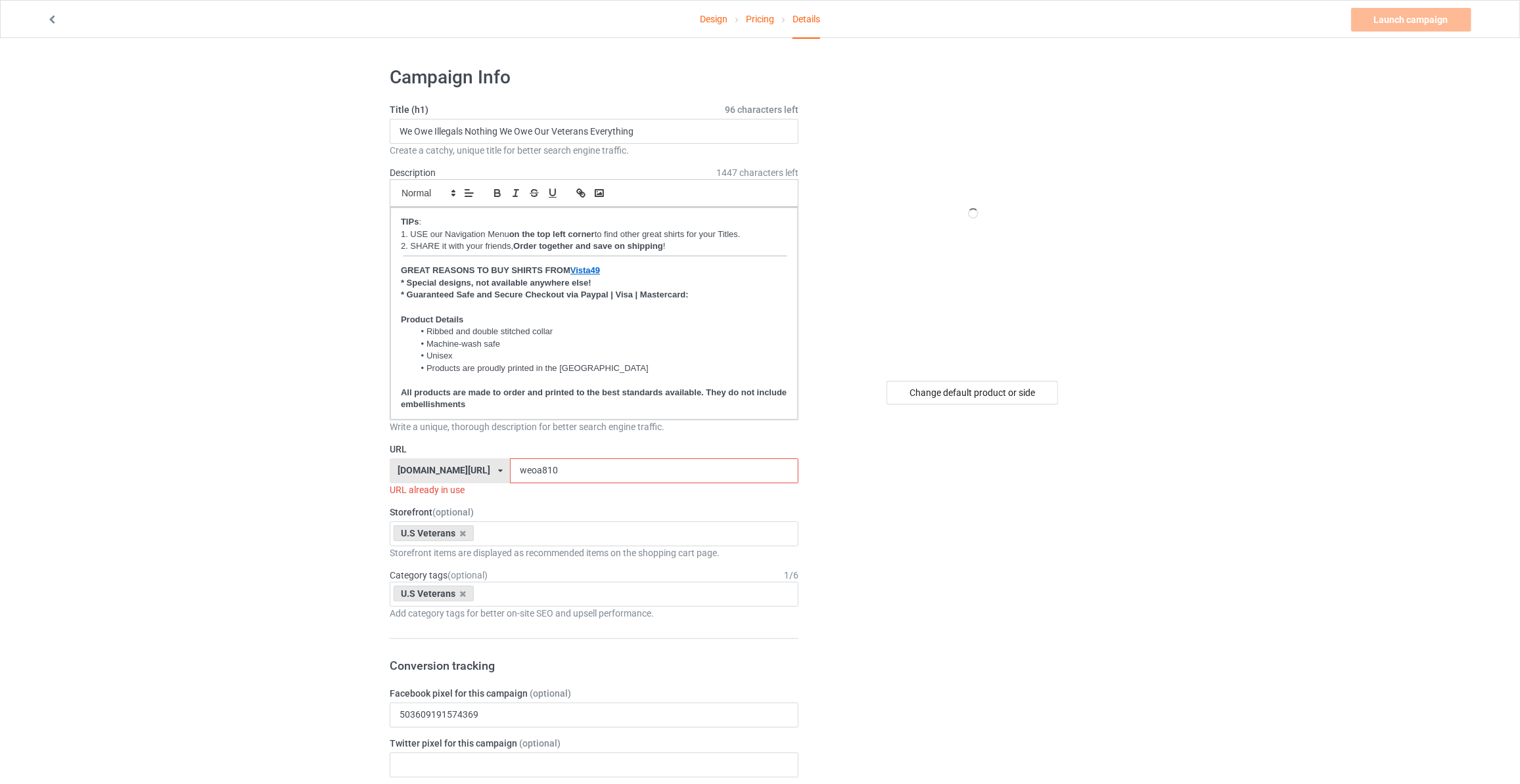
drag, startPoint x: 940, startPoint y: 410, endPoint x: 950, endPoint y: 398, distance: 15.6
click at [943, 405] on div "Change default product or side" at bounding box center [974, 772] width 332 height 1432
click at [950, 398] on div "Change default product or side" at bounding box center [972, 393] width 171 height 24
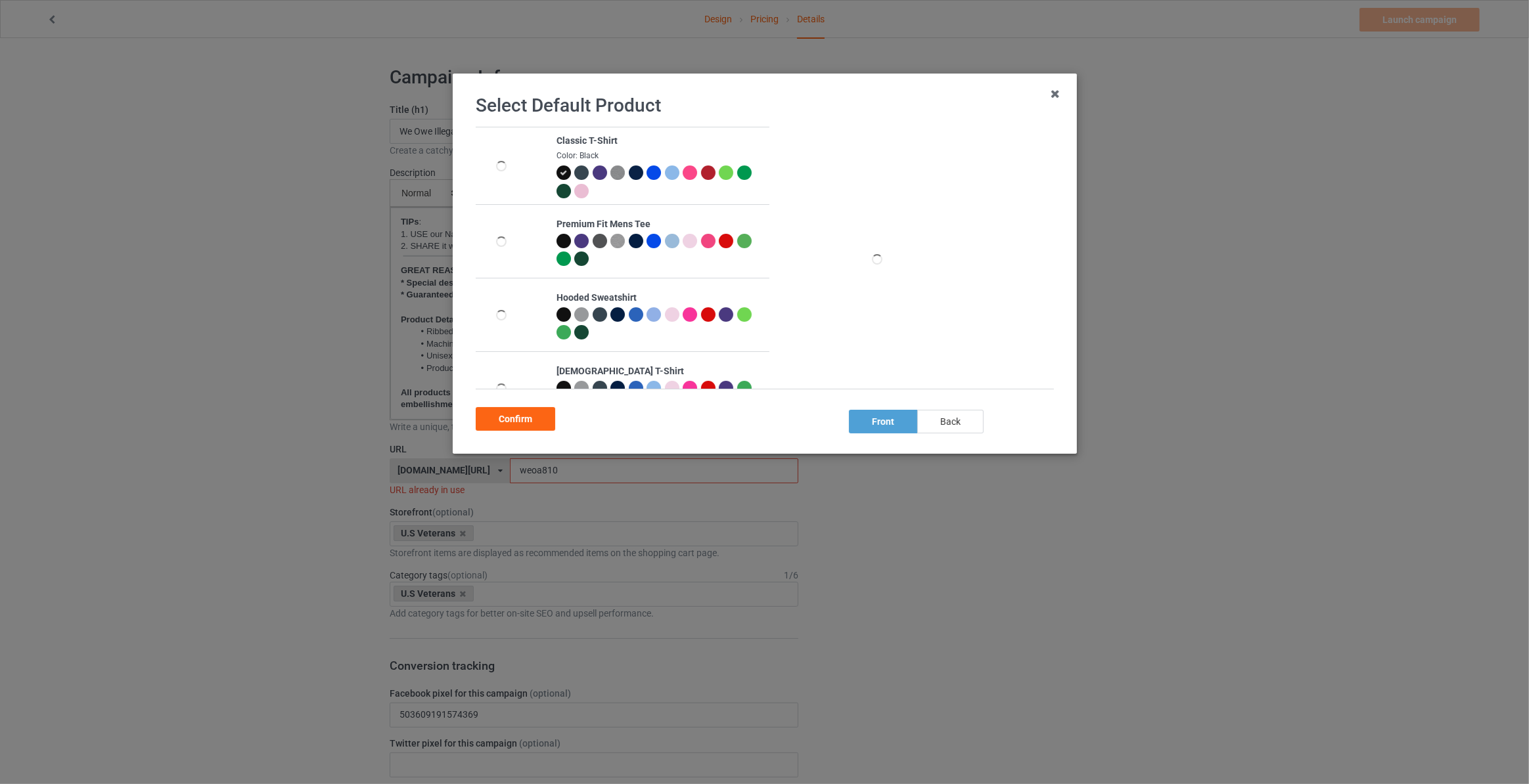
click at [958, 420] on div "back" at bounding box center [950, 422] width 66 height 24
click at [538, 430] on div "Confirm" at bounding box center [515, 419] width 79 height 24
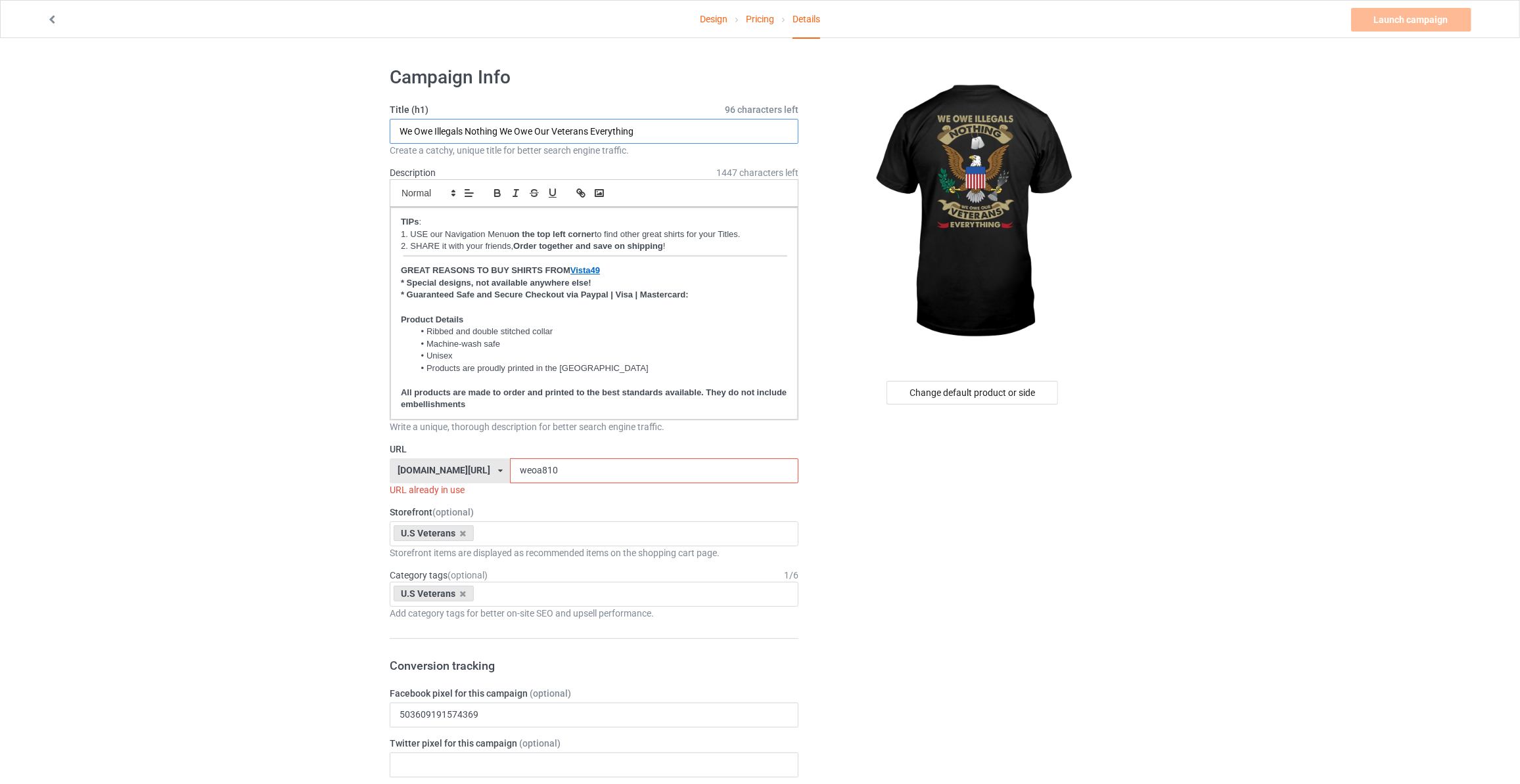
click at [507, 130] on input "We Owe Illegals Nothing We Owe Our Veterans Everything" at bounding box center [594, 132] width 409 height 25
drag, startPoint x: 481, startPoint y: 470, endPoint x: 274, endPoint y: 474, distance: 207.0
click at [510, 467] on input "we1410" at bounding box center [654, 471] width 288 height 25
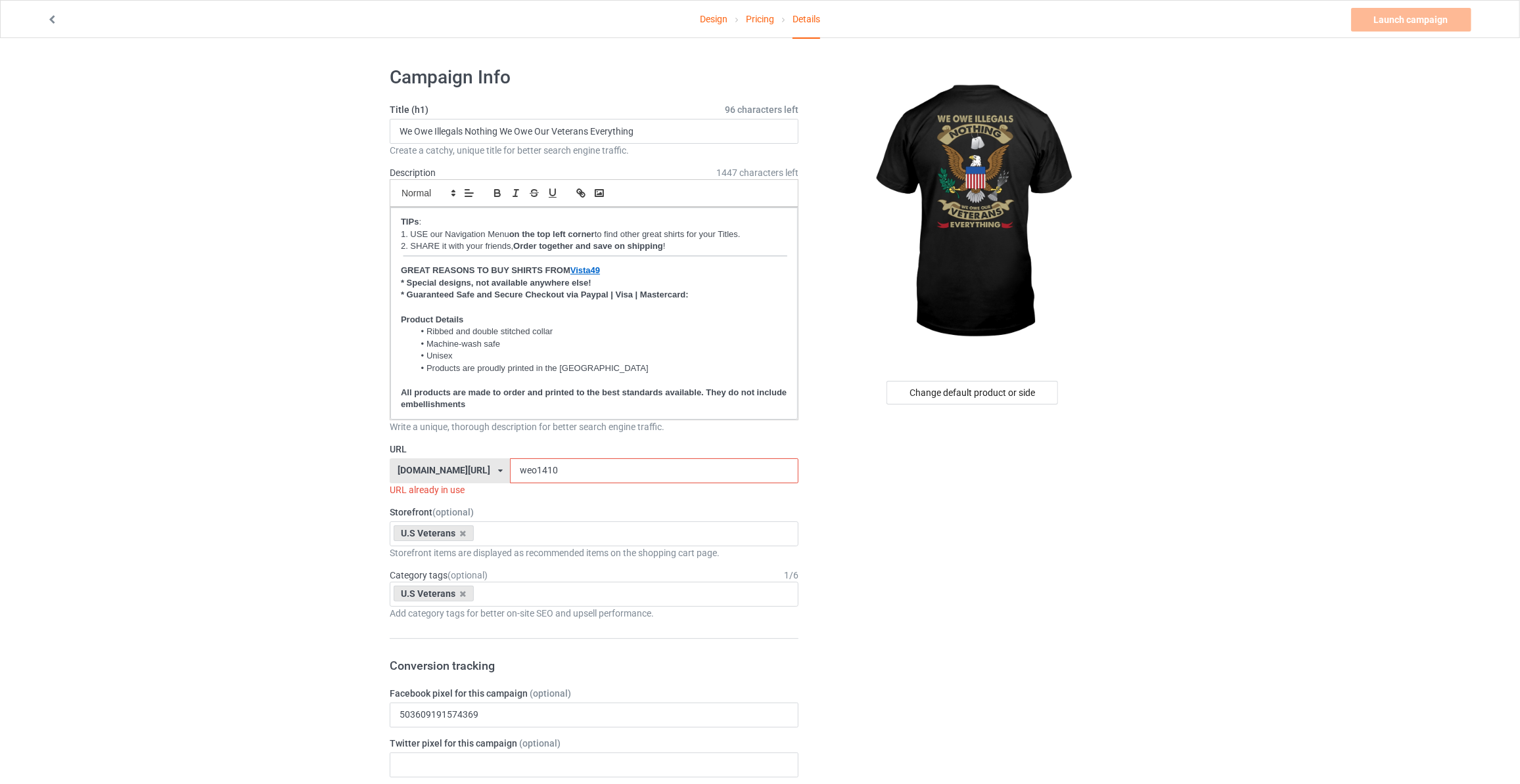
click at [510, 465] on input "weo1410" at bounding box center [654, 471] width 288 height 25
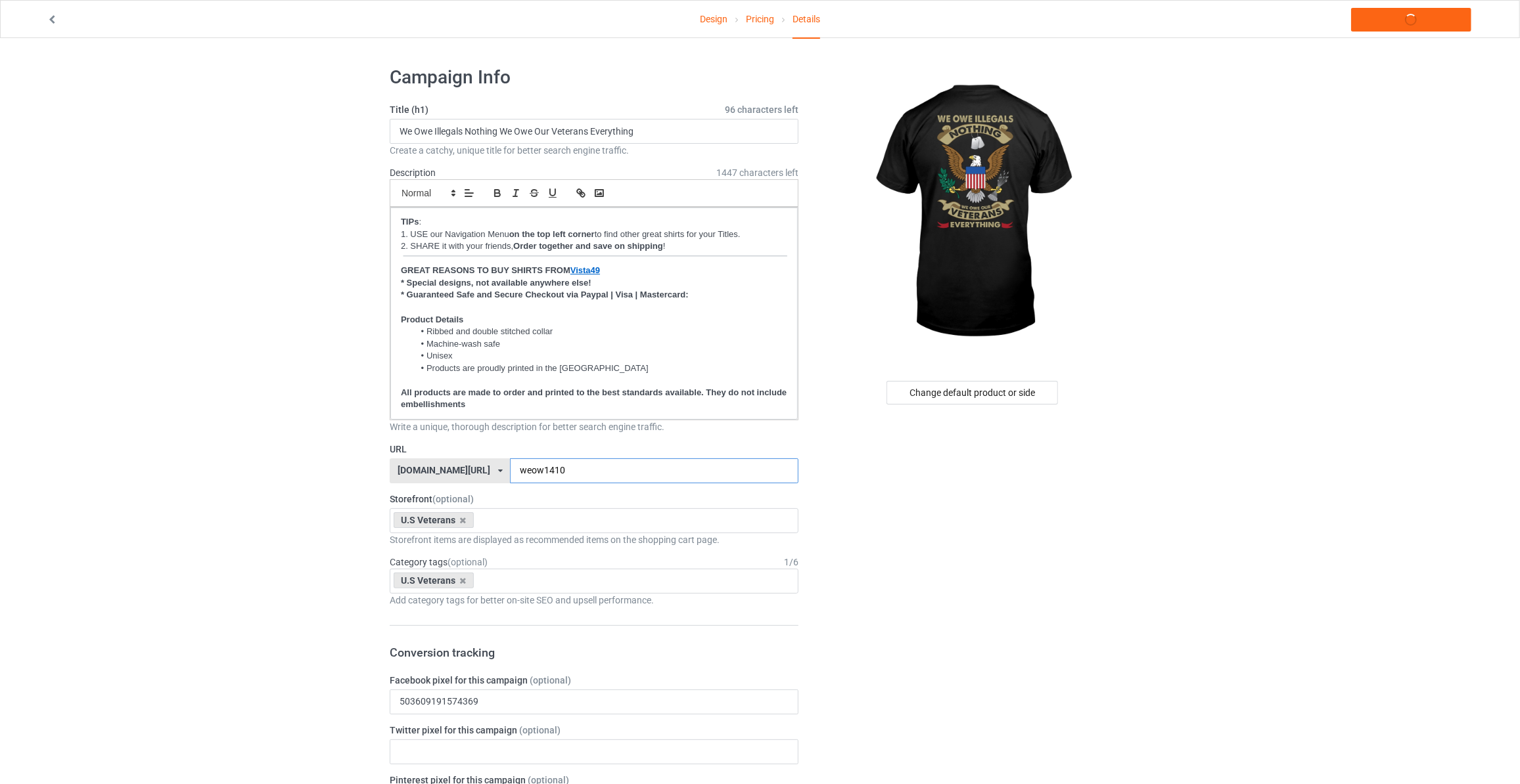
type input "weow1410"
click at [1384, 26] on link "Launch campaign" at bounding box center [1411, 20] width 120 height 24
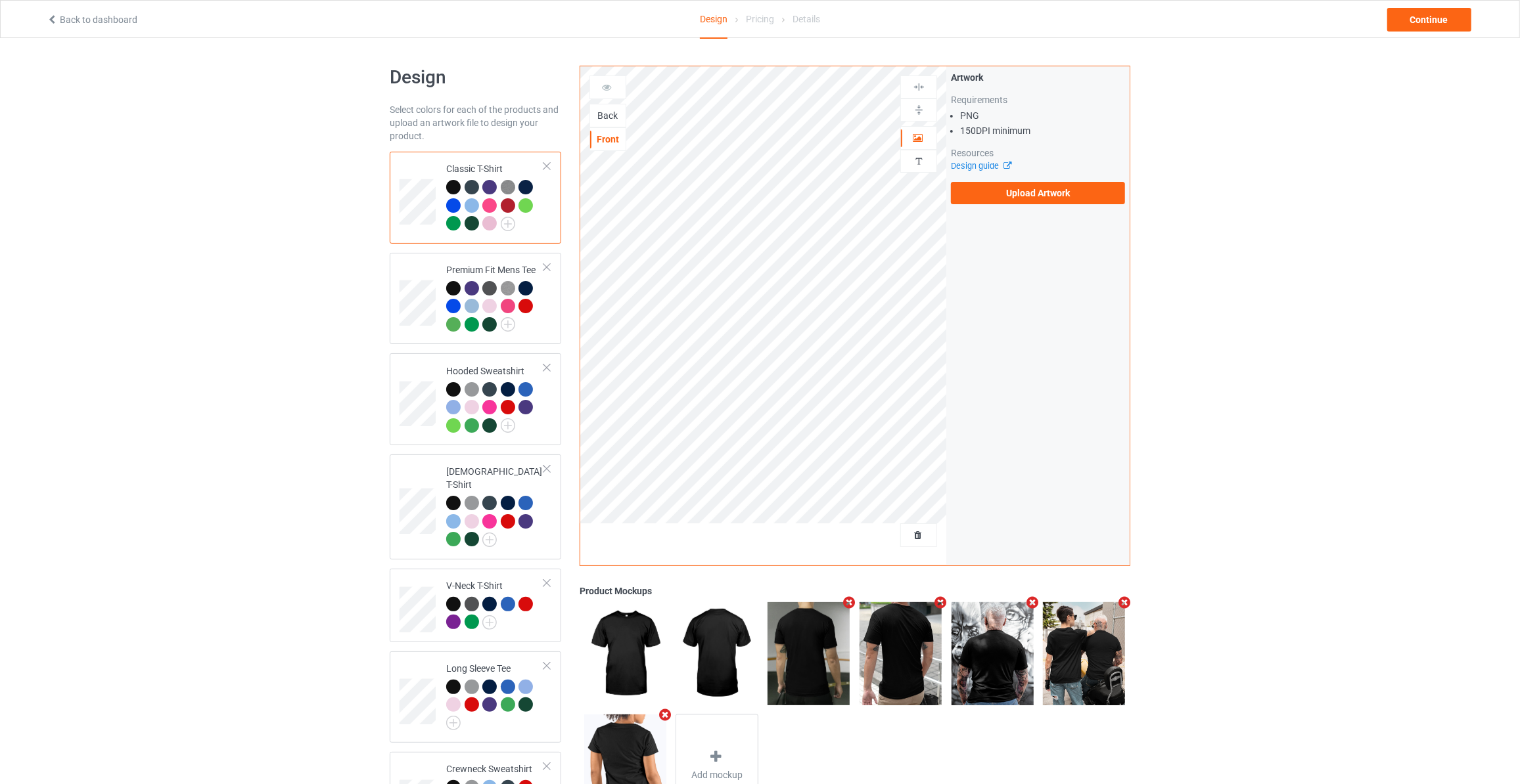
click at [600, 109] on div "Back" at bounding box center [608, 116] width 36 height 13
click at [1027, 190] on label "Upload Artwork" at bounding box center [1037, 193] width 174 height 22
click at [0, 0] on input "Upload Artwork" at bounding box center [0, 0] width 0 height 0
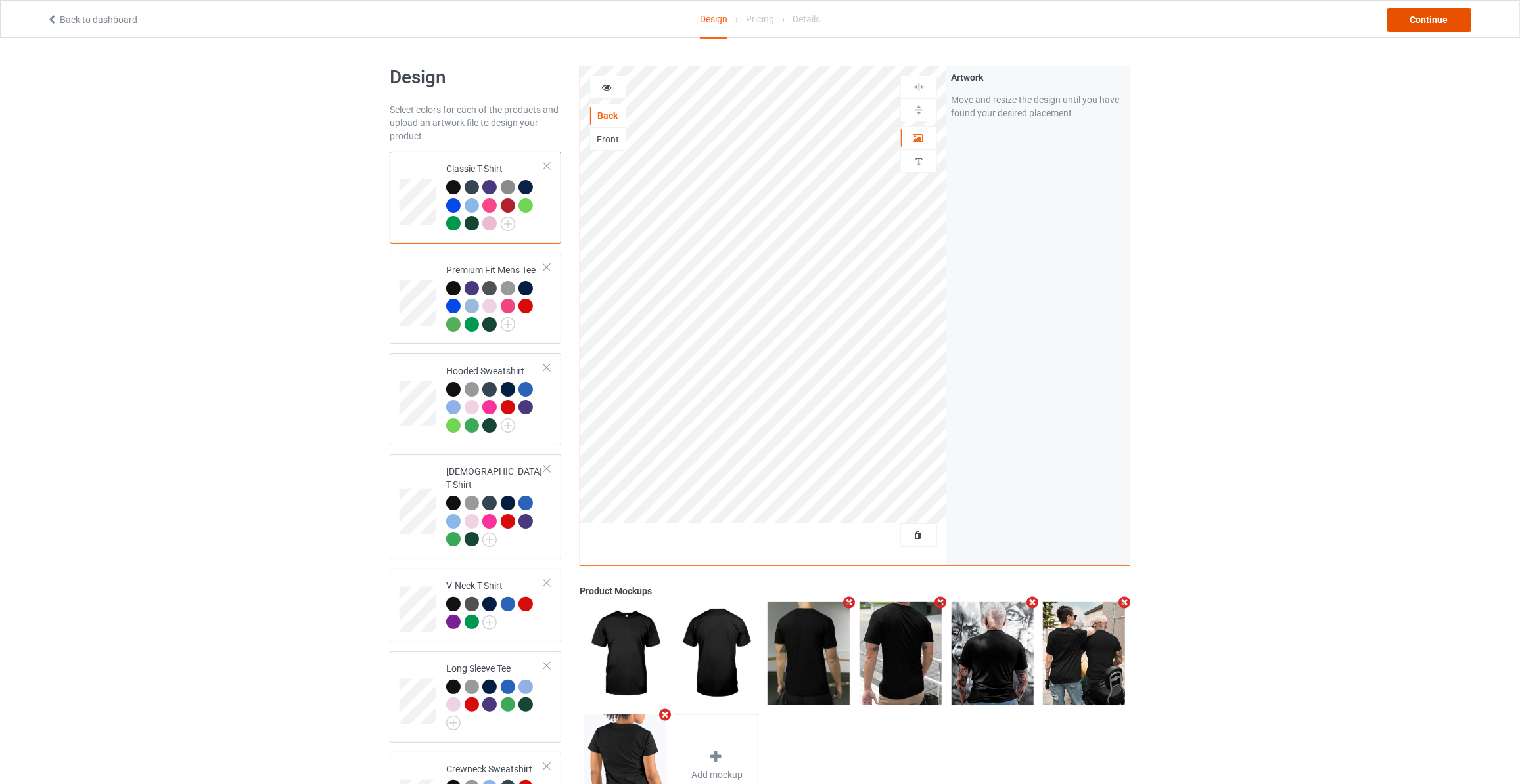
click at [1435, 24] on div "Continue" at bounding box center [1429, 20] width 84 height 24
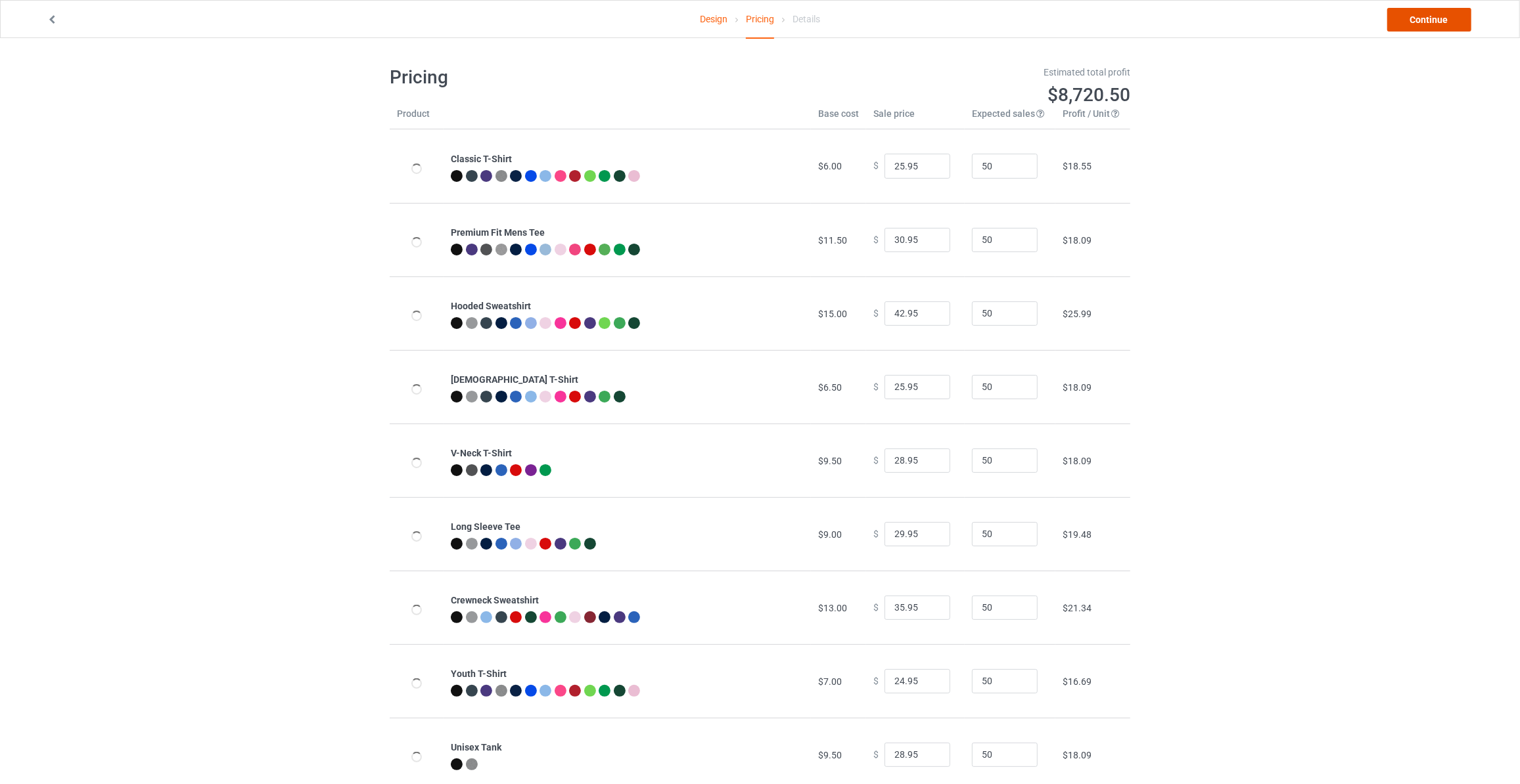
click at [1435, 24] on link "Continue" at bounding box center [1429, 20] width 84 height 24
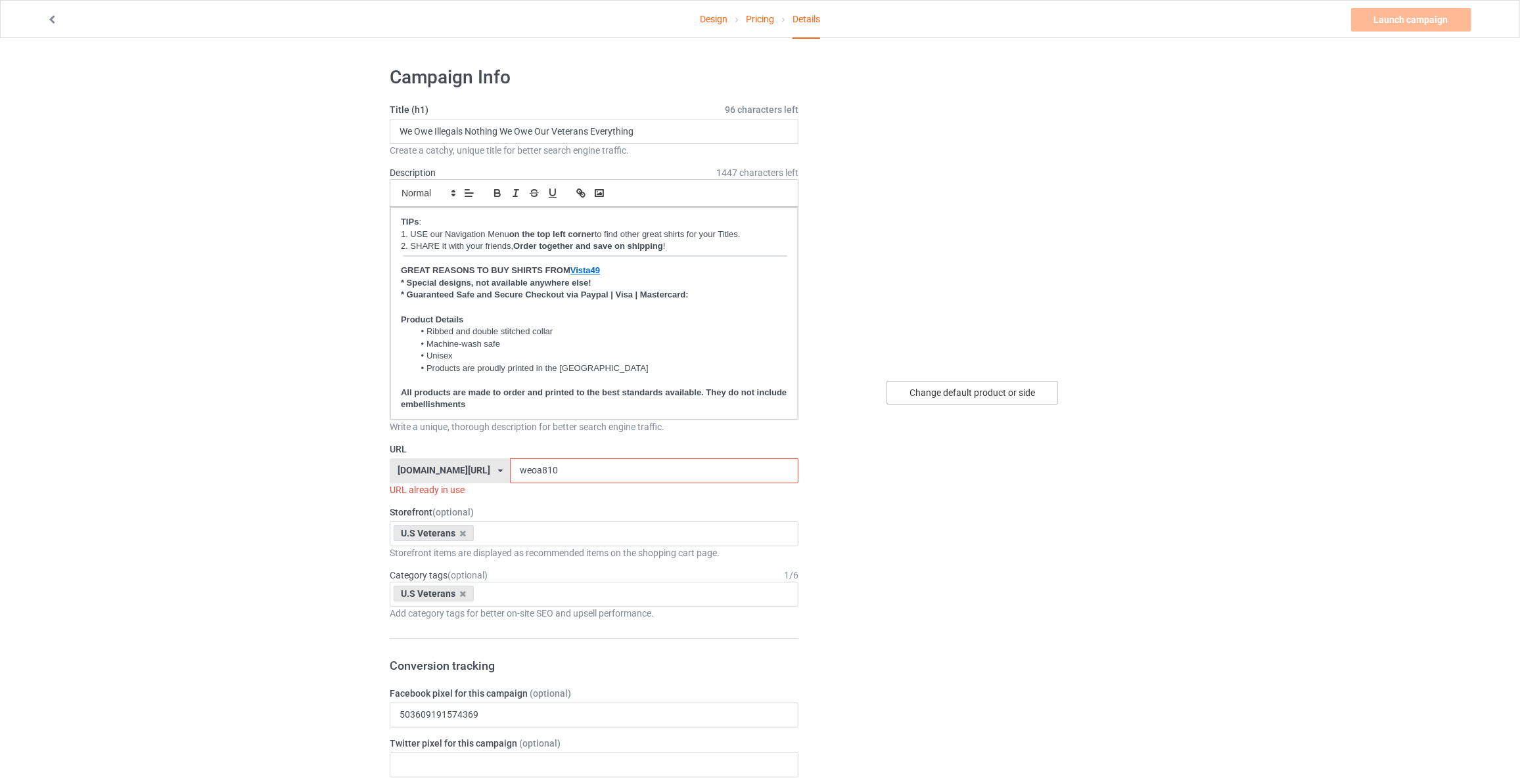
click at [943, 396] on div "Change default product or side" at bounding box center [972, 393] width 171 height 24
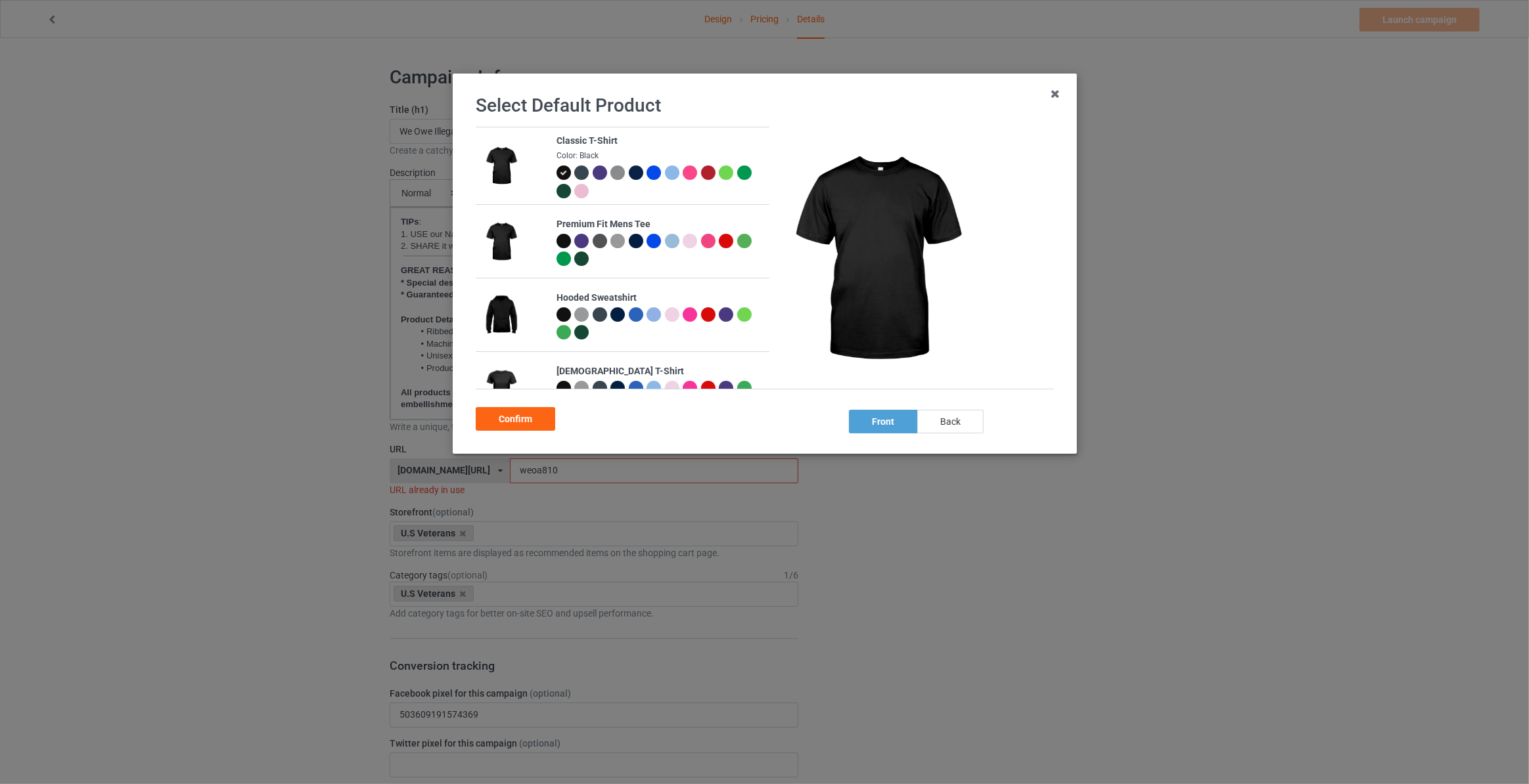
click at [941, 418] on div "back" at bounding box center [950, 422] width 66 height 24
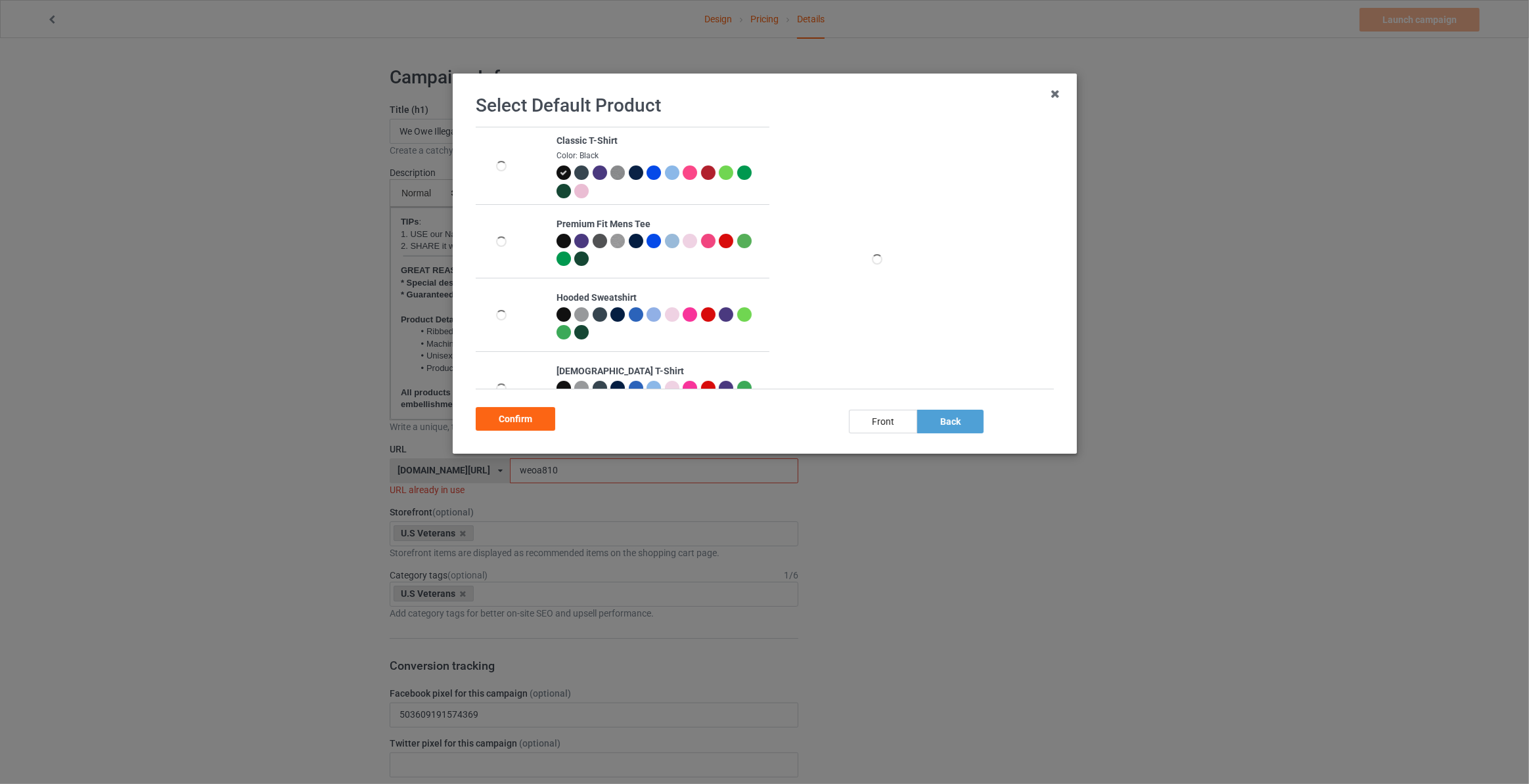
click at [538, 411] on div "Confirm" at bounding box center [515, 419] width 79 height 24
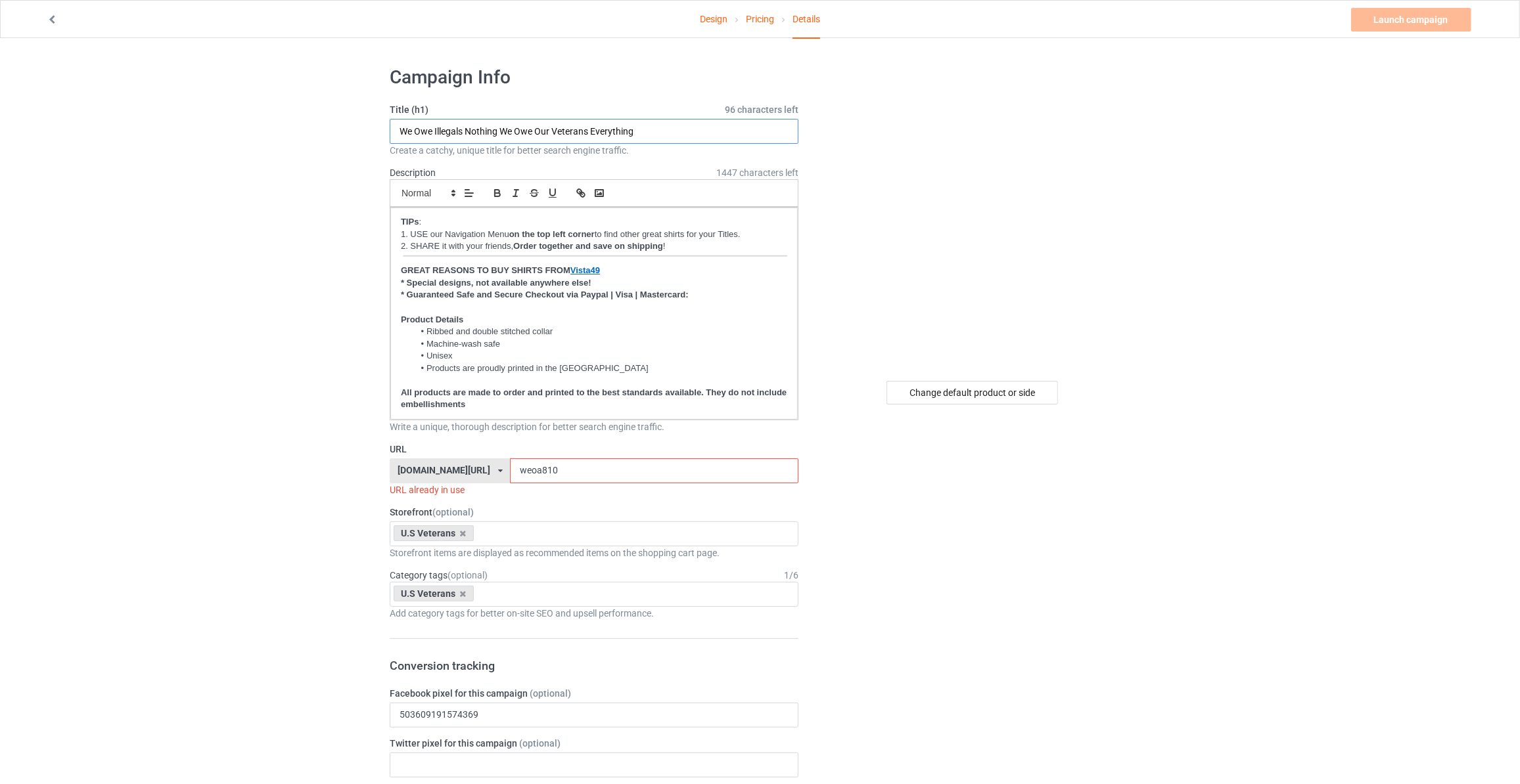
click at [556, 131] on input "We Owe Illegals Nothing We Owe Our Veterans Everything" at bounding box center [594, 132] width 409 height 25
type input "With Guns We Are Citizens Without Guns We Are Subjects"
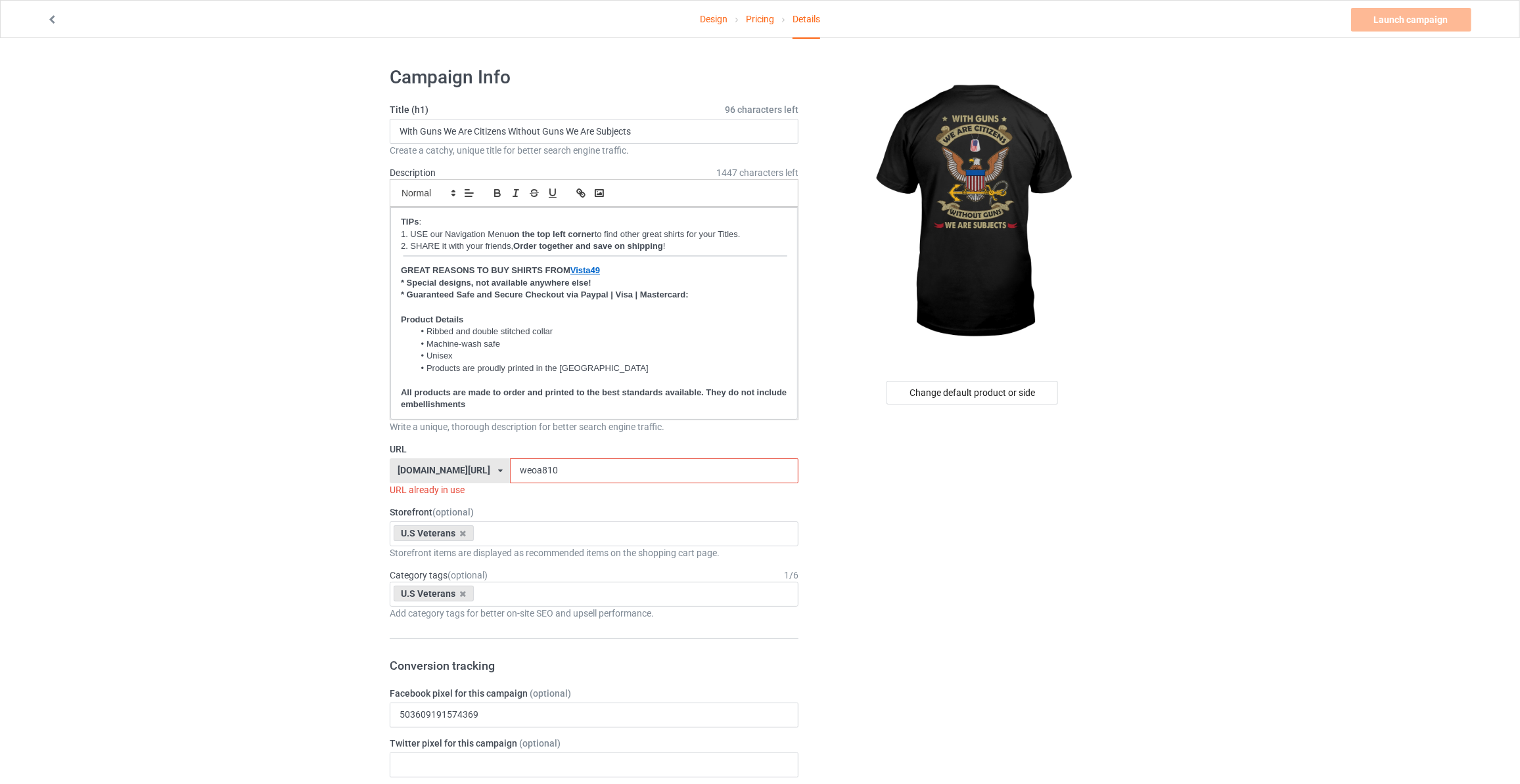
drag, startPoint x: 251, startPoint y: 420, endPoint x: 495, endPoint y: 461, distance: 247.4
drag, startPoint x: 543, startPoint y: 463, endPoint x: 225, endPoint y: 457, distance: 318.1
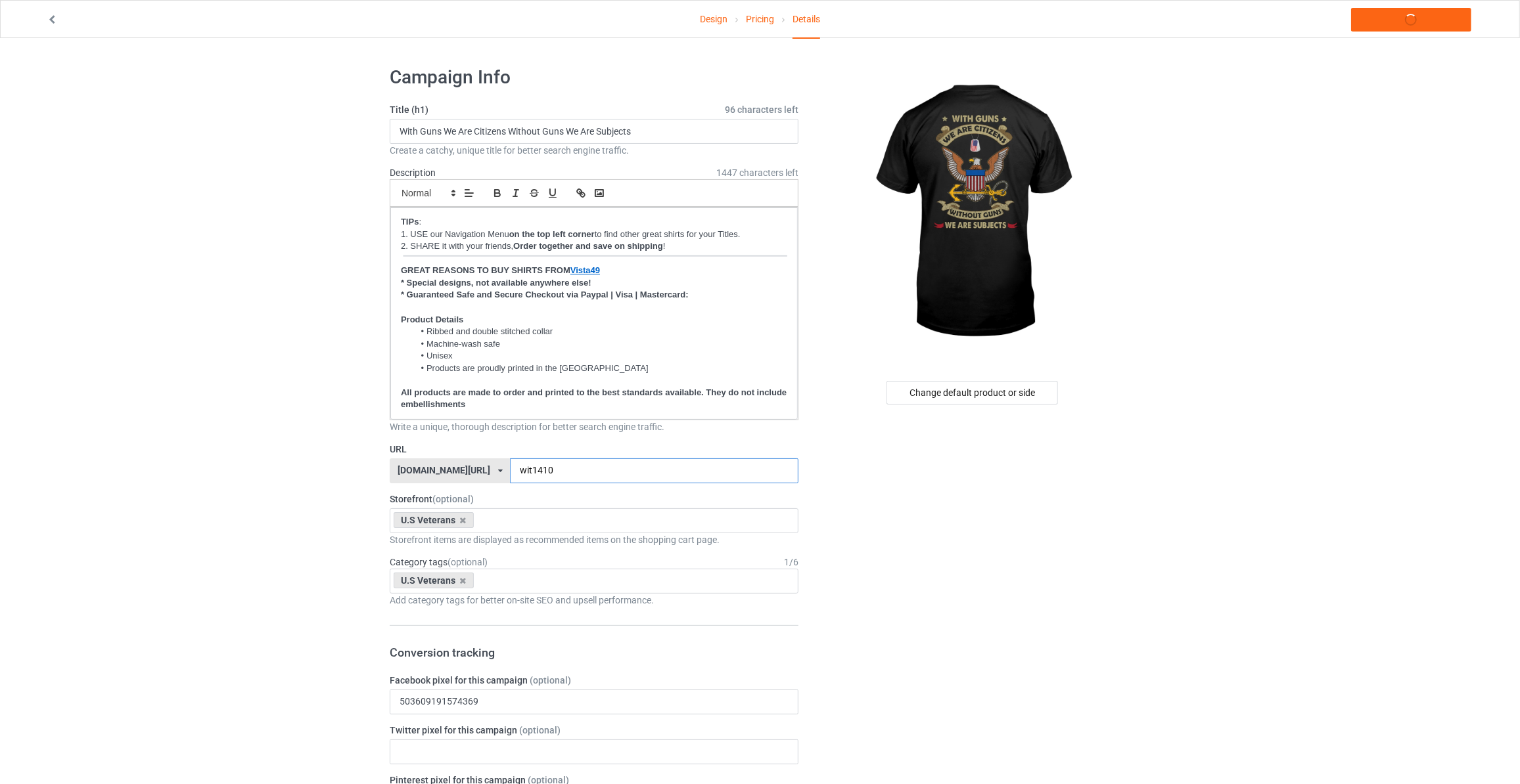
type input "wit1410"
click at [1394, 27] on link "Launch campaign" at bounding box center [1411, 20] width 120 height 24
